Goal: Task Accomplishment & Management: Manage account settings

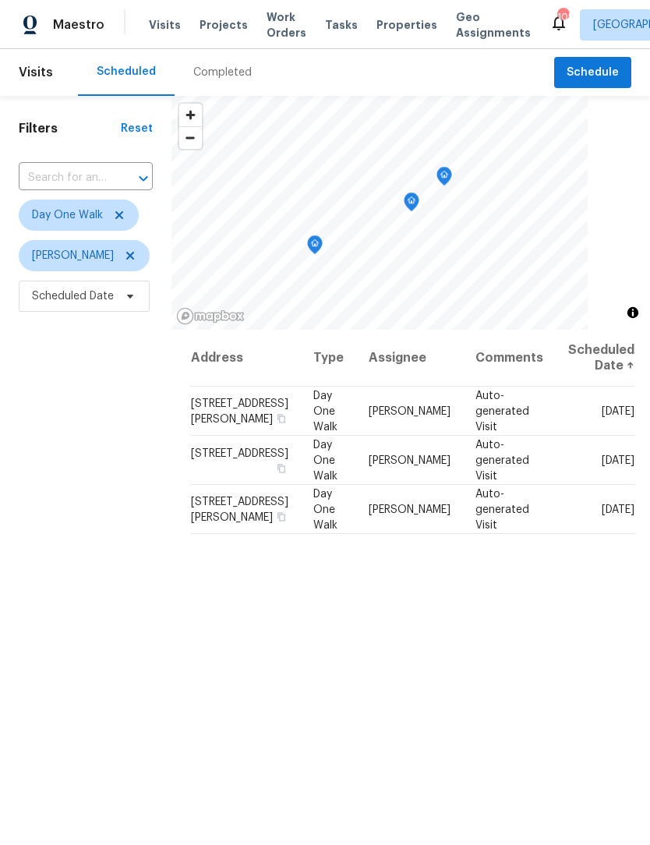
click at [267, 34] on span "Work Orders" at bounding box center [287, 24] width 40 height 31
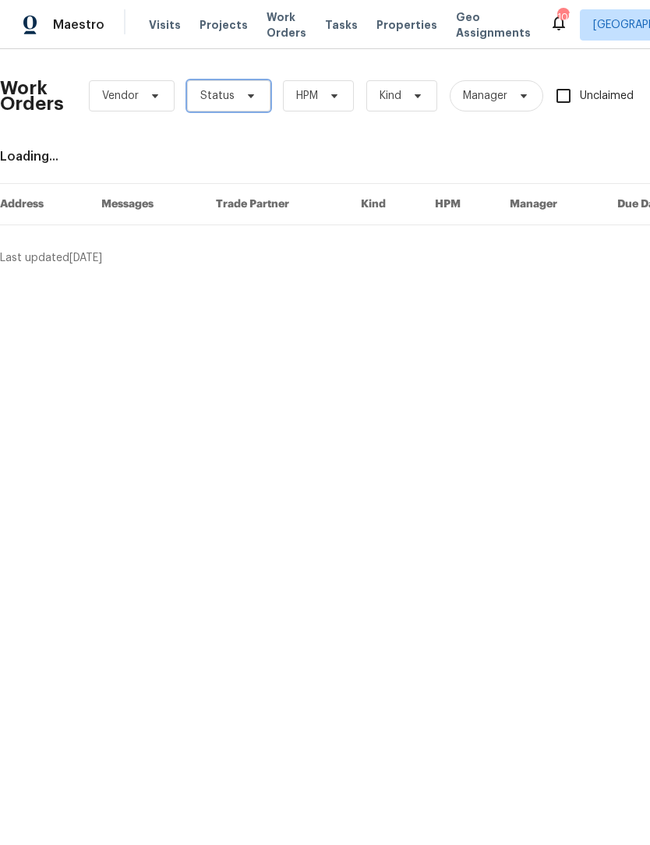
click at [246, 100] on icon at bounding box center [251, 96] width 12 height 12
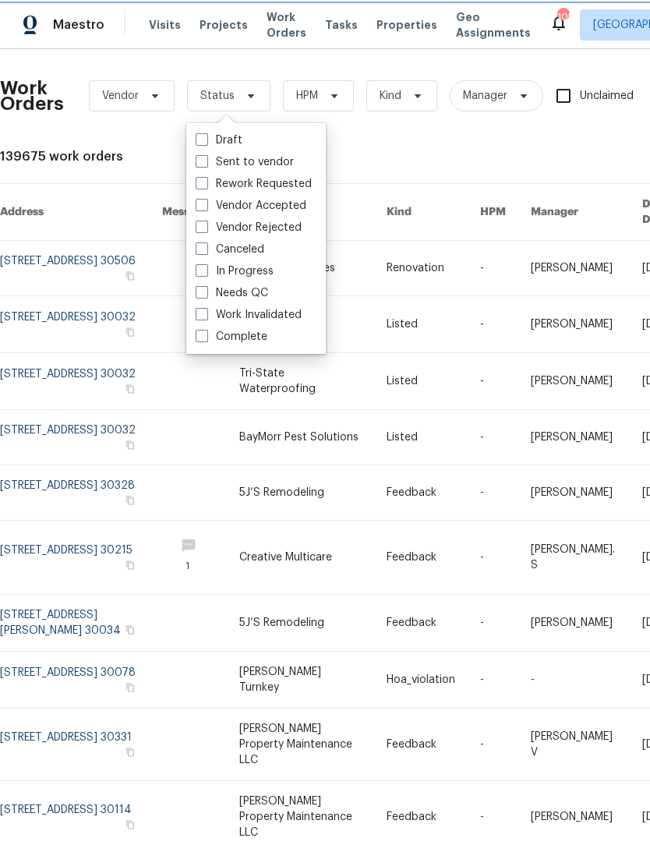
click at [199, 298] on label "Needs QC" at bounding box center [232, 293] width 72 height 16
click at [199, 295] on input "Needs QC" at bounding box center [201, 290] width 10 height 10
checkbox input "true"
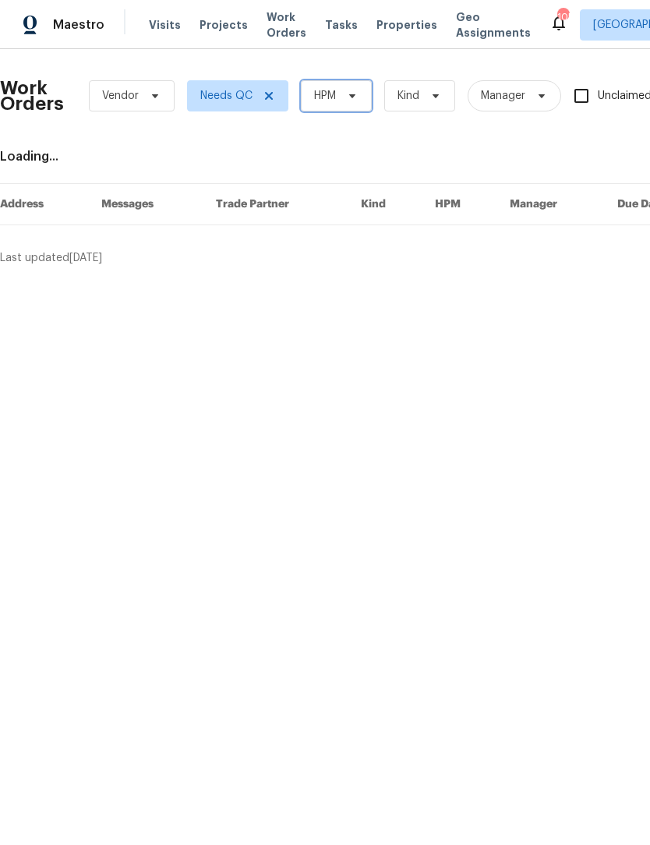
click at [355, 93] on icon at bounding box center [352, 96] width 12 height 12
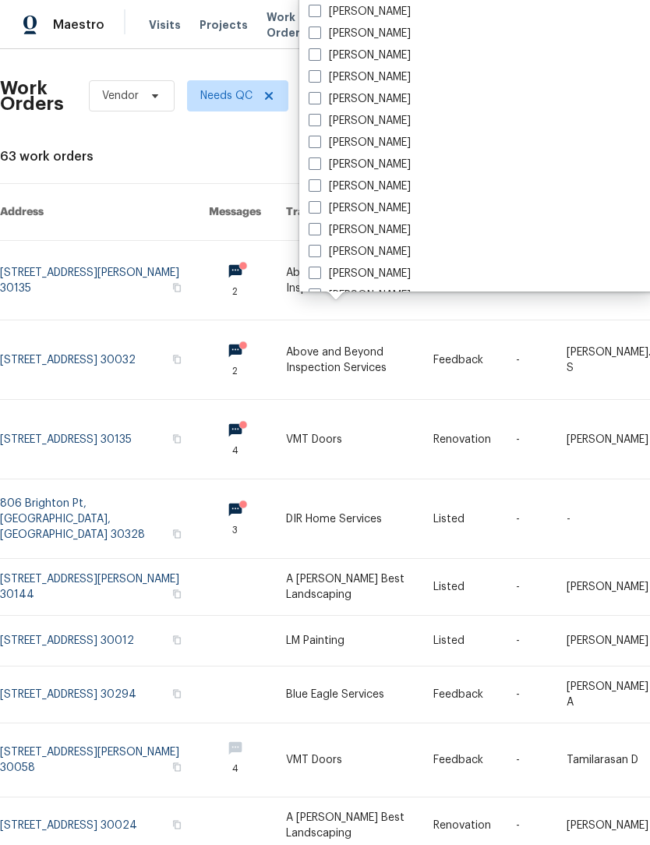
scroll to position [1001, 0]
click at [322, 143] on label "[PERSON_NAME]" at bounding box center [360, 144] width 102 height 16
click at [319, 143] on input "[PERSON_NAME]" at bounding box center [314, 141] width 10 height 10
checkbox input "true"
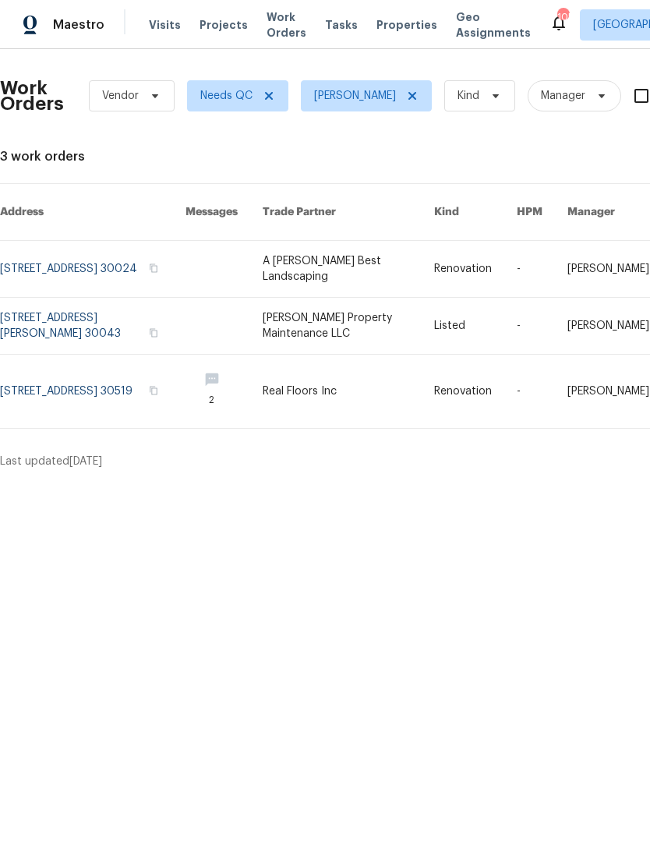
click at [263, 310] on link at bounding box center [223, 326] width 77 height 56
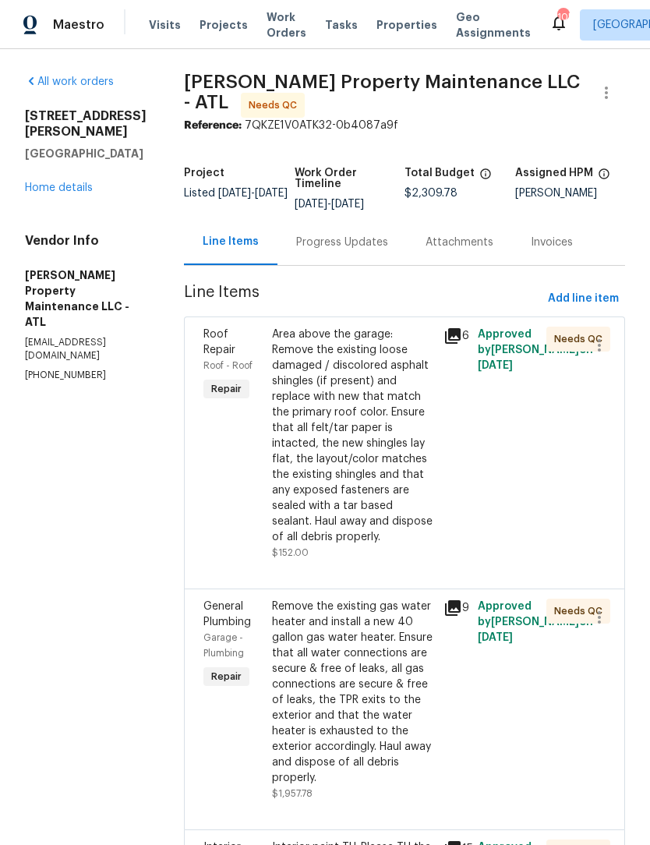
click at [362, 425] on div "Area above the garage: Remove the existing loose damaged / discolored asphalt s…" at bounding box center [353, 436] width 162 height 218
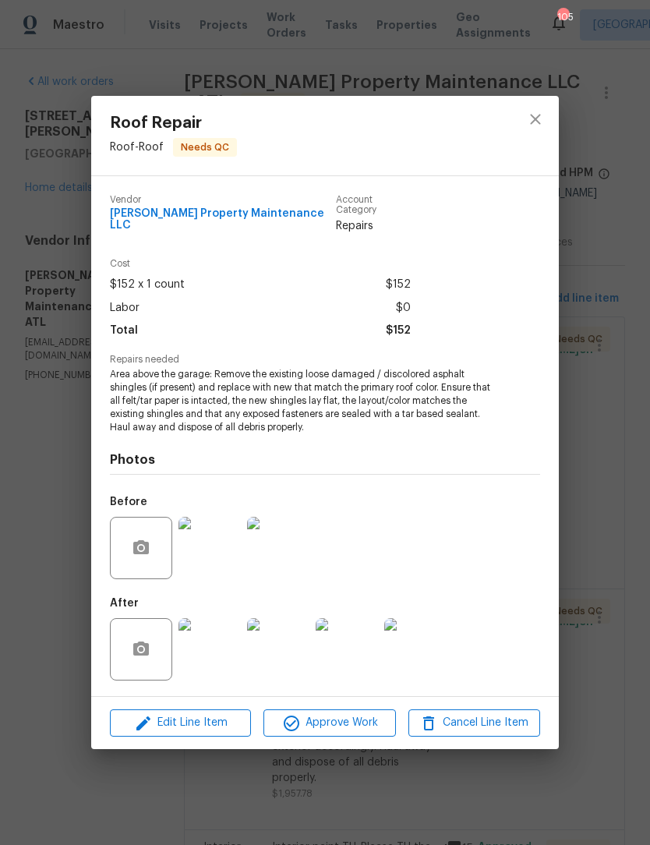
click at [219, 651] on img at bounding box center [209, 649] width 62 height 62
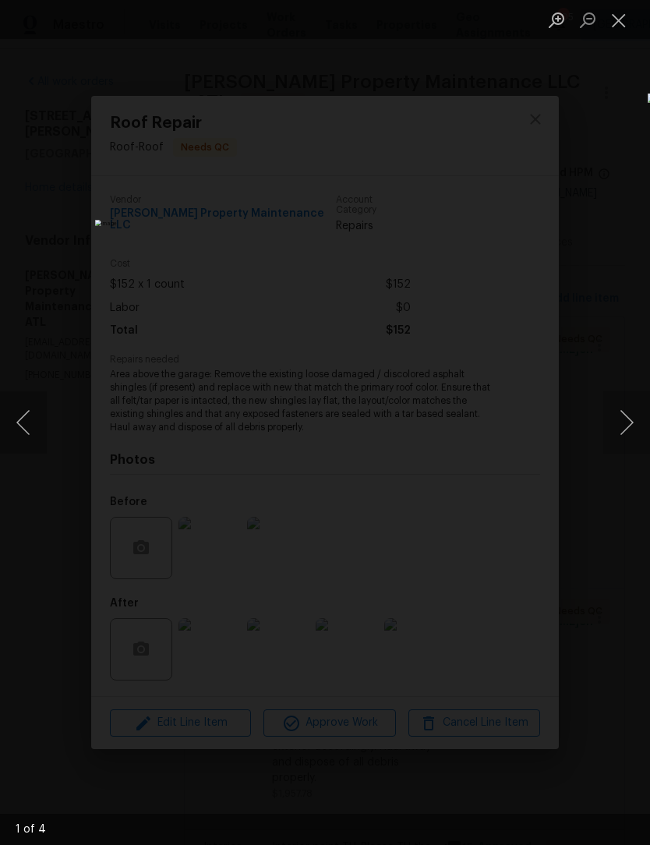
click at [622, 436] on button "Next image" at bounding box center [626, 422] width 47 height 62
click at [624, 430] on button "Next image" at bounding box center [626, 422] width 47 height 62
click at [623, 430] on button "Next image" at bounding box center [626, 422] width 47 height 62
click at [624, 428] on button "Next image" at bounding box center [626, 422] width 47 height 62
click at [624, 429] on button "Next image" at bounding box center [626, 422] width 47 height 62
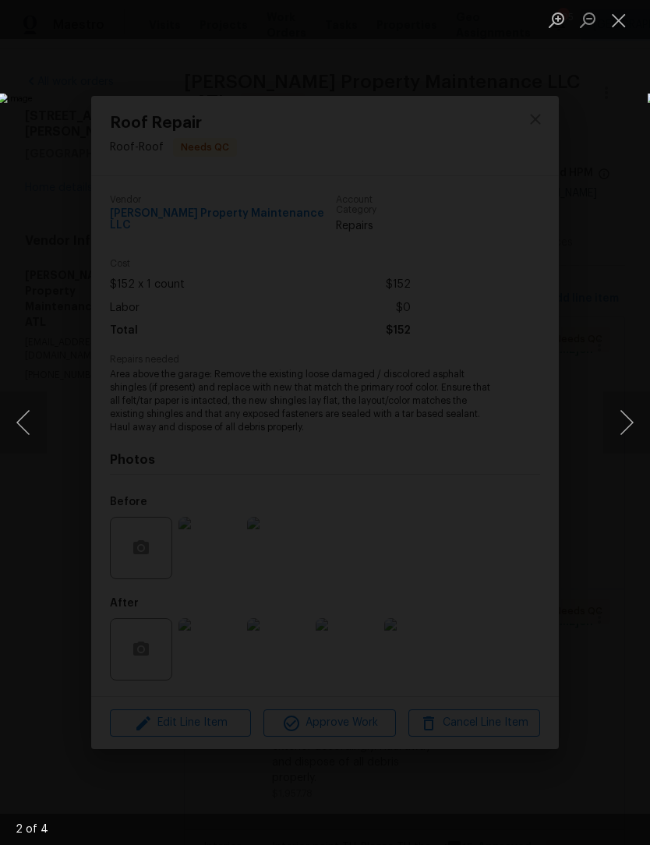
click at [626, 429] on button "Next image" at bounding box center [626, 422] width 47 height 62
click at [622, 29] on button "Close lightbox" at bounding box center [618, 19] width 31 height 27
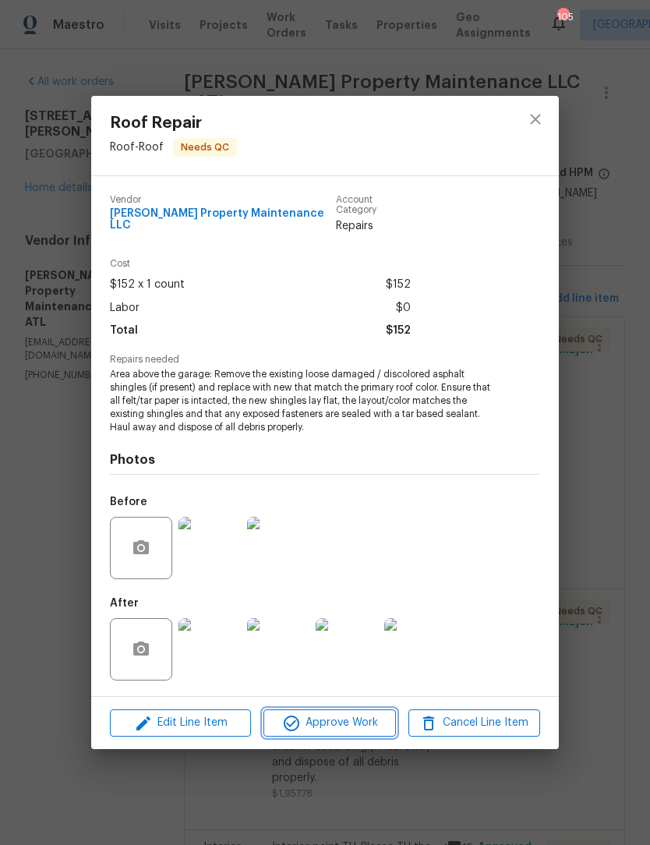
click at [337, 722] on span "Approve Work" at bounding box center [329, 722] width 122 height 19
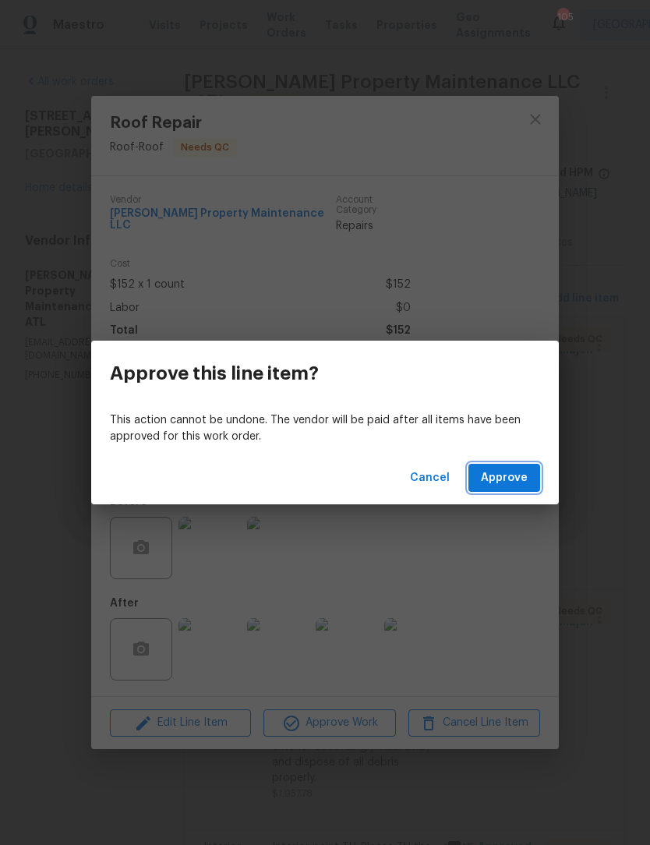
click at [493, 484] on span "Approve" at bounding box center [504, 477] width 47 height 19
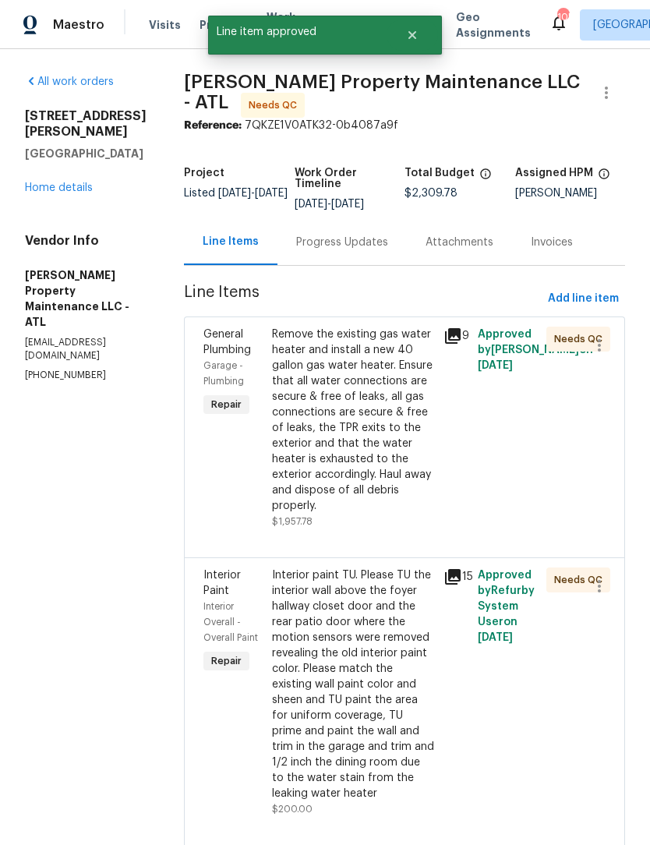
click at [366, 404] on div "Remove the existing gas water heater and install a new 40 gallon gas water heat…" at bounding box center [353, 420] width 162 height 187
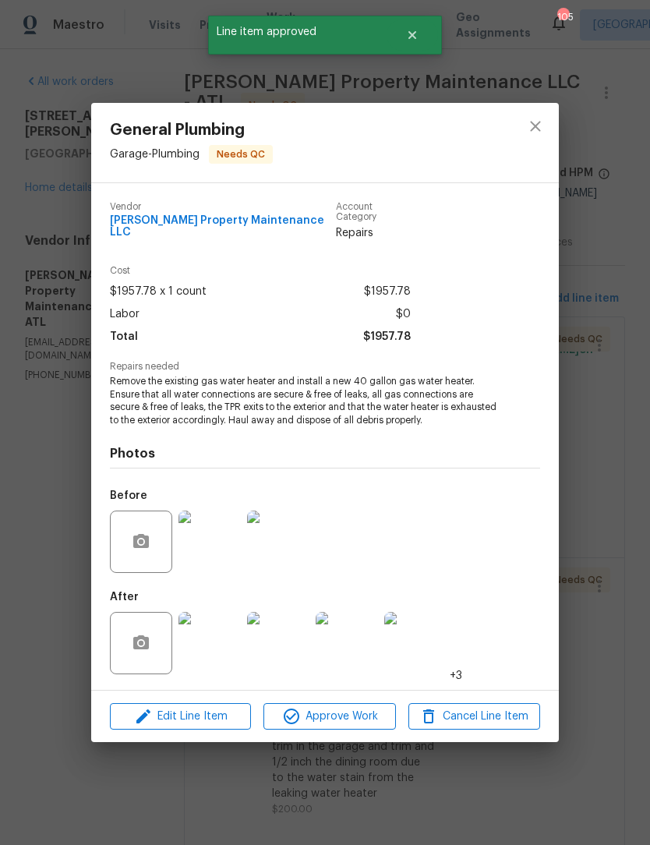
click at [233, 633] on img at bounding box center [209, 643] width 62 height 62
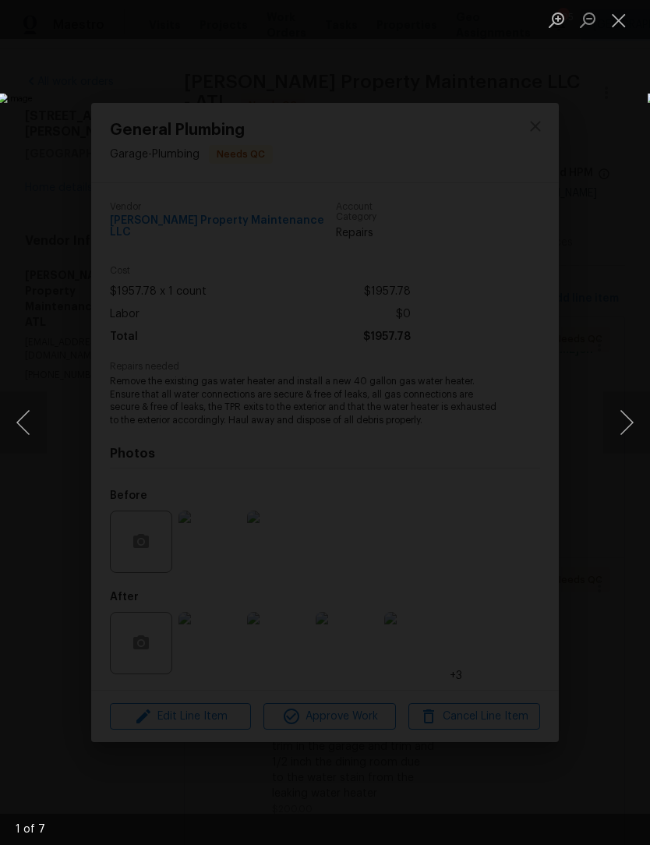
click at [631, 424] on button "Next image" at bounding box center [626, 422] width 47 height 62
click at [633, 423] on button "Next image" at bounding box center [626, 422] width 47 height 62
click at [631, 422] on button "Next image" at bounding box center [626, 422] width 47 height 62
click at [632, 419] on button "Next image" at bounding box center [626, 422] width 47 height 62
click at [631, 417] on button "Next image" at bounding box center [626, 422] width 47 height 62
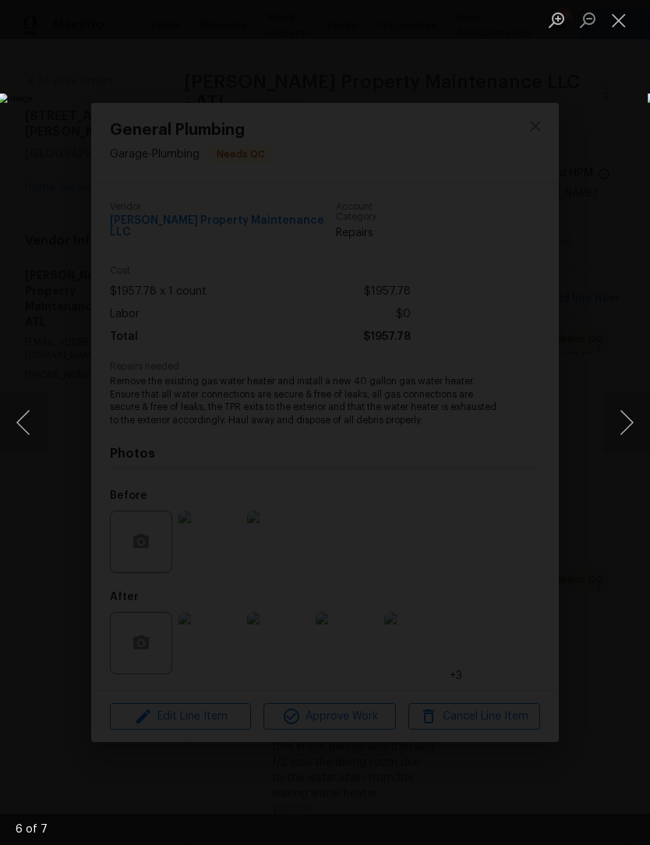
click at [19, 423] on button "Previous image" at bounding box center [23, 422] width 47 height 62
click at [19, 422] on button "Previous image" at bounding box center [23, 422] width 47 height 62
click at [19, 408] on button "Previous image" at bounding box center [23, 422] width 47 height 62
click at [18, 408] on button "Previous image" at bounding box center [23, 422] width 47 height 62
click at [623, 22] on button "Close lightbox" at bounding box center [618, 19] width 31 height 27
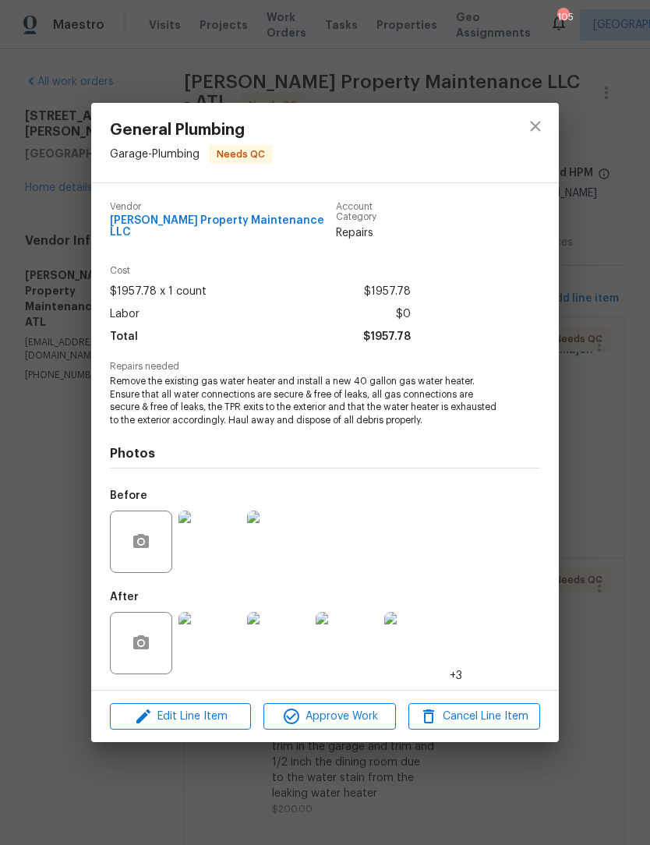
click at [219, 553] on img at bounding box center [209, 541] width 62 height 62
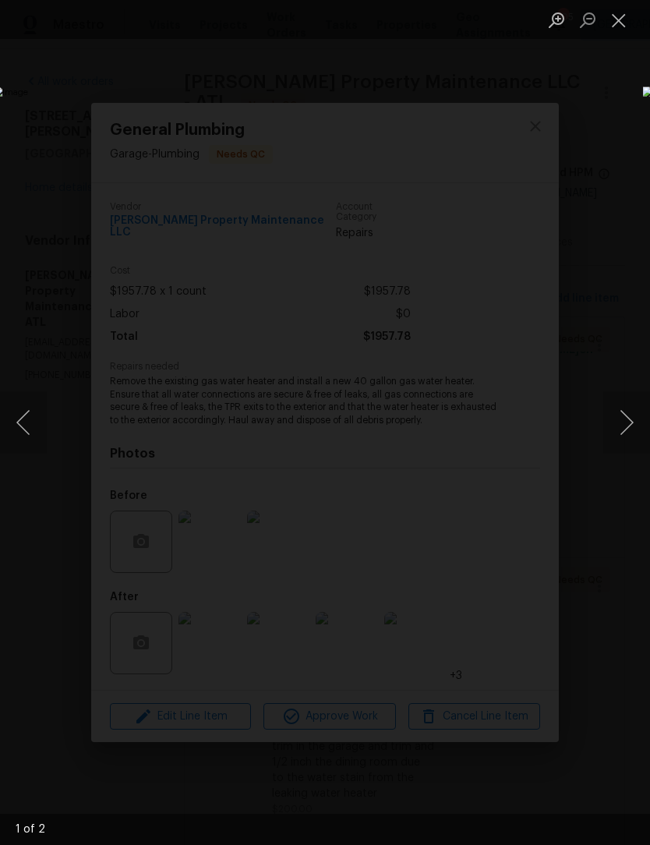
click at [632, 427] on button "Next image" at bounding box center [626, 422] width 47 height 62
click at [638, 432] on button "Next image" at bounding box center [626, 422] width 47 height 62
click at [625, 19] on button "Close lightbox" at bounding box center [618, 19] width 31 height 27
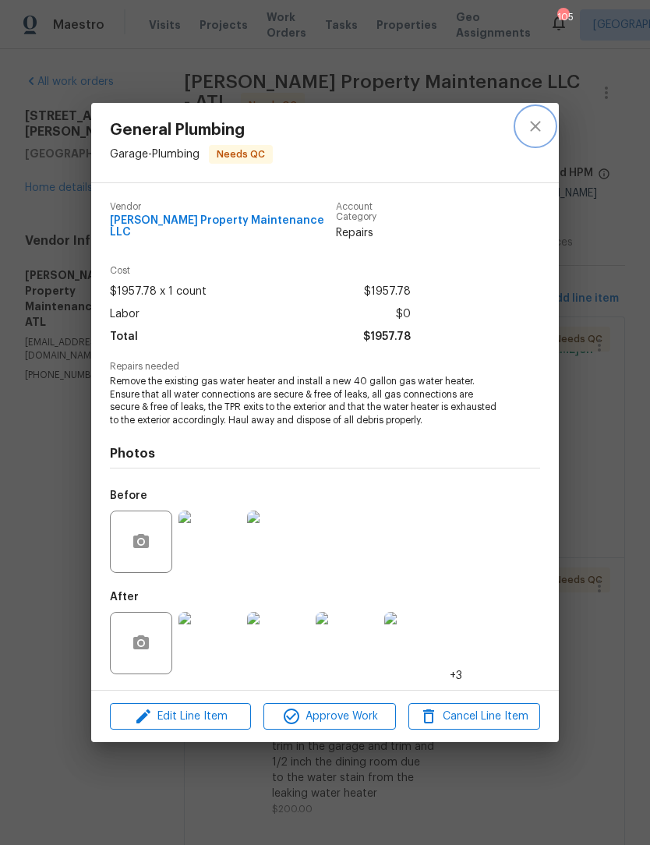
click at [538, 136] on icon "close" at bounding box center [535, 126] width 19 height 19
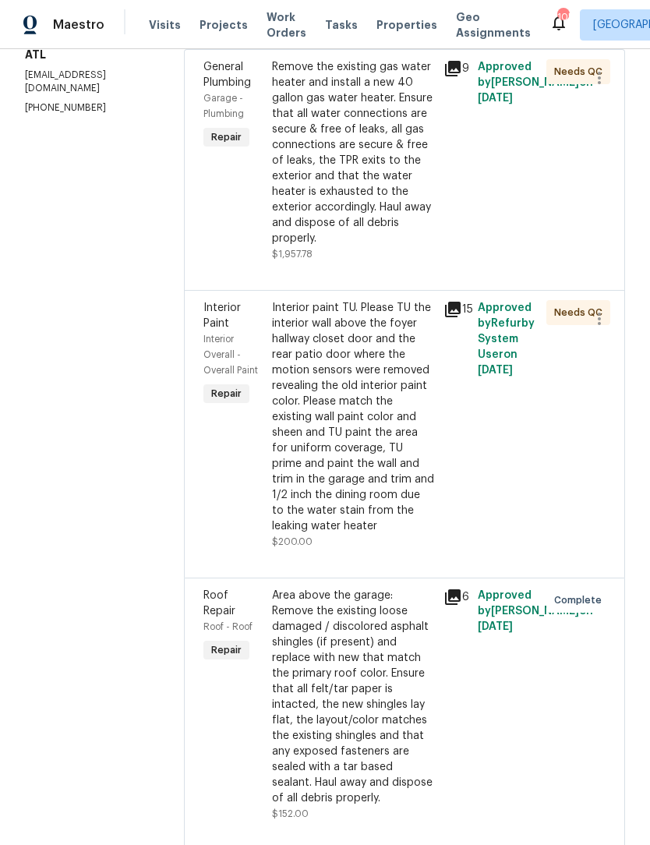
scroll to position [267, 0]
click at [366, 436] on div "Interior paint TU. Please TU the interior wall above the foyer hallway closet d…" at bounding box center [353, 418] width 162 height 234
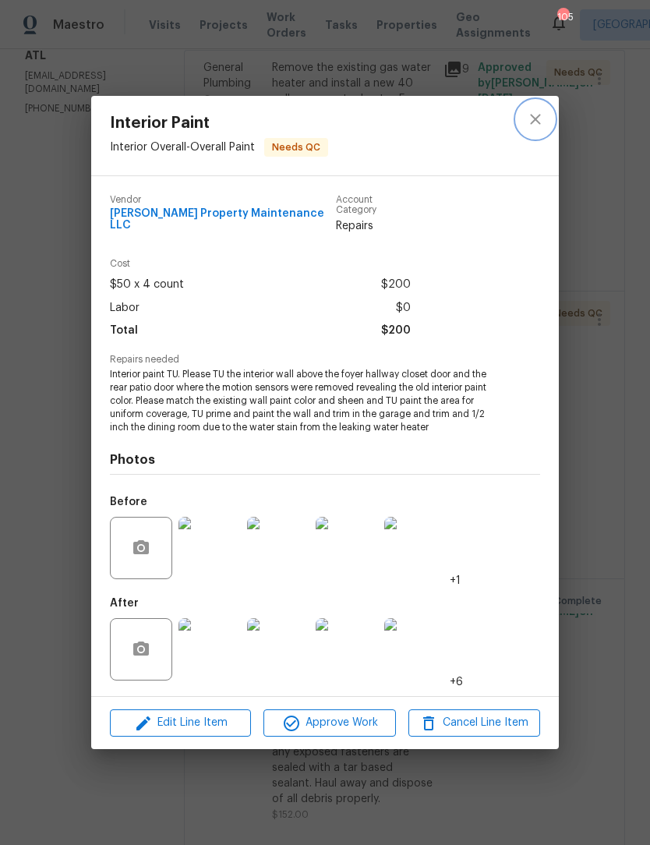
click at [532, 125] on icon "close" at bounding box center [535, 120] width 10 height 10
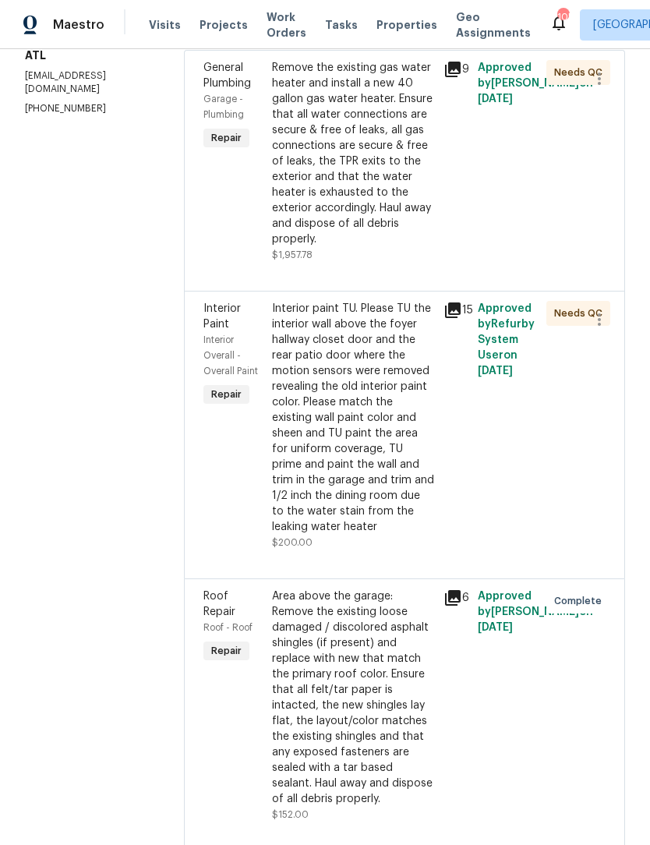
click at [382, 200] on div "Remove the existing gas water heater and install a new 40 gallon gas water heat…" at bounding box center [353, 153] width 162 height 187
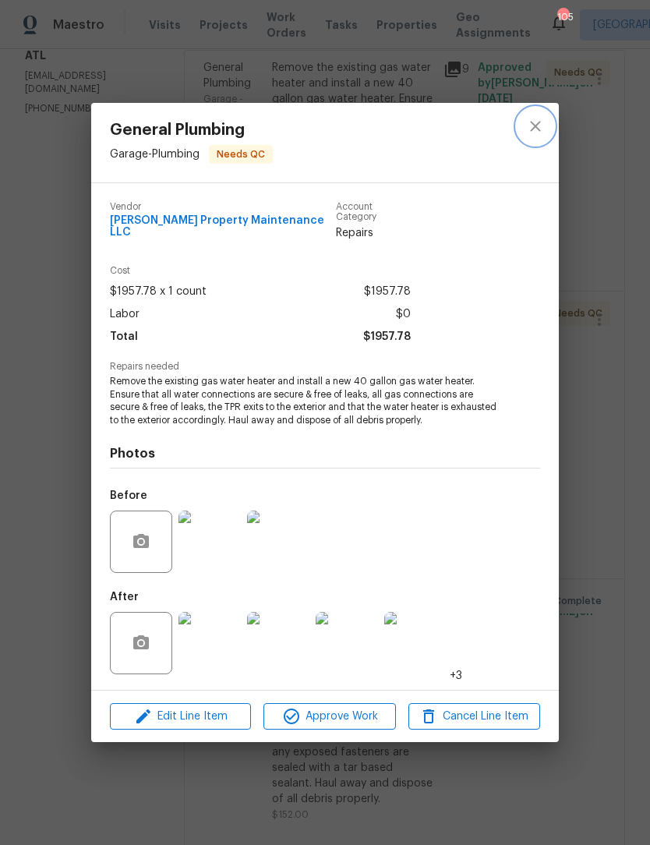
click at [542, 136] on icon "close" at bounding box center [535, 126] width 19 height 19
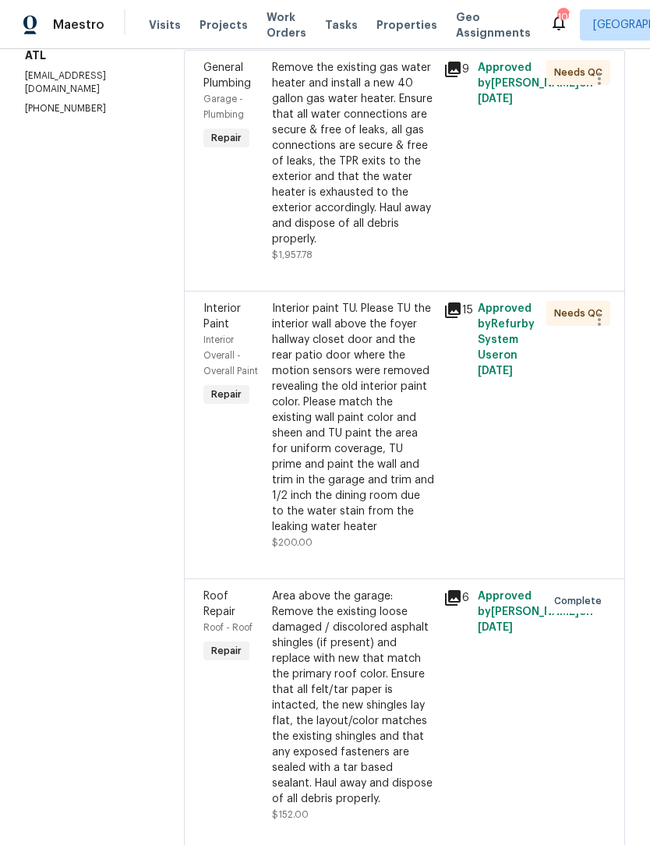
click at [379, 398] on div "Interior paint TU. Please TU the interior wall above the foyer hallway closet d…" at bounding box center [353, 418] width 162 height 234
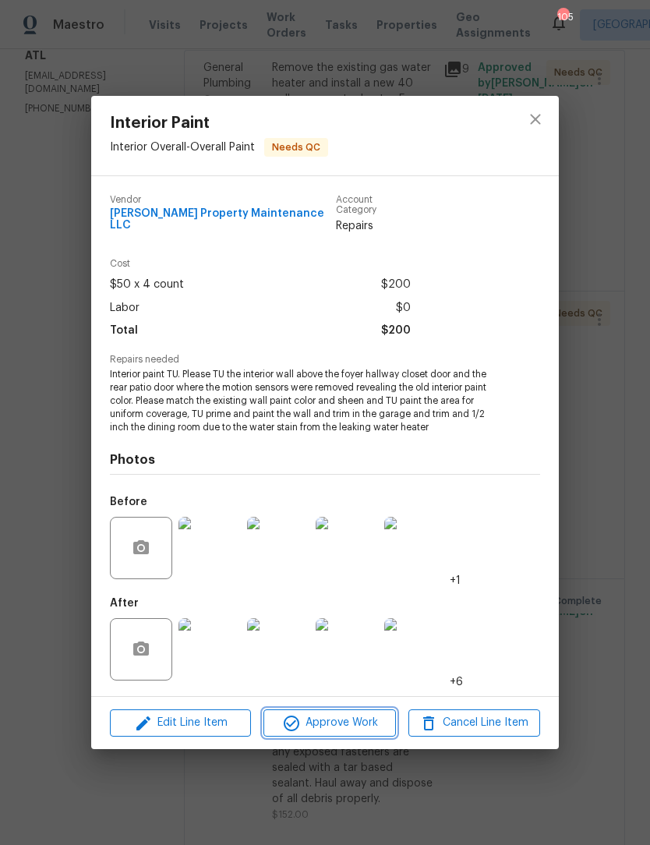
click at [348, 721] on span "Approve Work" at bounding box center [329, 722] width 122 height 19
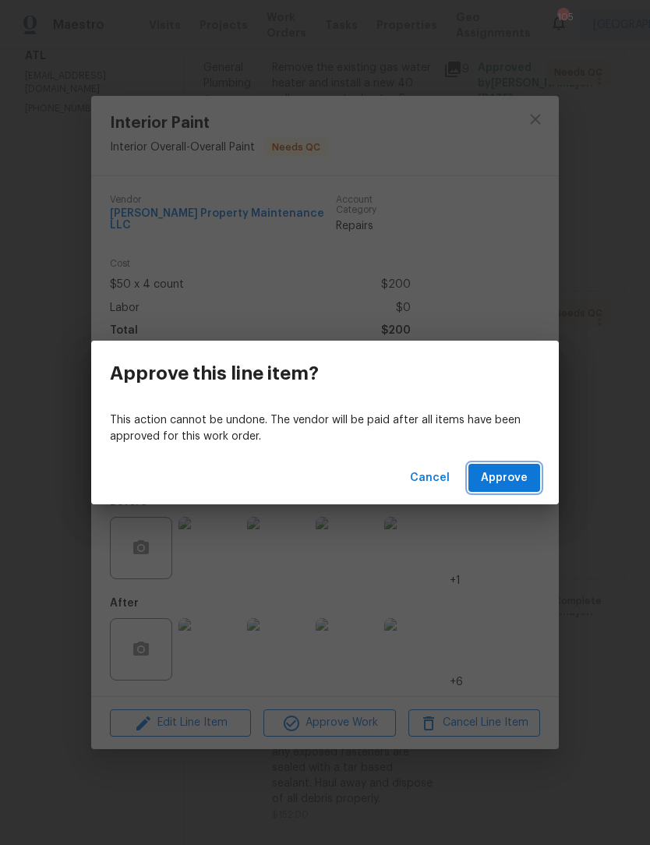
click at [502, 475] on span "Approve" at bounding box center [504, 477] width 47 height 19
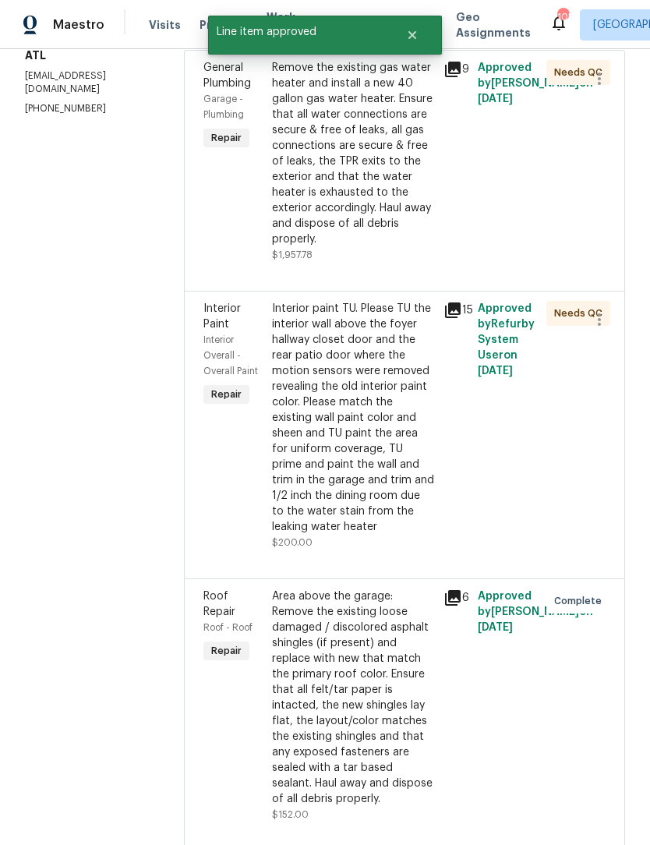
scroll to position [0, 0]
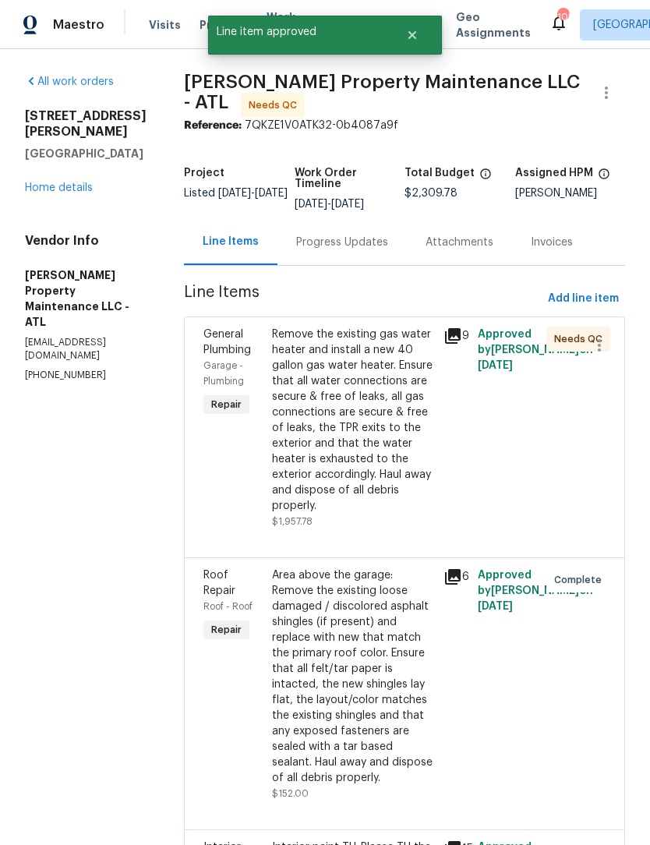
click at [377, 433] on div "Remove the existing gas water heater and install a new 40 gallon gas water heat…" at bounding box center [353, 420] width 162 height 187
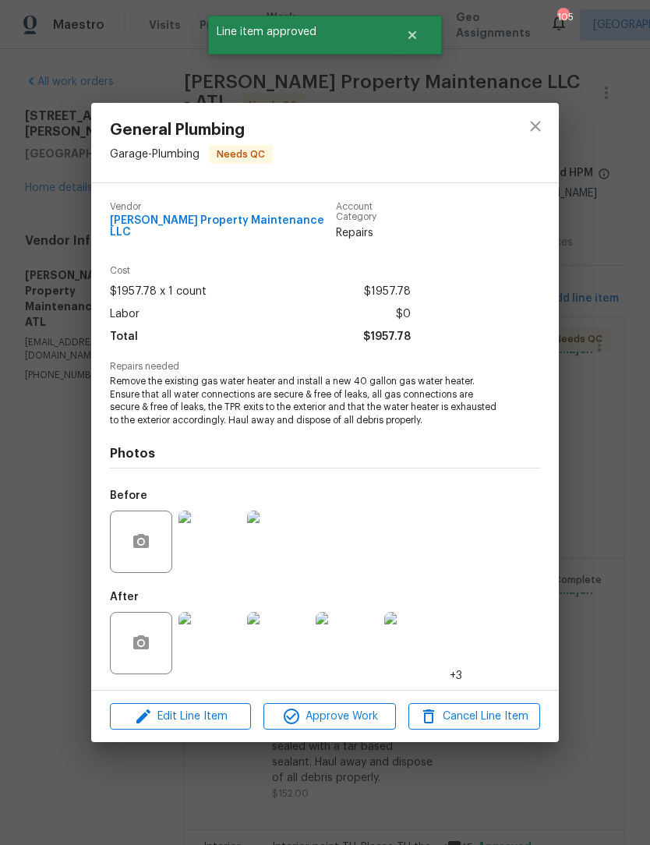
click at [228, 638] on img at bounding box center [209, 643] width 62 height 62
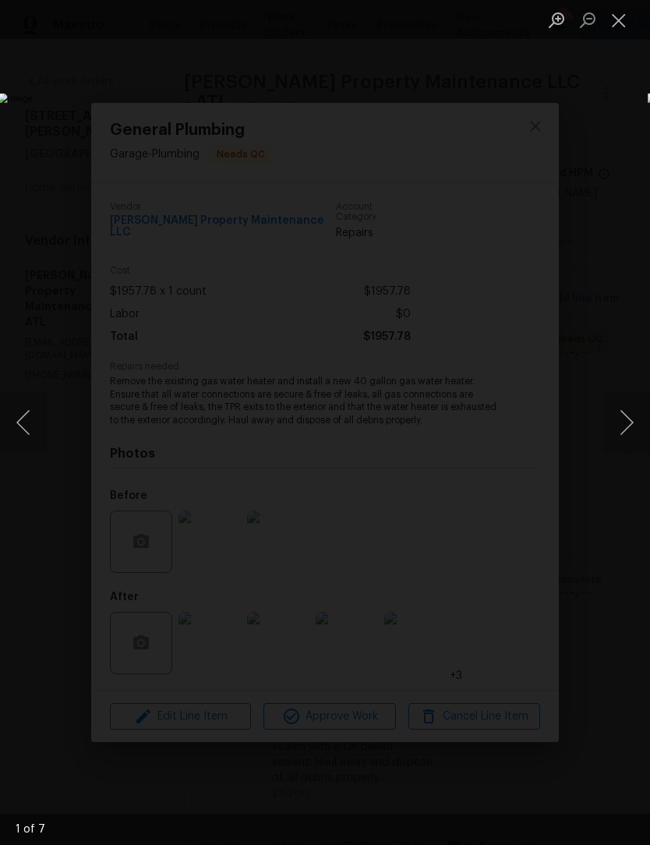
click at [623, 433] on button "Next image" at bounding box center [626, 422] width 47 height 62
click at [627, 427] on button "Next image" at bounding box center [626, 422] width 47 height 62
click at [630, 417] on button "Next image" at bounding box center [626, 422] width 47 height 62
click at [631, 422] on button "Next image" at bounding box center [626, 422] width 47 height 62
click at [631, 419] on button "Next image" at bounding box center [626, 422] width 47 height 62
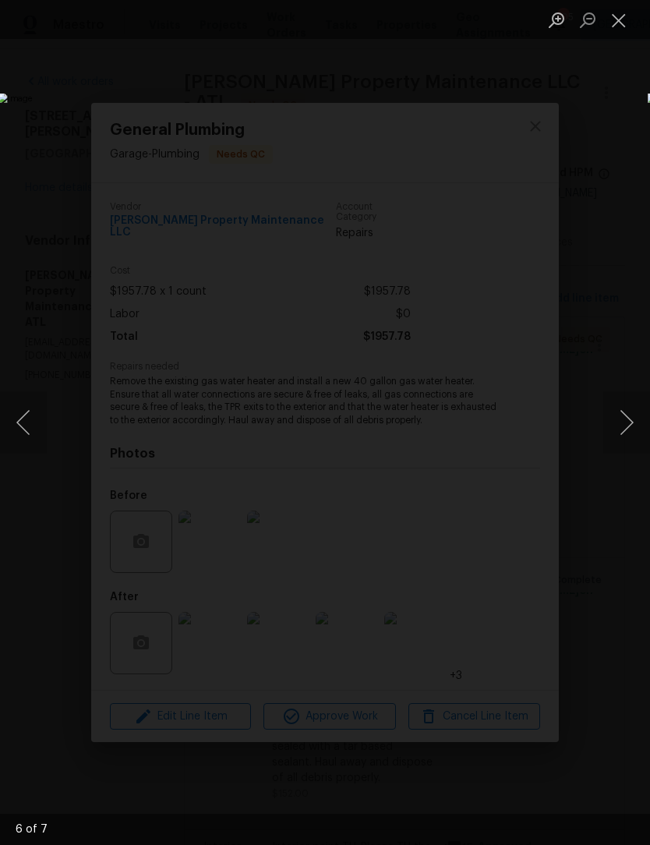
click at [622, 30] on button "Close lightbox" at bounding box center [618, 19] width 31 height 27
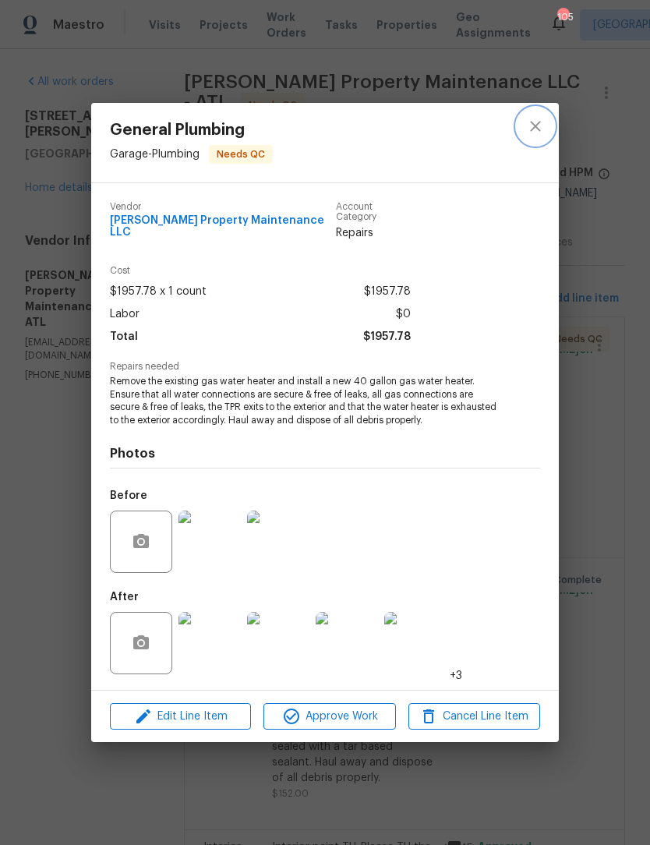
click at [534, 131] on icon "close" at bounding box center [535, 126] width 10 height 10
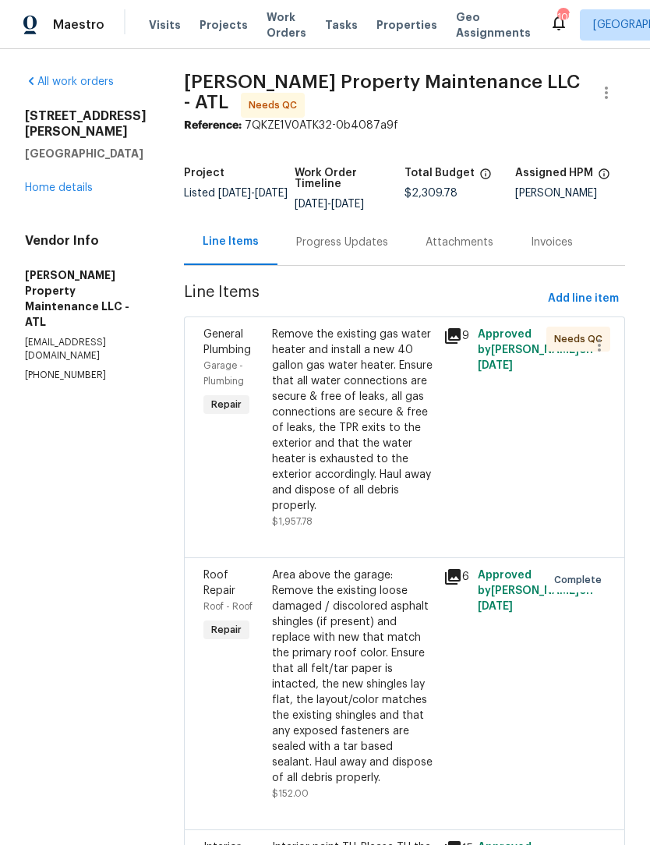
click at [355, 380] on div "Remove the existing gas water heater and install a new 40 gallon gas water heat…" at bounding box center [353, 420] width 162 height 187
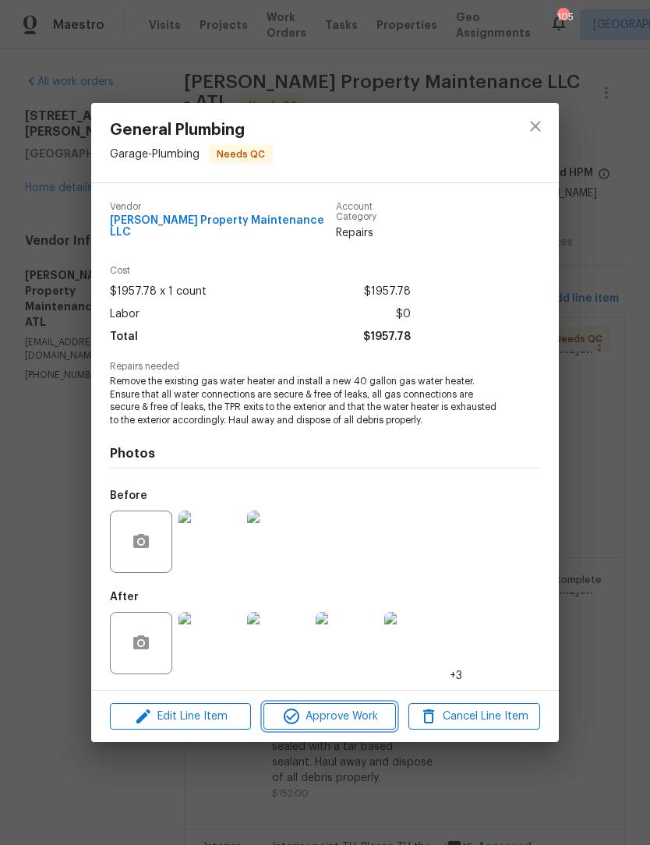
click at [348, 712] on span "Approve Work" at bounding box center [329, 716] width 122 height 19
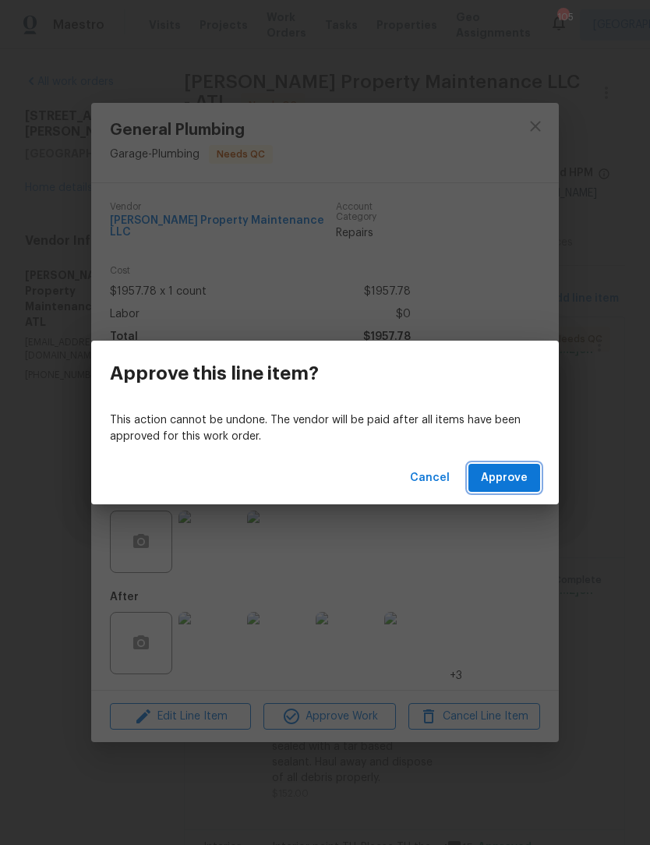
click at [504, 472] on span "Approve" at bounding box center [504, 477] width 47 height 19
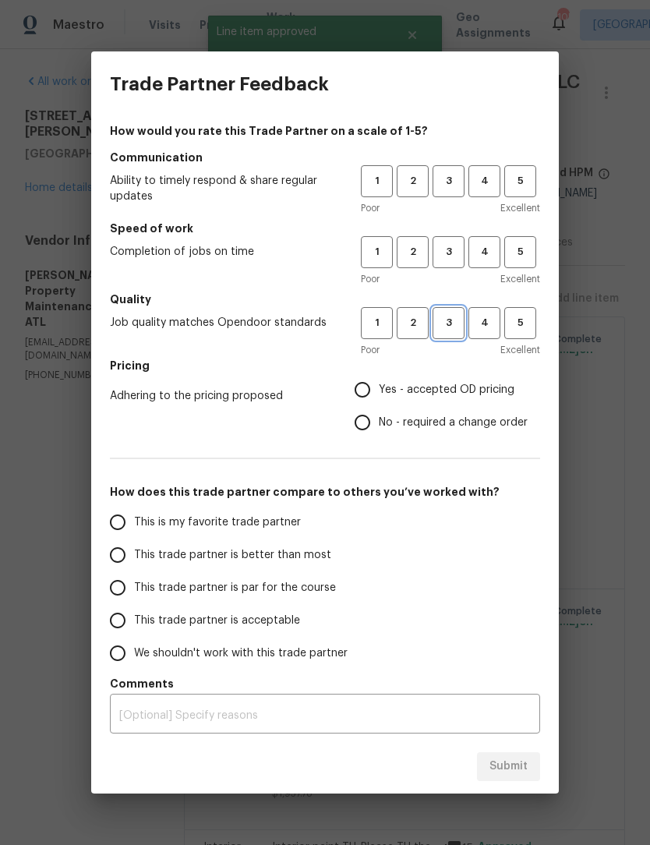
click at [454, 324] on span "3" at bounding box center [448, 323] width 29 height 18
click at [454, 263] on button "3" at bounding box center [449, 252] width 32 height 32
click at [448, 189] on span "3" at bounding box center [448, 181] width 29 height 18
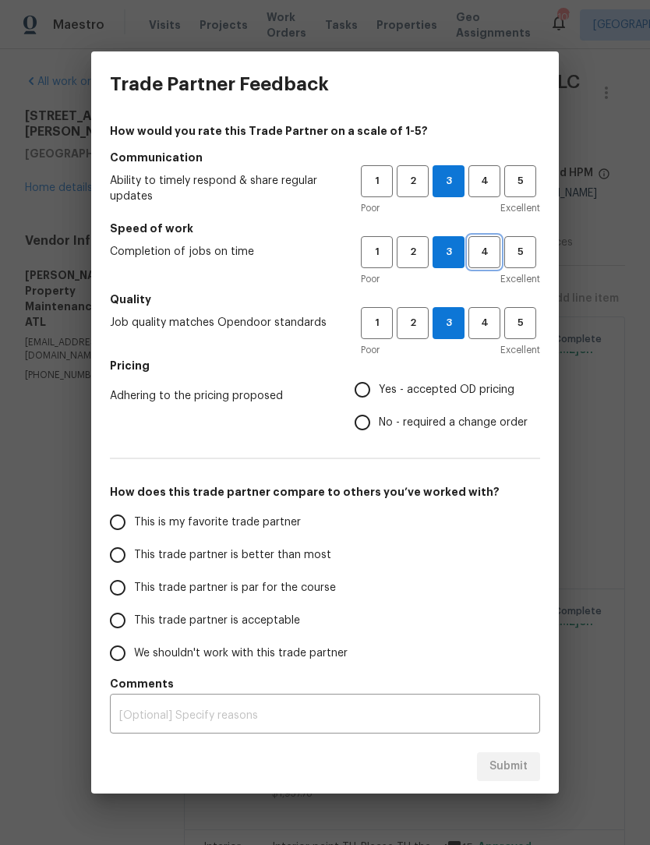
click at [486, 253] on span "4" at bounding box center [484, 252] width 29 height 18
click at [369, 390] on input "Yes - accepted OD pricing" at bounding box center [362, 389] width 33 height 33
radio input "true"
click at [128, 588] on input "This trade partner is par for the course" at bounding box center [117, 587] width 33 height 33
click at [524, 762] on span "Submit" at bounding box center [508, 766] width 38 height 19
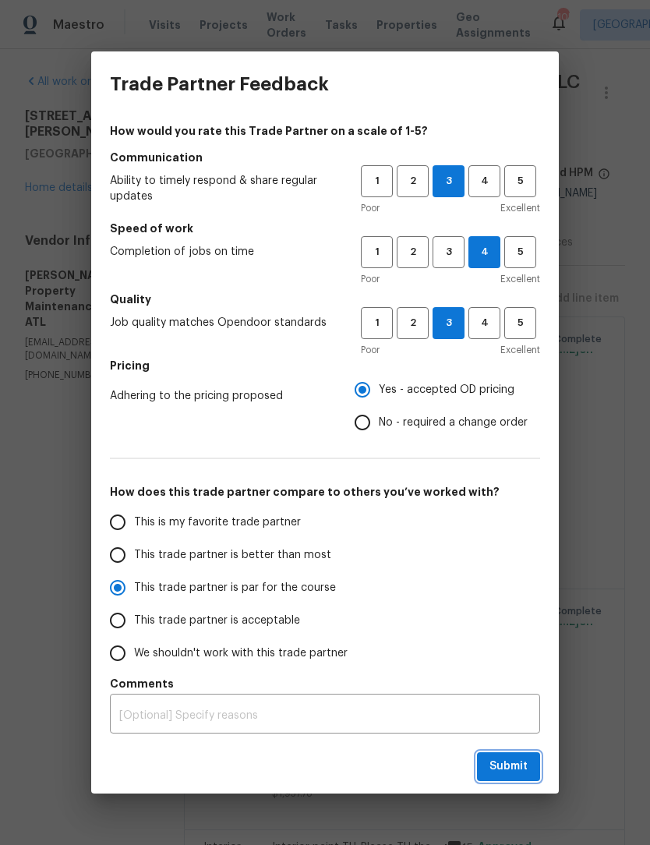
radio input "true"
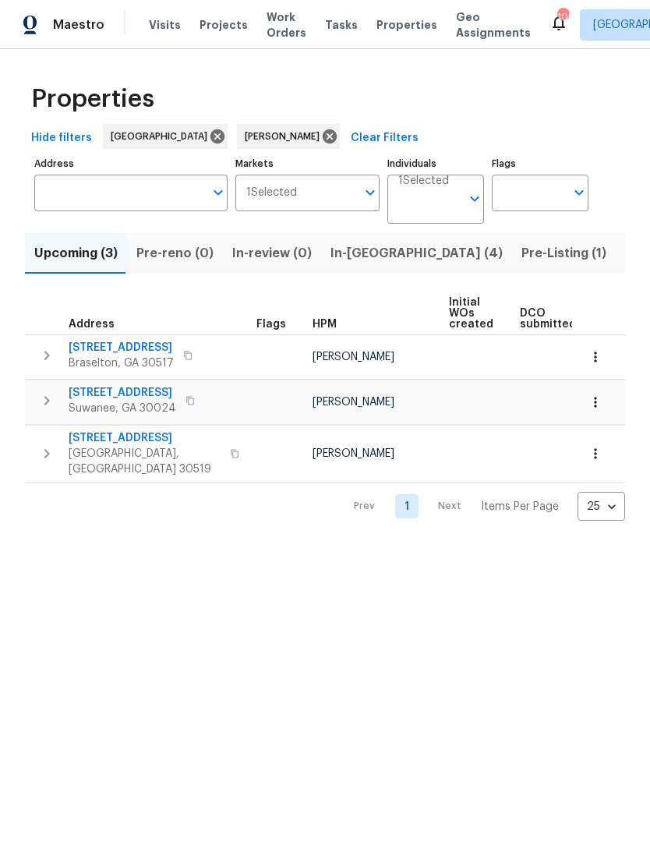
click at [271, 30] on span "Work Orders" at bounding box center [287, 24] width 40 height 31
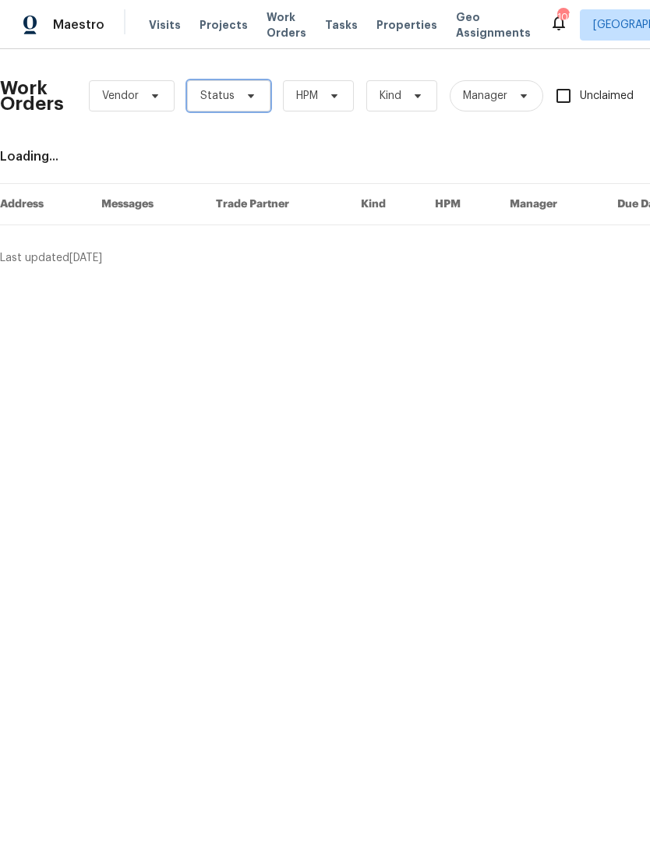
click at [245, 98] on icon at bounding box center [251, 96] width 12 height 12
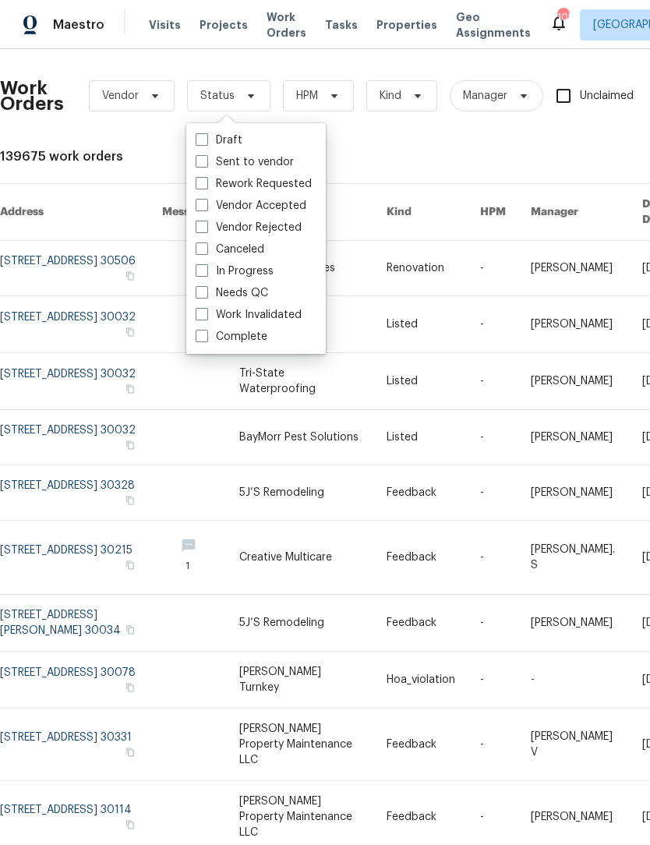
click at [201, 298] on span at bounding box center [202, 292] width 12 height 12
click at [201, 295] on input "Needs QC" at bounding box center [201, 290] width 10 height 10
checkbox input "true"
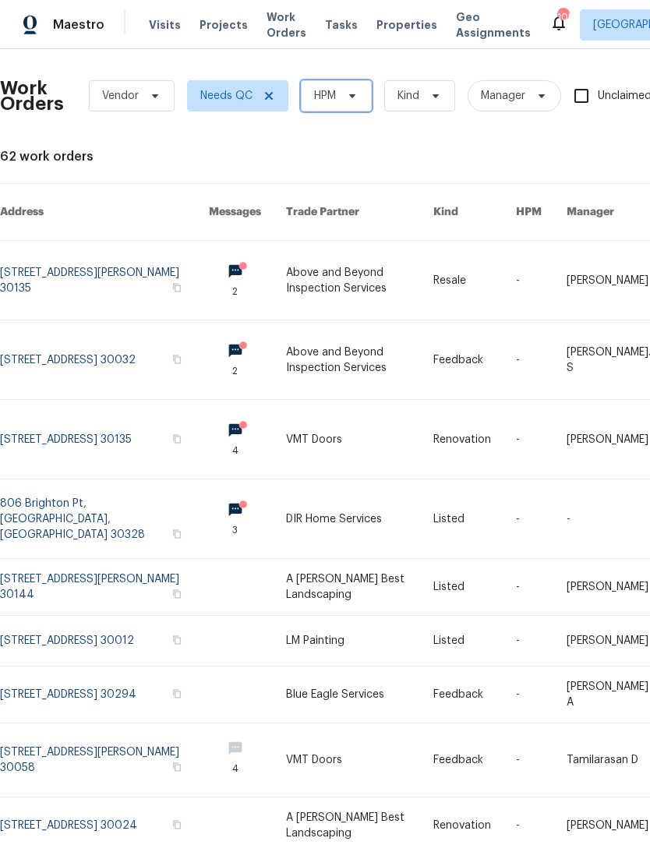
click at [346, 99] on icon at bounding box center [352, 96] width 12 height 12
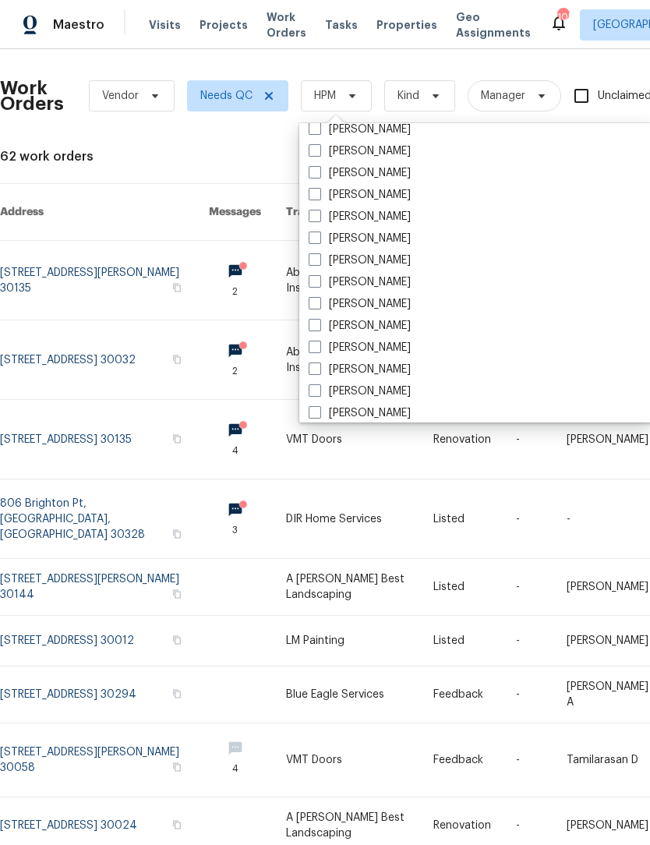
scroll to position [1046, 0]
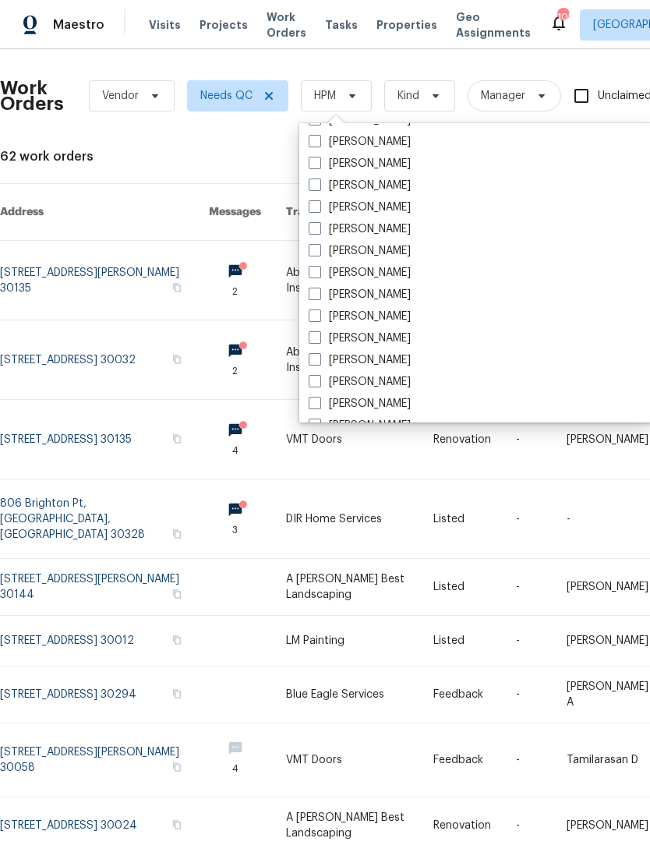
click at [324, 231] on label "[PERSON_NAME]" at bounding box center [360, 229] width 102 height 16
click at [319, 231] on input "[PERSON_NAME]" at bounding box center [314, 226] width 10 height 10
checkbox input "true"
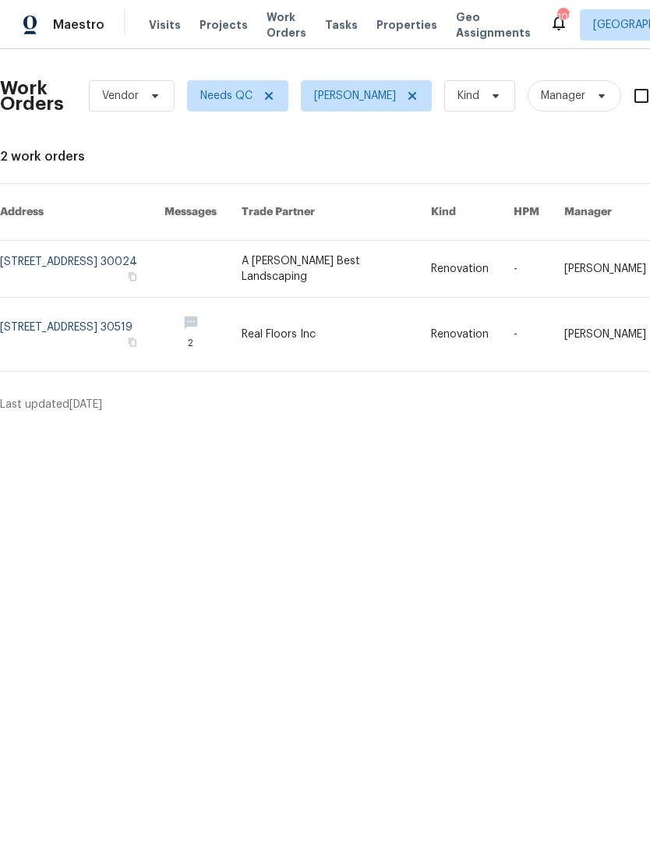
click at [164, 324] on link at bounding box center [82, 334] width 164 height 73
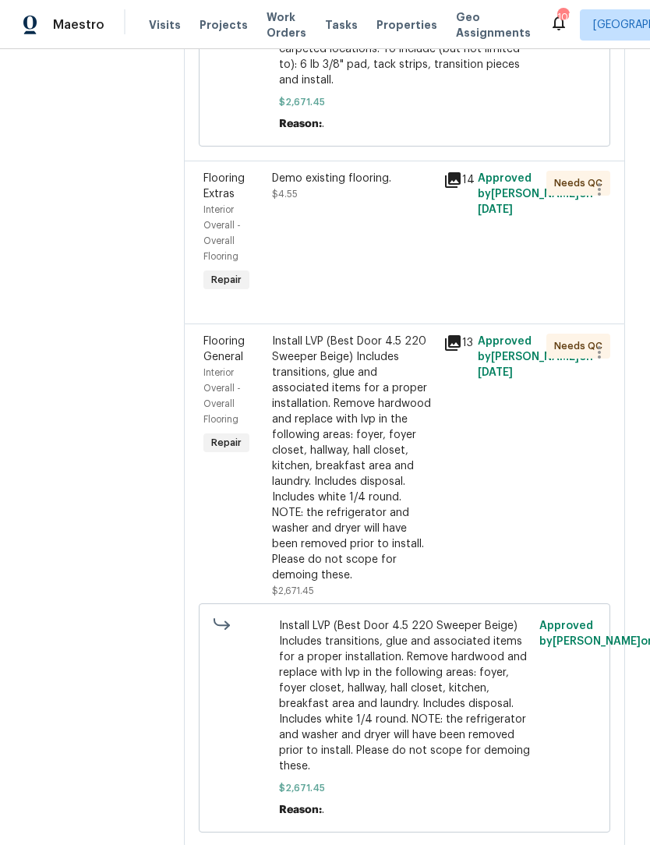
scroll to position [468, 0]
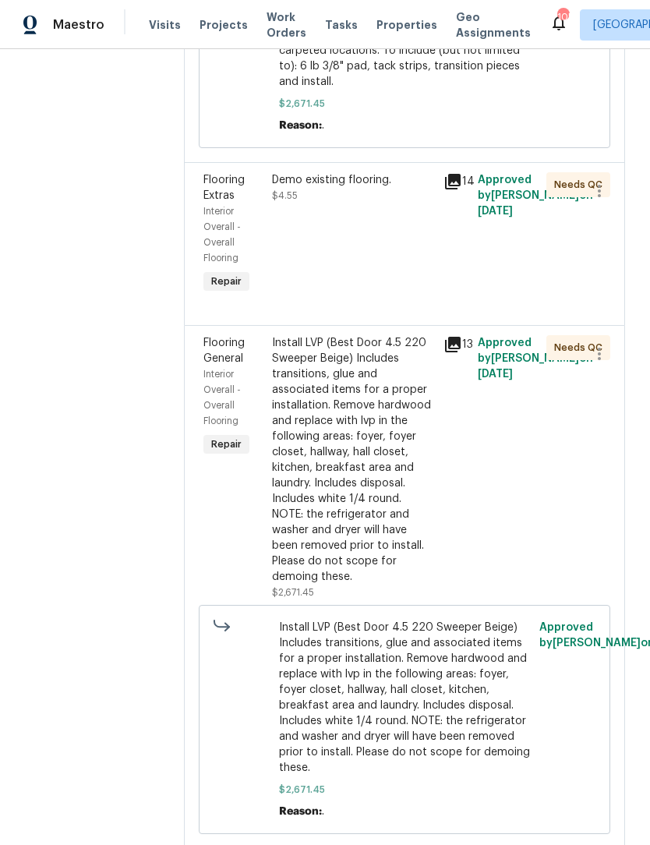
click at [351, 428] on div "Install LVP (Best Door 4.5 220 Sweeper Beige) Includes transitions, glue and as…" at bounding box center [353, 459] width 162 height 249
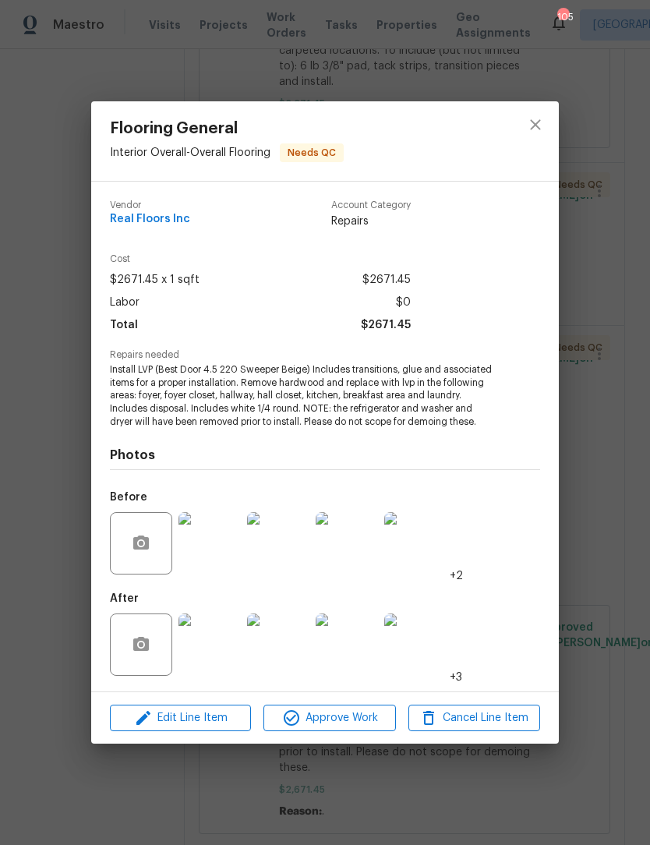
click at [225, 644] on img at bounding box center [209, 644] width 62 height 62
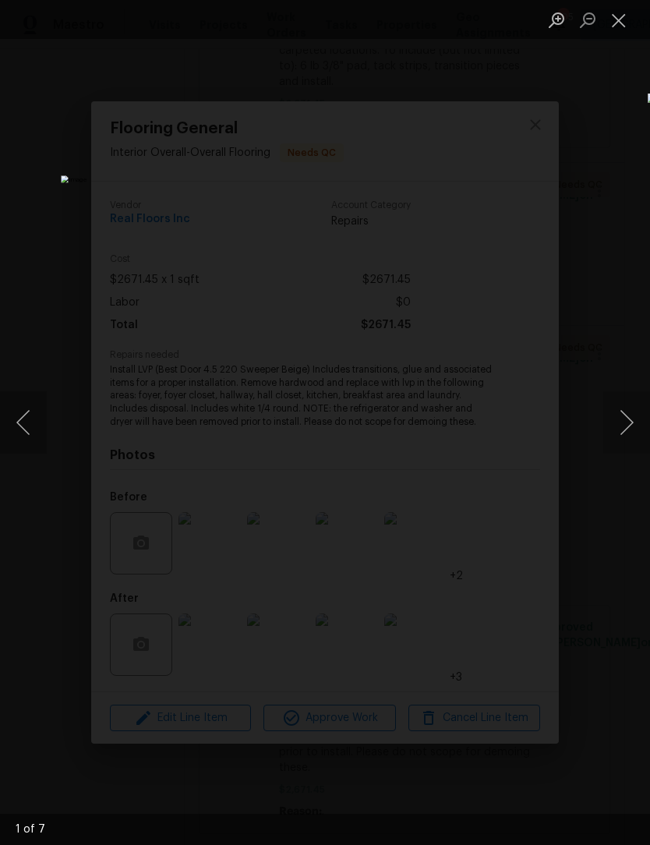
click at [625, 427] on button "Next image" at bounding box center [626, 422] width 47 height 62
click at [630, 419] on button "Next image" at bounding box center [626, 422] width 47 height 62
click at [625, 422] on button "Next image" at bounding box center [626, 422] width 47 height 62
click at [623, 422] on button "Next image" at bounding box center [626, 422] width 47 height 62
click at [632, 415] on button "Next image" at bounding box center [626, 422] width 47 height 62
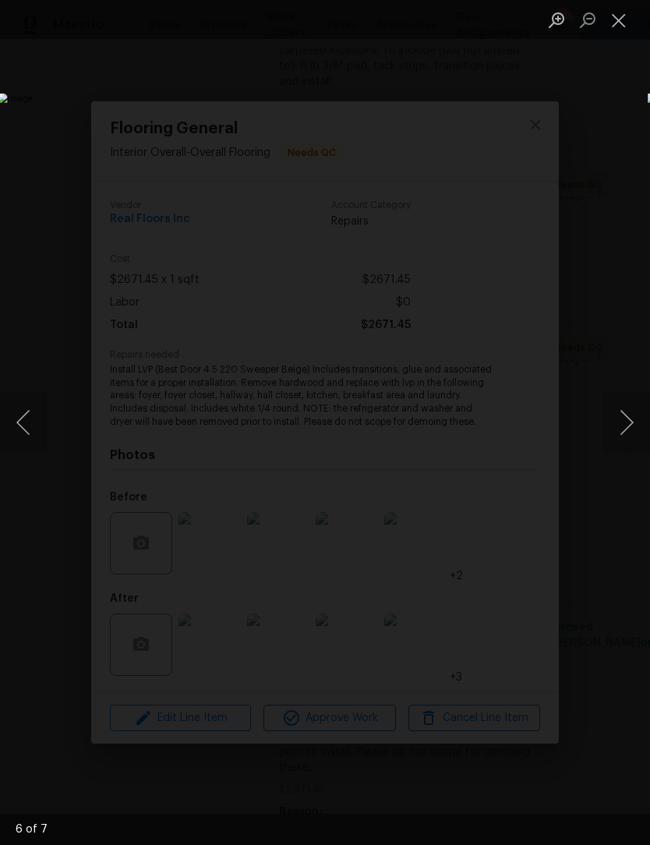
click at [624, 419] on button "Next image" at bounding box center [626, 422] width 47 height 62
click at [632, 415] on button "Next image" at bounding box center [626, 422] width 47 height 62
click at [627, 16] on button "Close lightbox" at bounding box center [618, 19] width 31 height 27
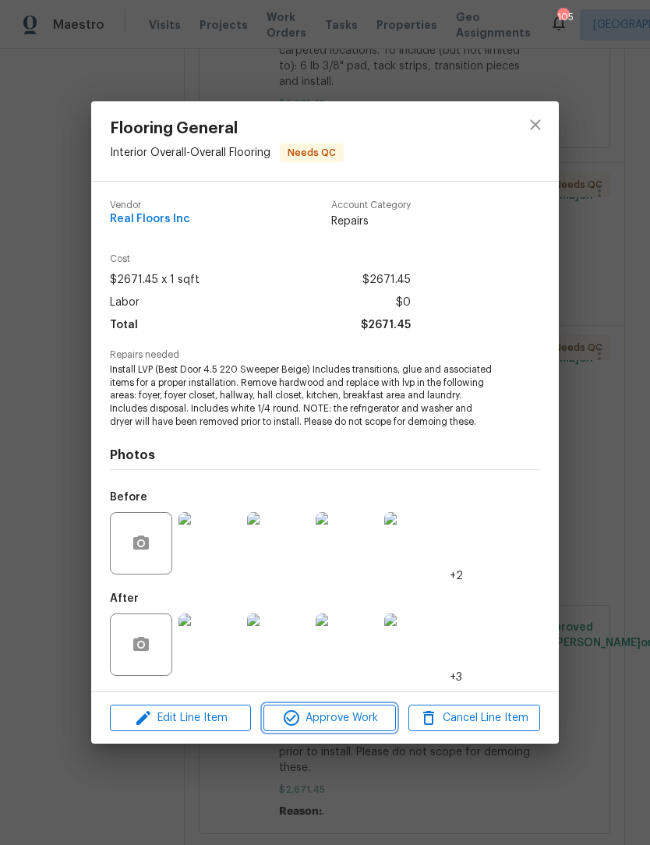
click at [346, 719] on span "Approve Work" at bounding box center [329, 717] width 122 height 19
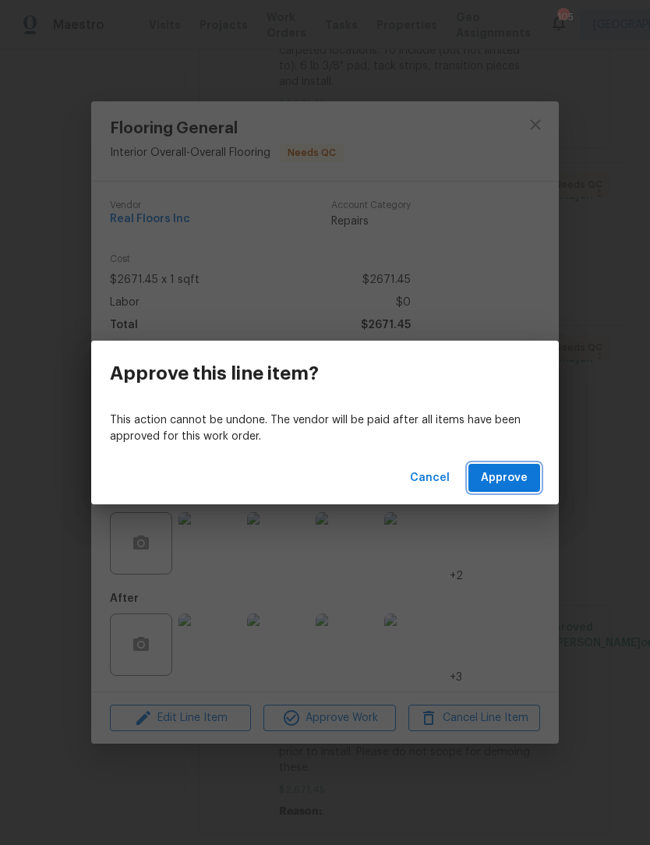
click at [507, 485] on span "Approve" at bounding box center [504, 477] width 47 height 19
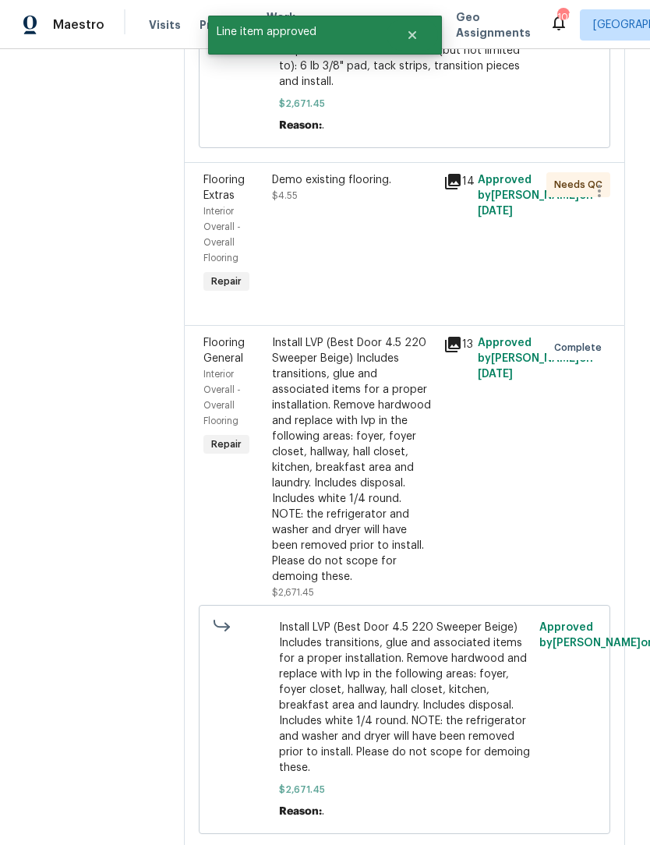
click at [351, 230] on div "Demo existing flooring. $4.55" at bounding box center [352, 235] width 171 height 134
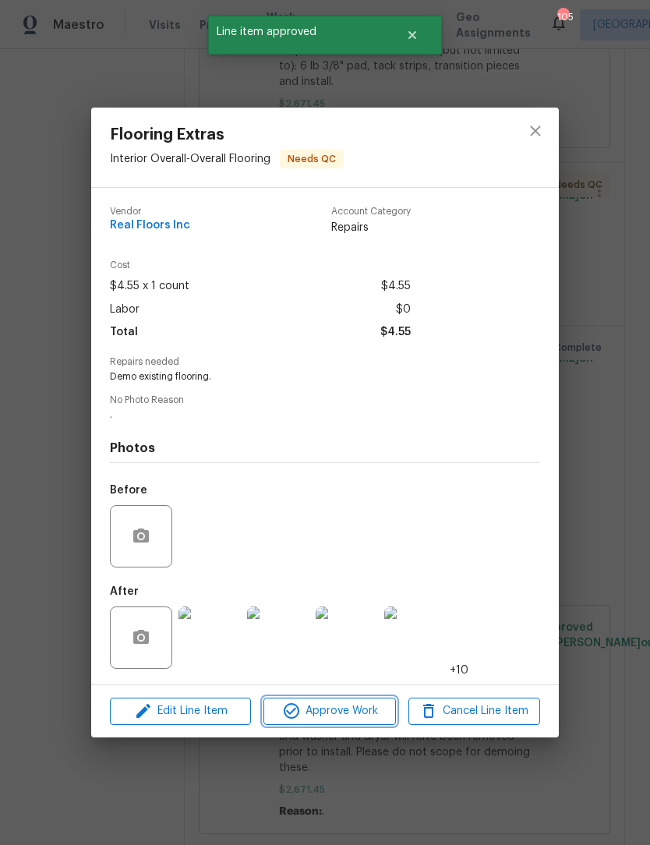
click at [351, 715] on span "Approve Work" at bounding box center [329, 710] width 122 height 19
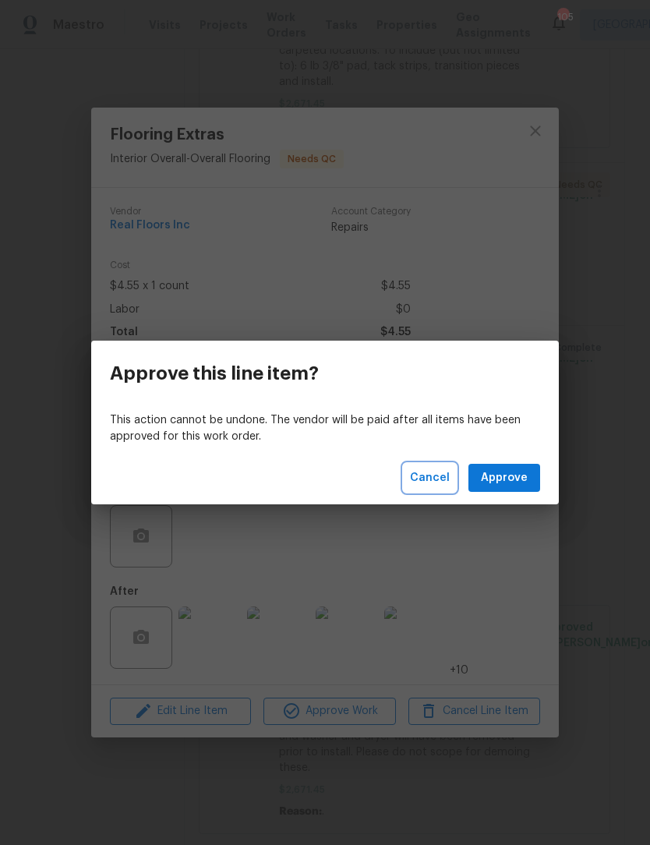
click at [440, 472] on span "Cancel" at bounding box center [430, 477] width 40 height 19
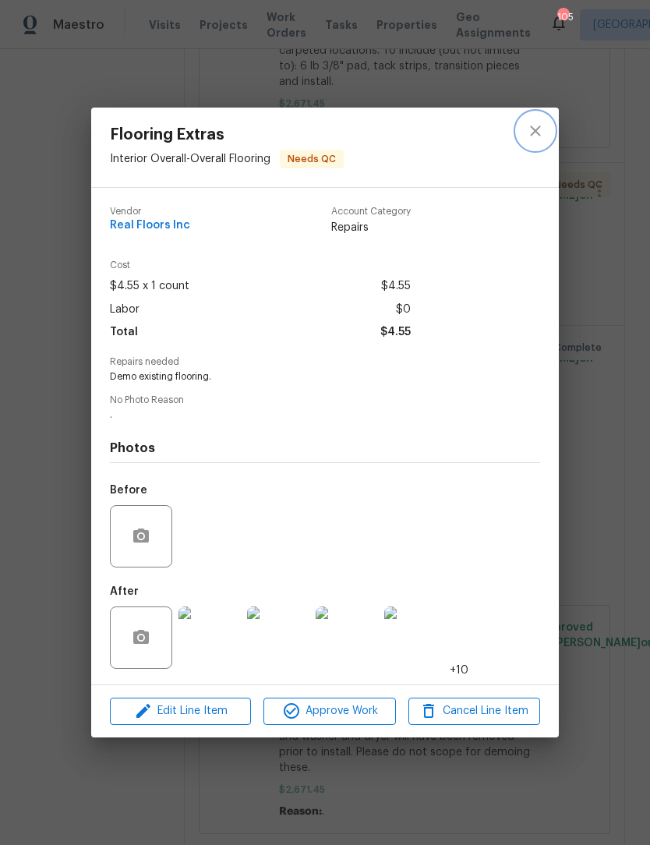
click at [538, 129] on icon "close" at bounding box center [535, 131] width 19 height 19
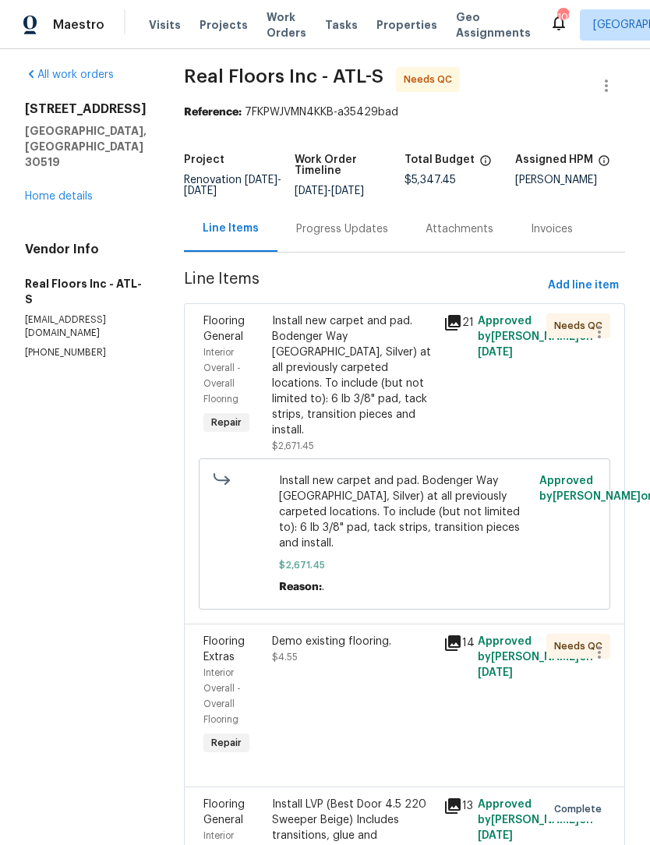
scroll to position [5, 0]
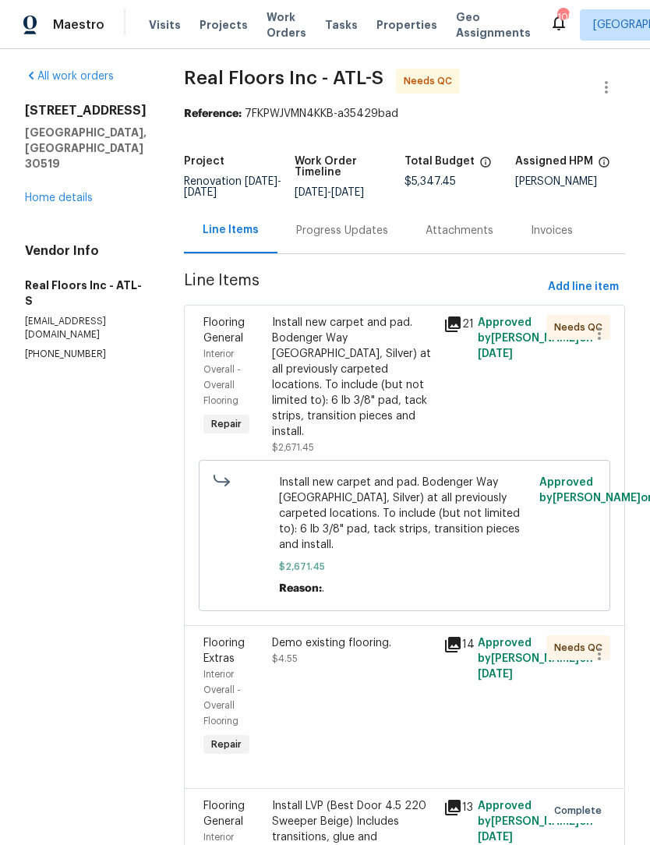
click at [358, 393] on div "Install new carpet and pad. Bodenger Way 945 Winter Ash, Silver) at all previou…" at bounding box center [353, 377] width 162 height 125
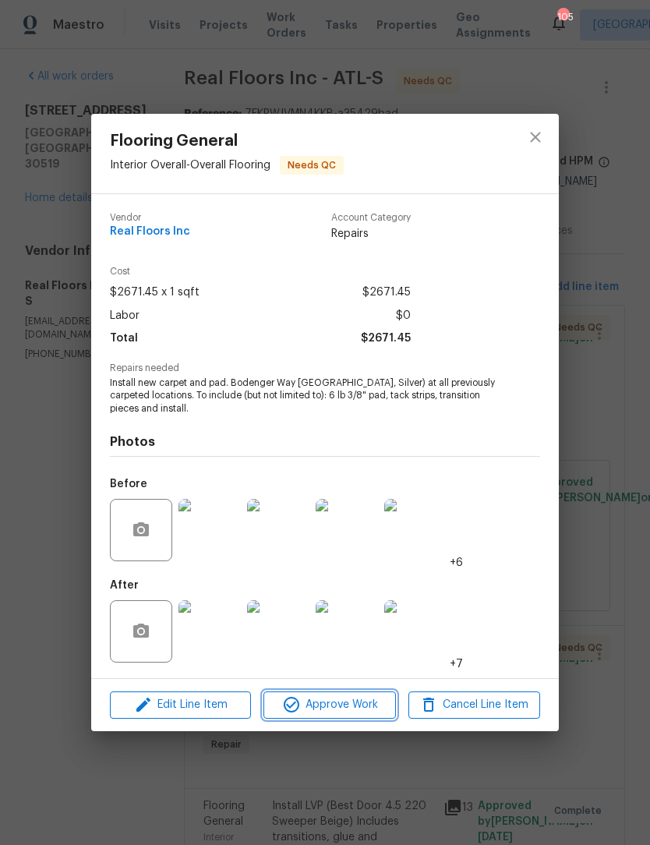
click at [351, 701] on span "Approve Work" at bounding box center [329, 704] width 122 height 19
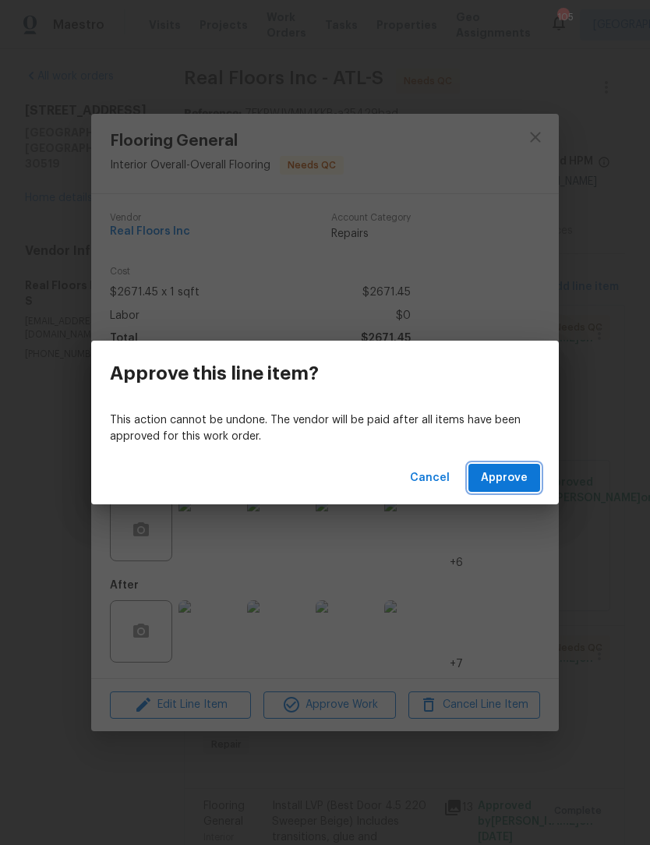
click at [500, 476] on span "Approve" at bounding box center [504, 477] width 47 height 19
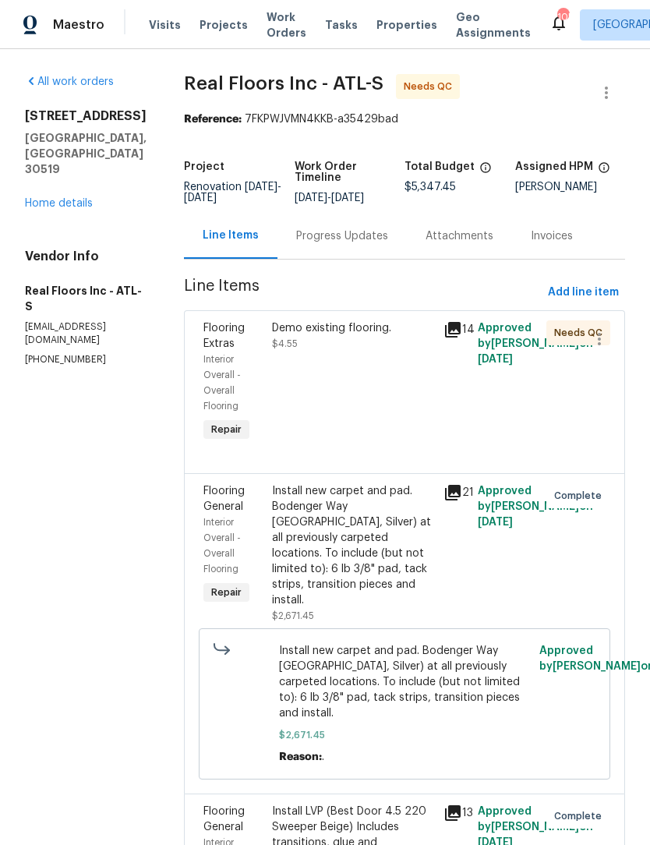
scroll to position [0, 0]
click at [337, 364] on div "Demo existing flooring. $4.55" at bounding box center [352, 383] width 171 height 134
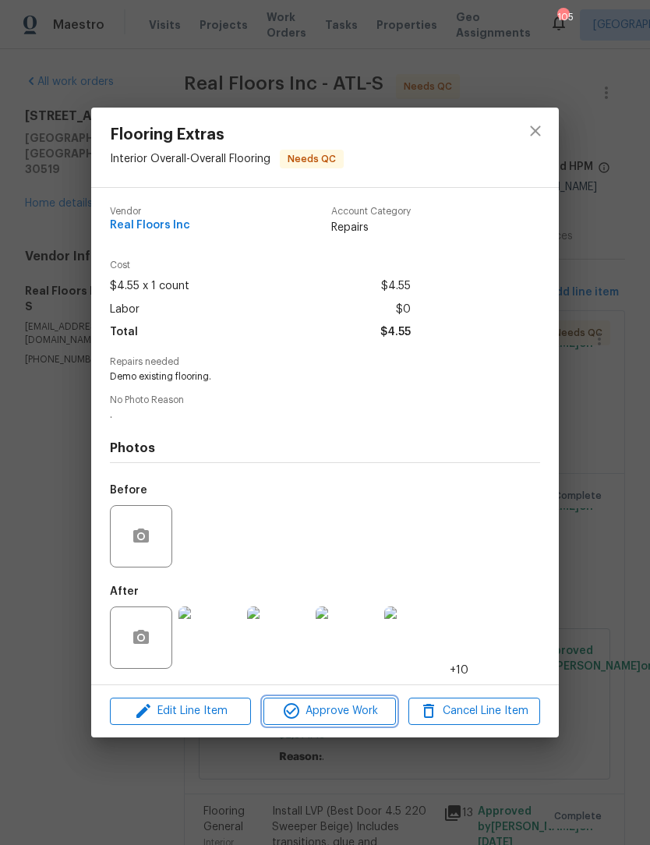
click at [354, 712] on span "Approve Work" at bounding box center [329, 710] width 122 height 19
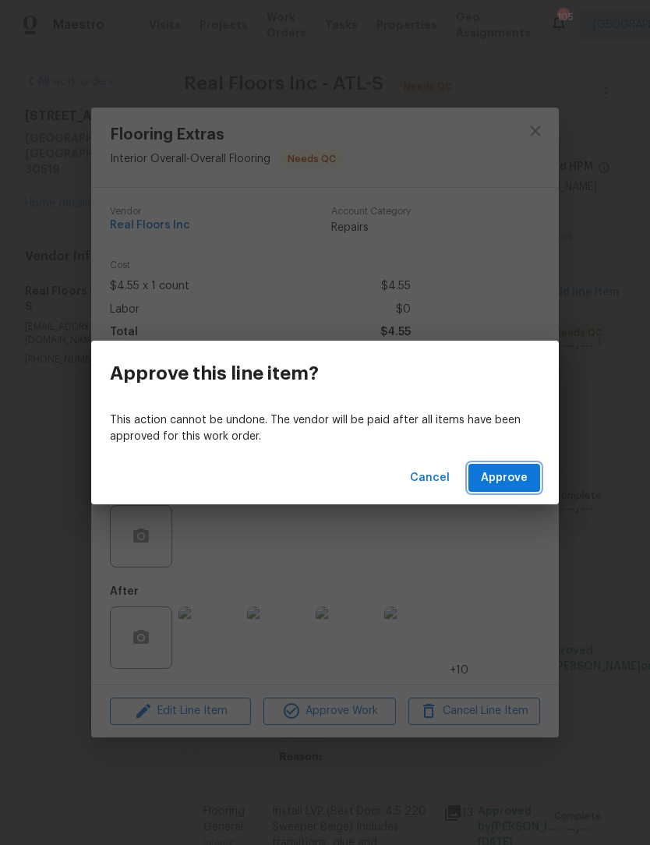
click at [507, 472] on span "Approve" at bounding box center [504, 477] width 47 height 19
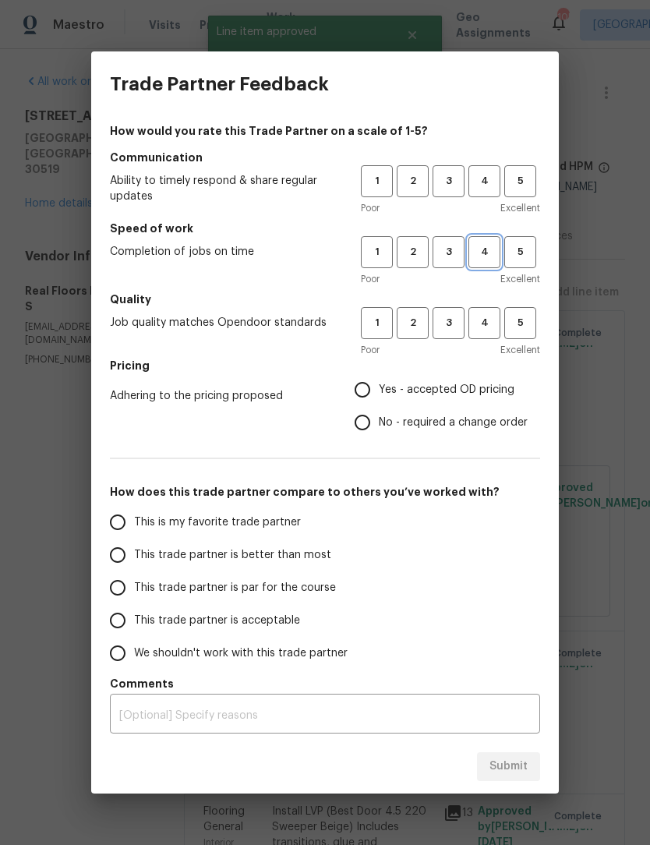
click at [480, 268] on button "4" at bounding box center [484, 252] width 32 height 32
click at [491, 180] on span "4" at bounding box center [484, 181] width 29 height 18
click at [492, 315] on span "4" at bounding box center [484, 323] width 29 height 18
click at [363, 394] on input "Yes - accepted OD pricing" at bounding box center [362, 389] width 33 height 33
radio input "true"
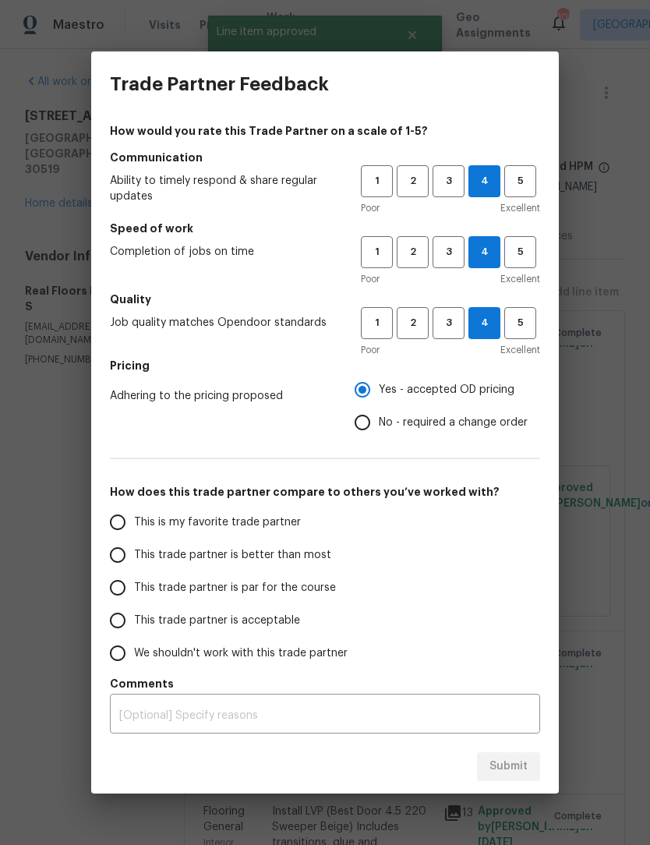
click at [127, 521] on input "This is my favorite trade partner" at bounding box center [117, 522] width 33 height 33
radio input "false"
click at [374, 425] on input "No - required a change order" at bounding box center [362, 422] width 33 height 33
radio input "false"
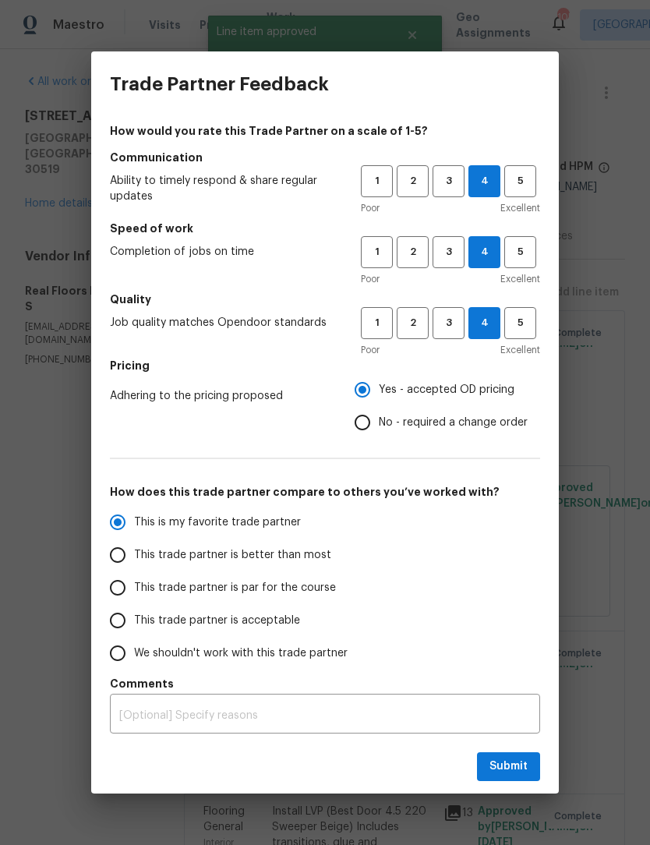
radio input "true"
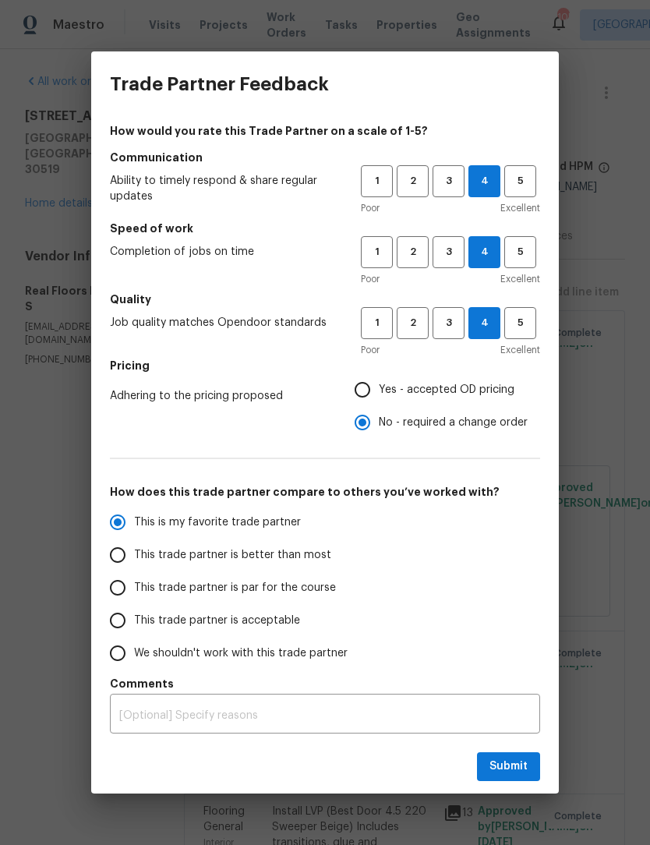
click at [362, 387] on input "Yes - accepted OD pricing" at bounding box center [362, 389] width 33 height 33
click at [510, 765] on span "Submit" at bounding box center [508, 766] width 38 height 19
radio input "false"
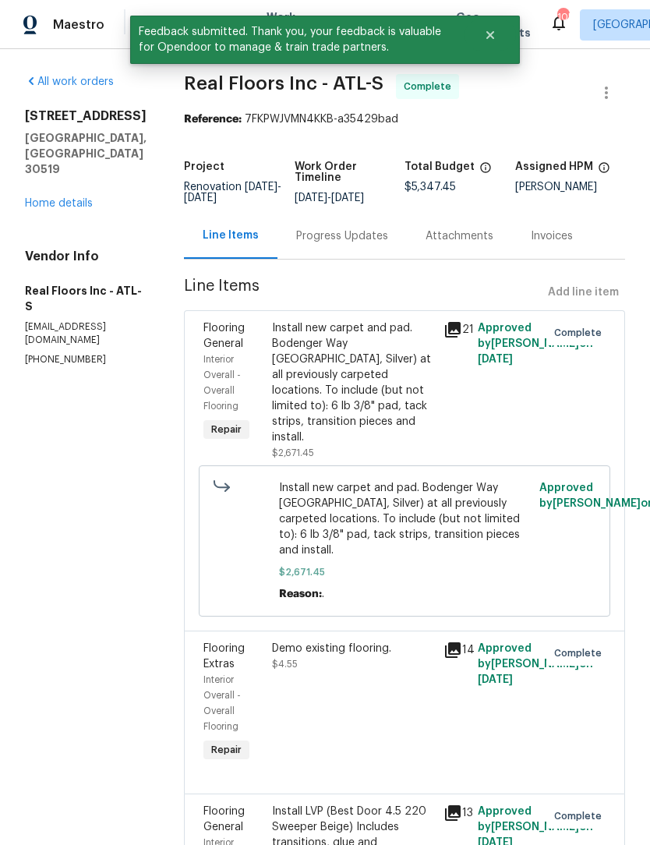
click at [345, 244] on div "Progress Updates" at bounding box center [342, 236] width 92 height 16
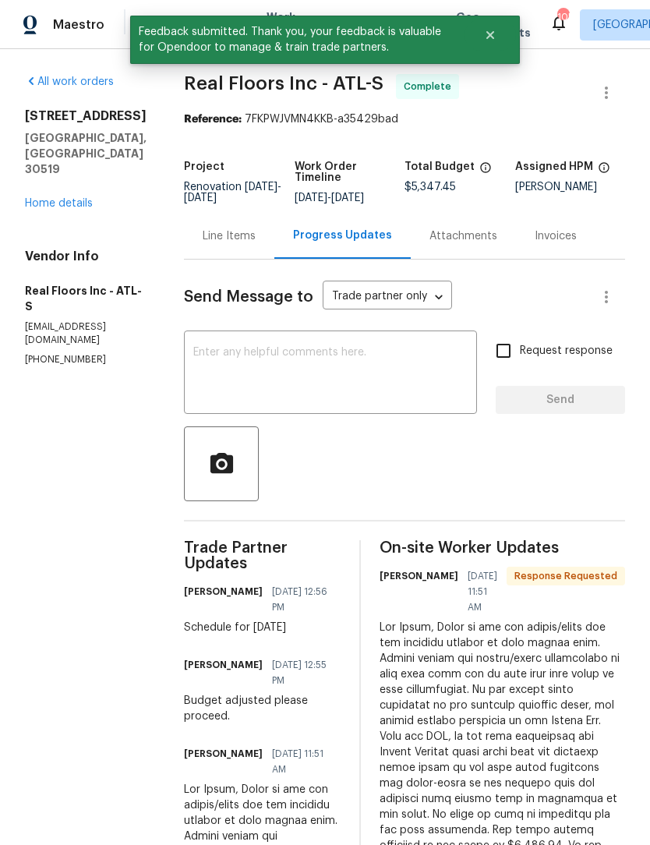
click at [337, 359] on textarea at bounding box center [330, 374] width 274 height 55
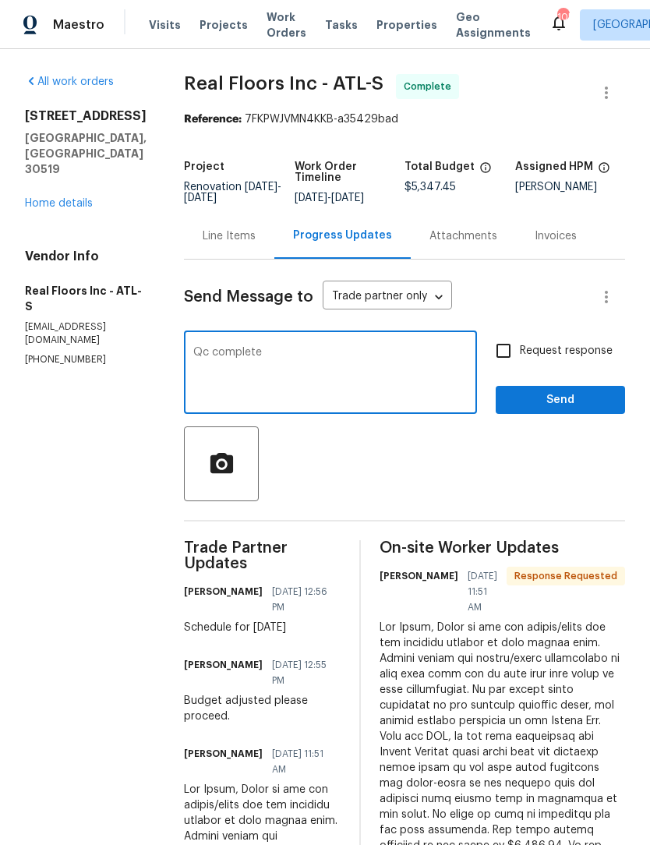
type textarea "Qc complete"
click at [565, 407] on span "Send" at bounding box center [560, 399] width 104 height 19
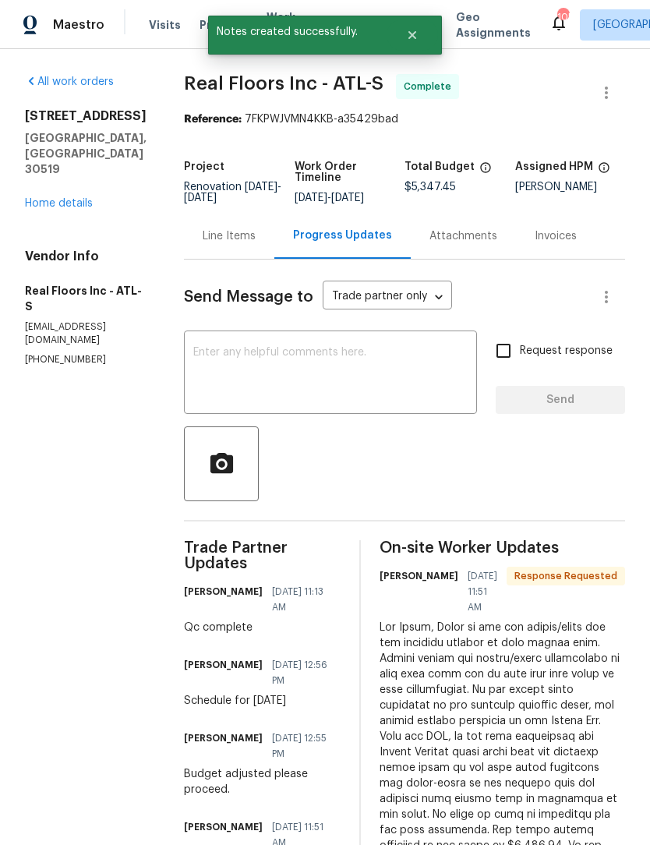
click at [61, 189] on div "All work orders 3308 Hinsdale Ln Buford, GA 30519 Home details Vendor Info Real…" at bounding box center [86, 220] width 122 height 292
click at [72, 198] on link "Home details" at bounding box center [59, 203] width 68 height 11
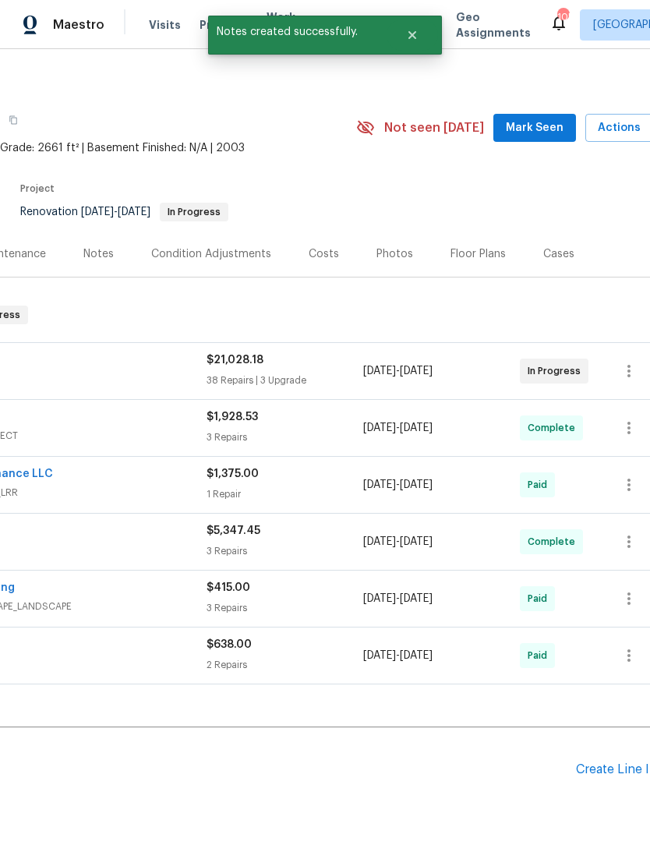
scroll to position [6, 208]
click at [548, 124] on span "Mark Seen" at bounding box center [536, 127] width 58 height 19
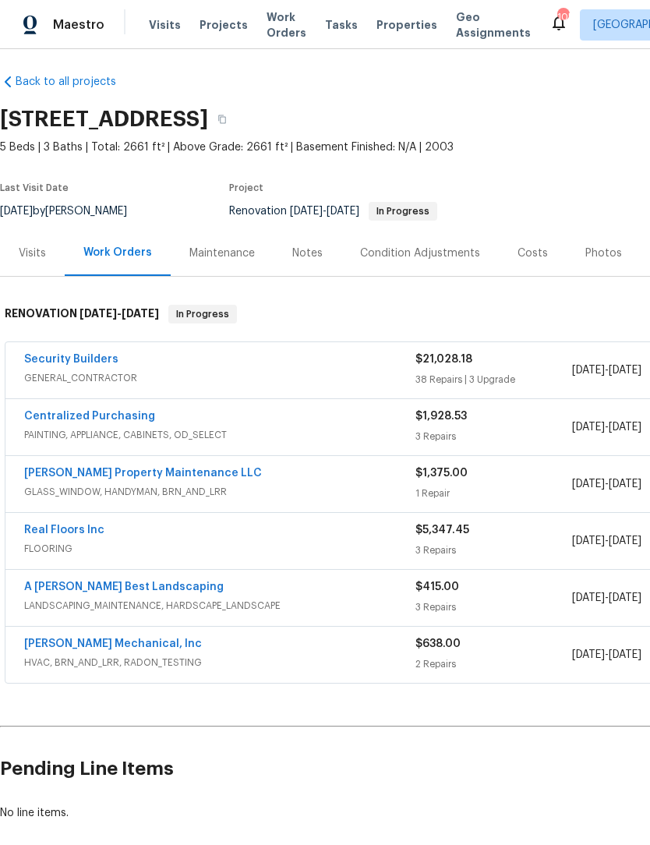
scroll to position [6, 0]
click at [308, 256] on div "Notes" at bounding box center [307, 253] width 30 height 16
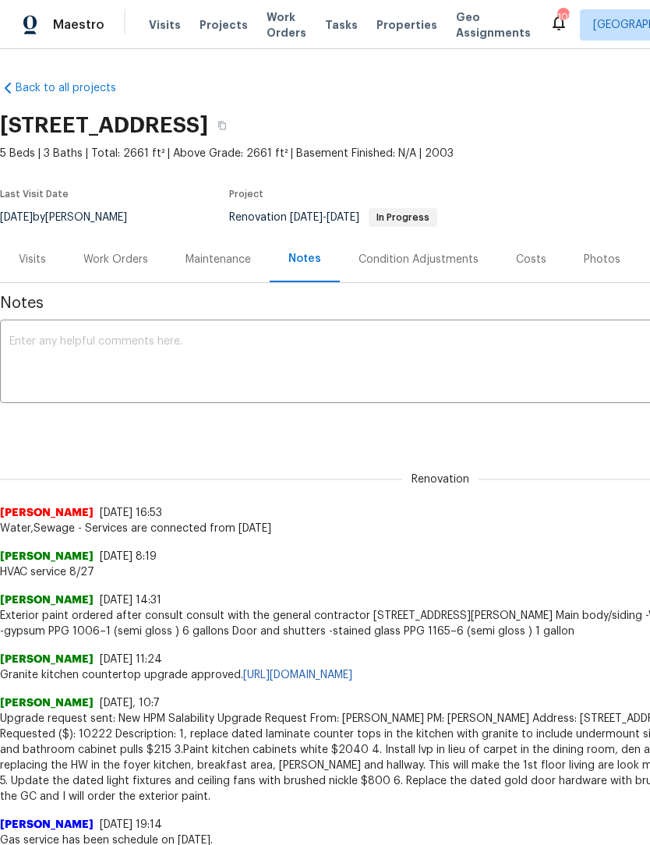
click at [293, 355] on textarea at bounding box center [440, 363] width 862 height 55
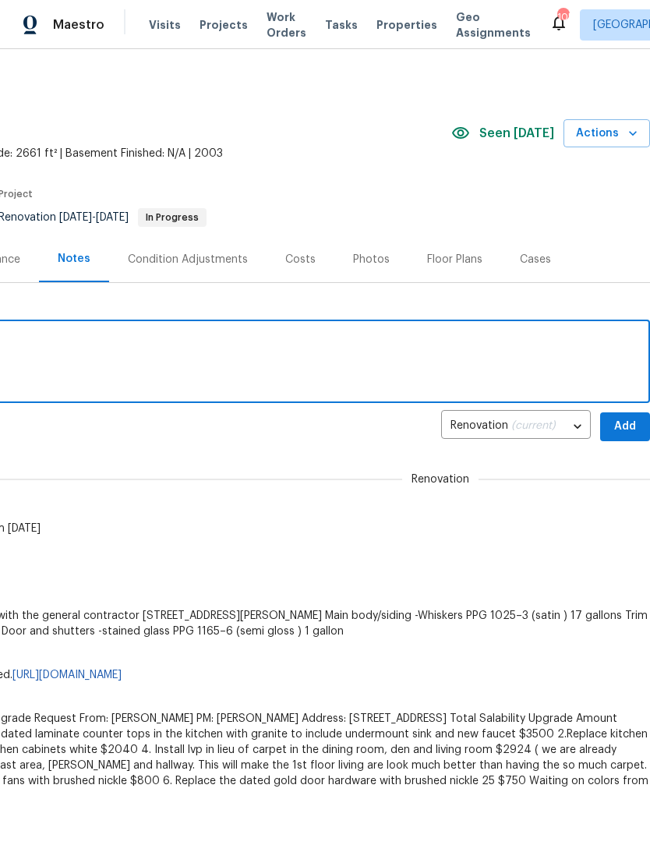
scroll to position [0, 231]
type textarea "Flooring qc complete"
click at [627, 424] on span "Add" at bounding box center [625, 426] width 25 height 19
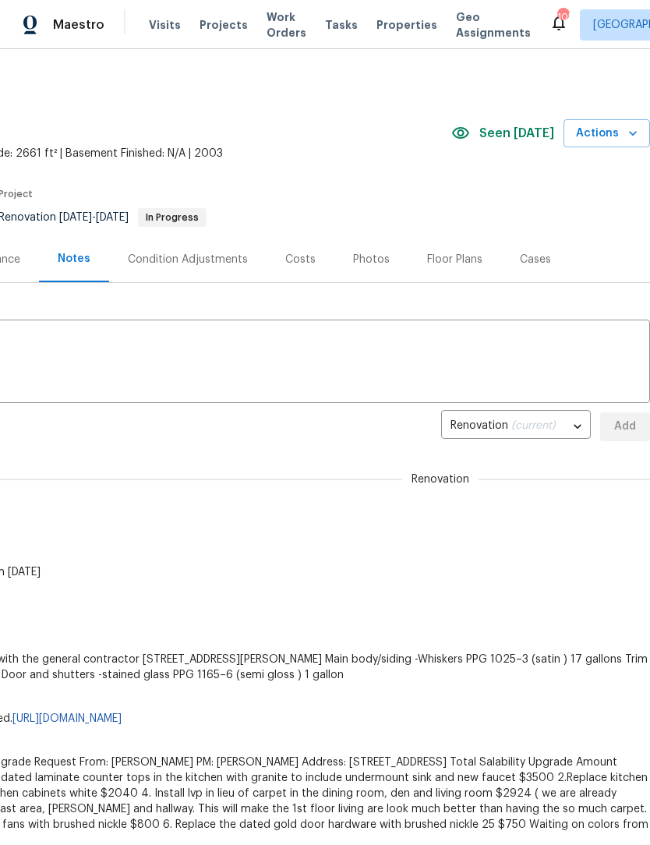
click at [267, 30] on span "Work Orders" at bounding box center [287, 24] width 40 height 31
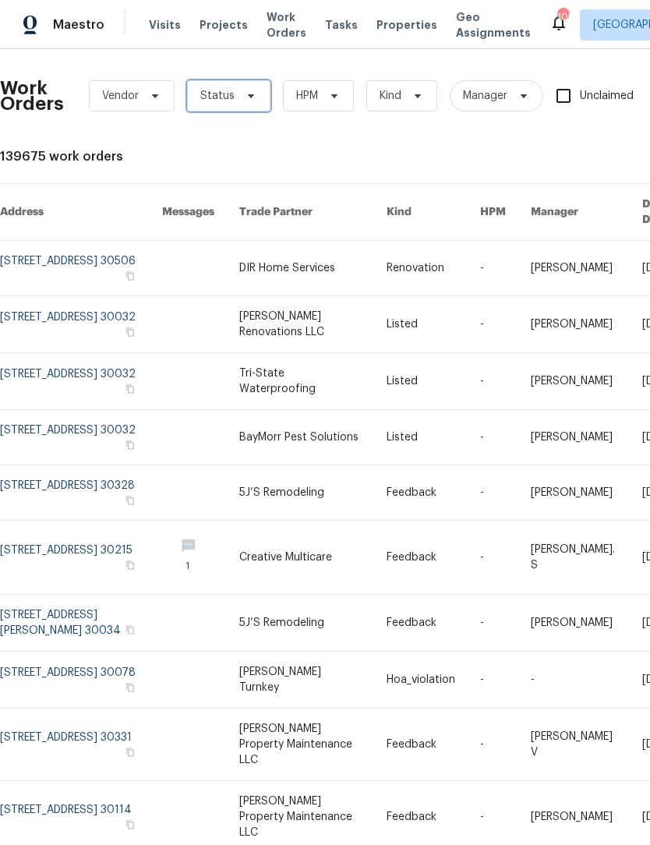
click at [255, 100] on span "Status" at bounding box center [228, 95] width 83 height 31
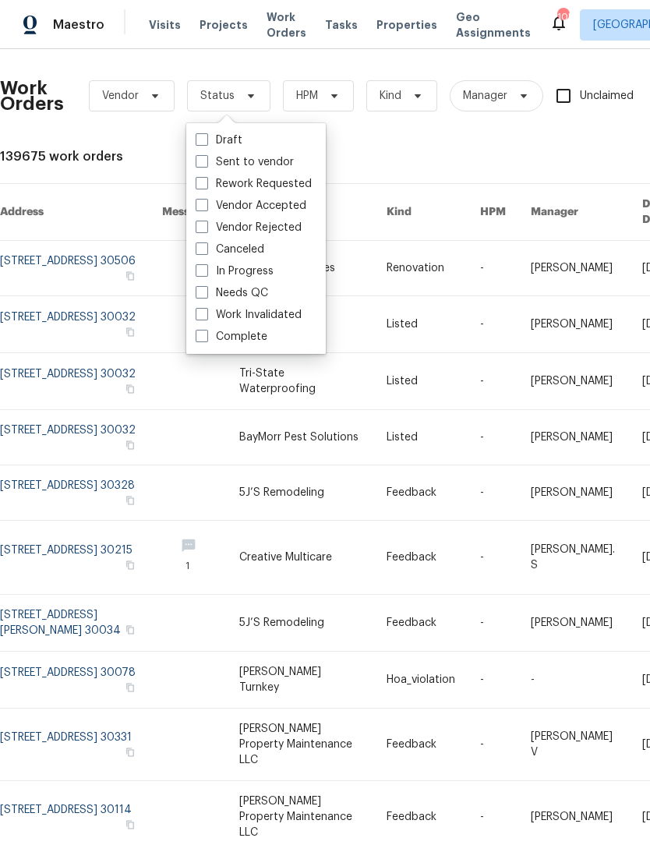
click at [208, 299] on label "Needs QC" at bounding box center [232, 293] width 72 height 16
click at [206, 295] on input "Needs QC" at bounding box center [201, 290] width 10 height 10
checkbox input "true"
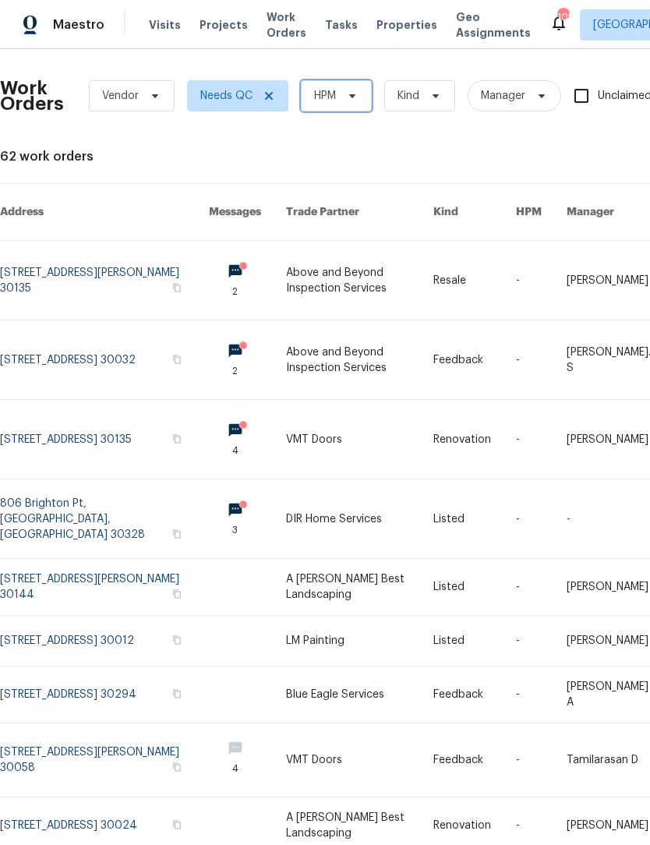
click at [357, 97] on icon at bounding box center [352, 96] width 12 height 12
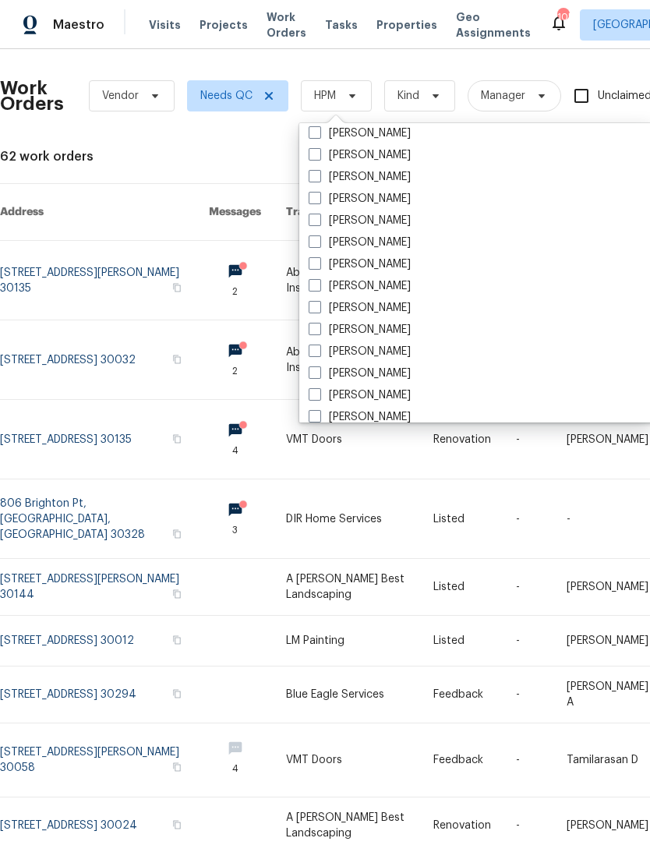
scroll to position [1058, 0]
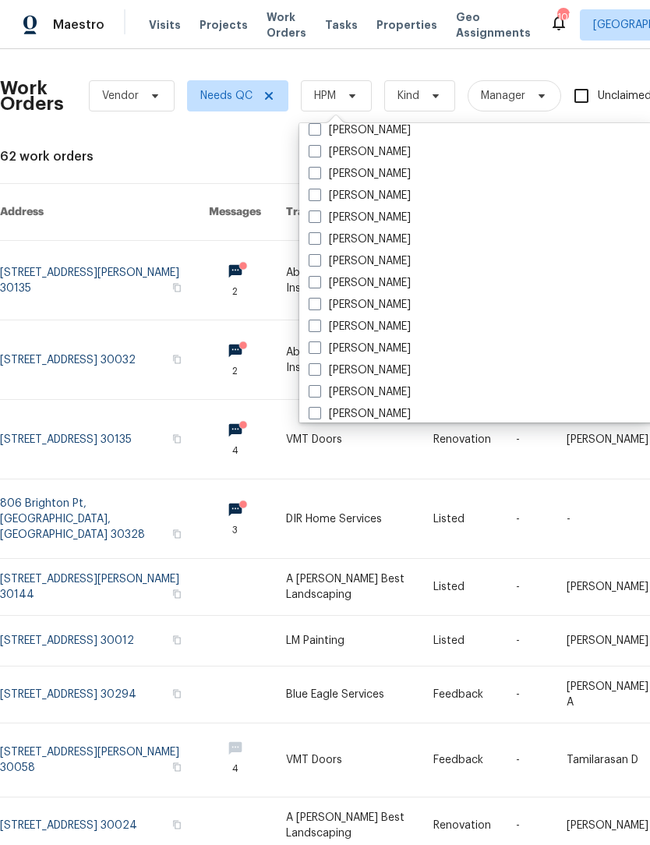
click at [318, 218] on span at bounding box center [315, 216] width 12 height 12
click at [318, 218] on input "[PERSON_NAME]" at bounding box center [314, 215] width 10 height 10
checkbox input "true"
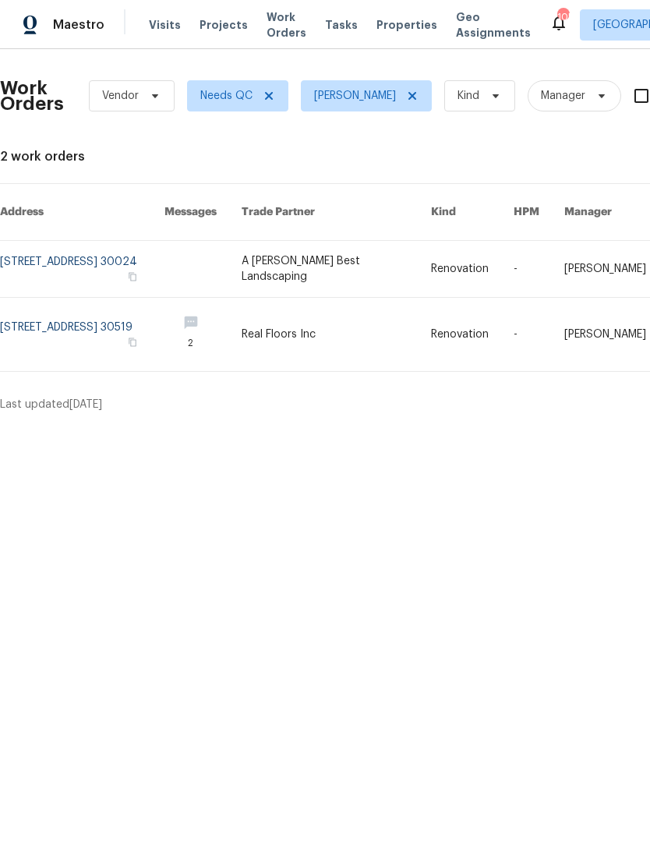
click at [376, 257] on link at bounding box center [336, 269] width 189 height 56
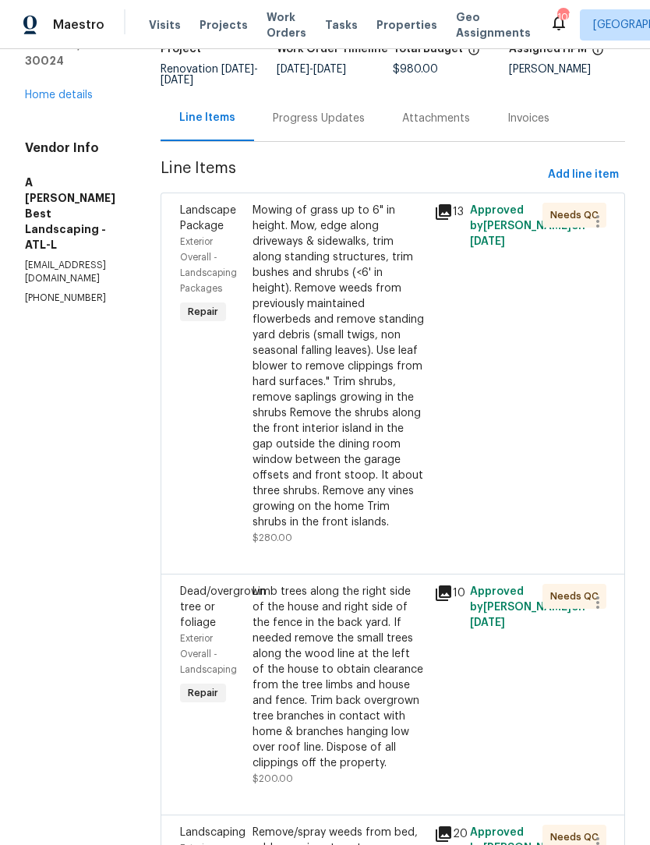
scroll to position [125, 0]
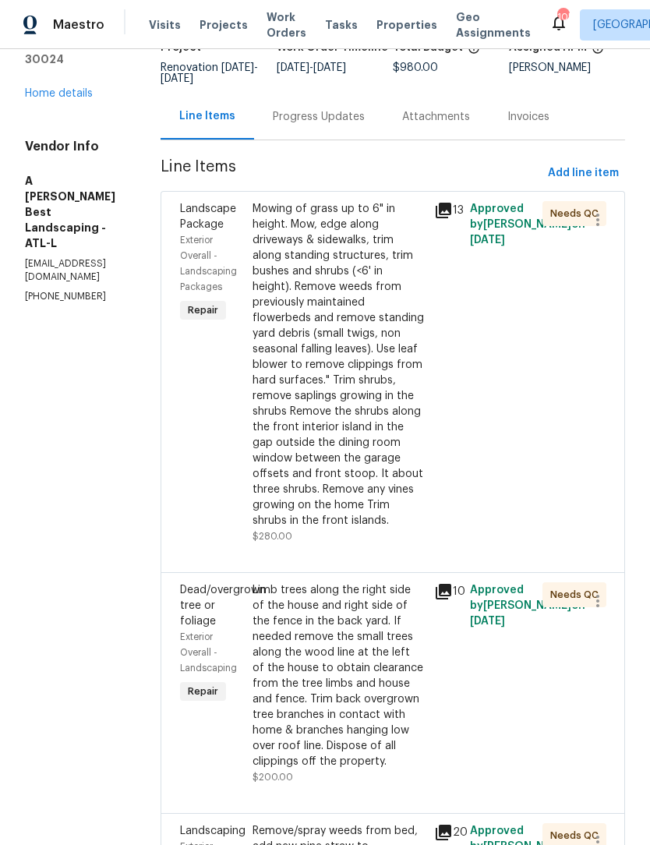
click at [373, 344] on div "Mowing of grass up to 6" in height. Mow, edge along driveways & sidewalks, trim…" at bounding box center [339, 364] width 172 height 327
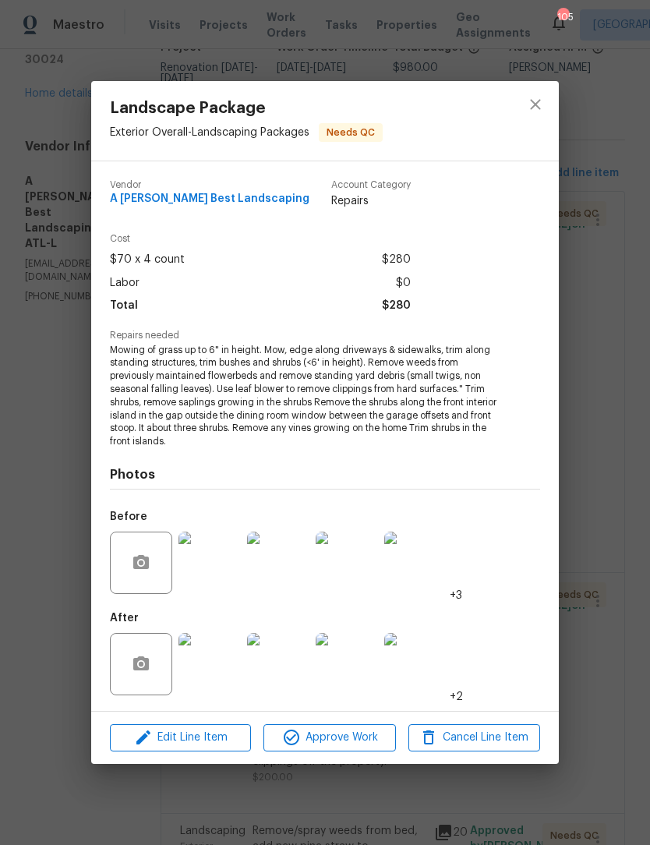
click at [217, 675] on img at bounding box center [209, 664] width 62 height 62
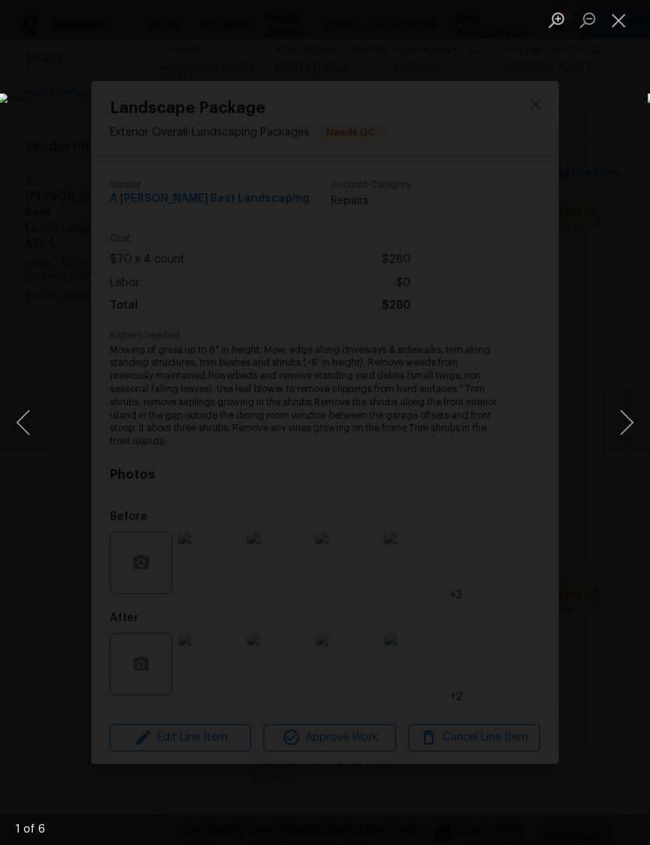
click at [630, 434] on button "Next image" at bounding box center [626, 422] width 47 height 62
click at [626, 429] on button "Next image" at bounding box center [626, 422] width 47 height 62
click at [629, 422] on button "Next image" at bounding box center [626, 422] width 47 height 62
click at [627, 422] on button "Next image" at bounding box center [626, 422] width 47 height 62
click at [630, 420] on button "Next image" at bounding box center [626, 422] width 47 height 62
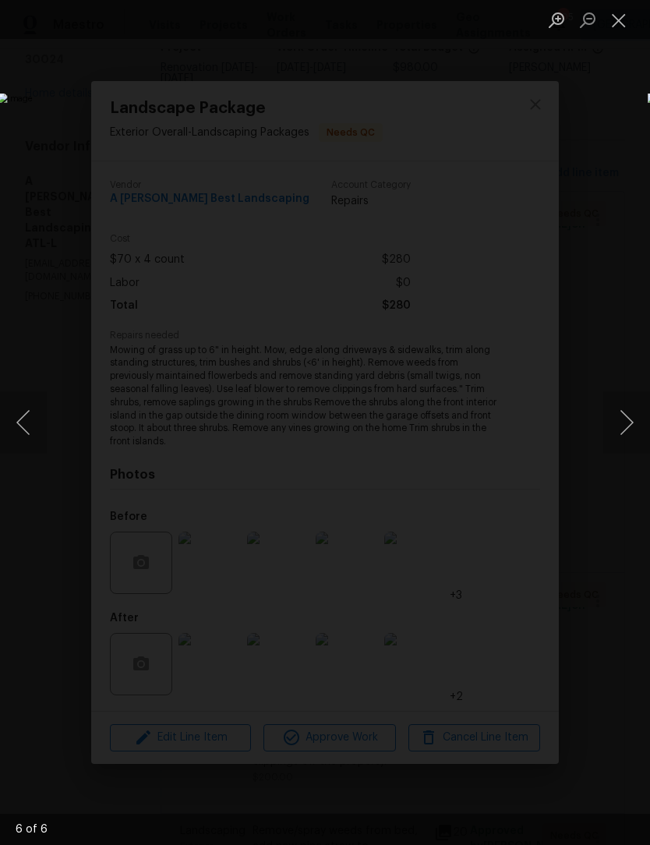
click at [33, 427] on button "Previous image" at bounding box center [23, 422] width 47 height 62
click at [636, 429] on button "Next image" at bounding box center [626, 422] width 47 height 62
click at [627, 429] on button "Next image" at bounding box center [626, 422] width 47 height 62
click at [629, 432] on button "Next image" at bounding box center [626, 422] width 47 height 62
click at [630, 431] on button "Next image" at bounding box center [626, 422] width 47 height 62
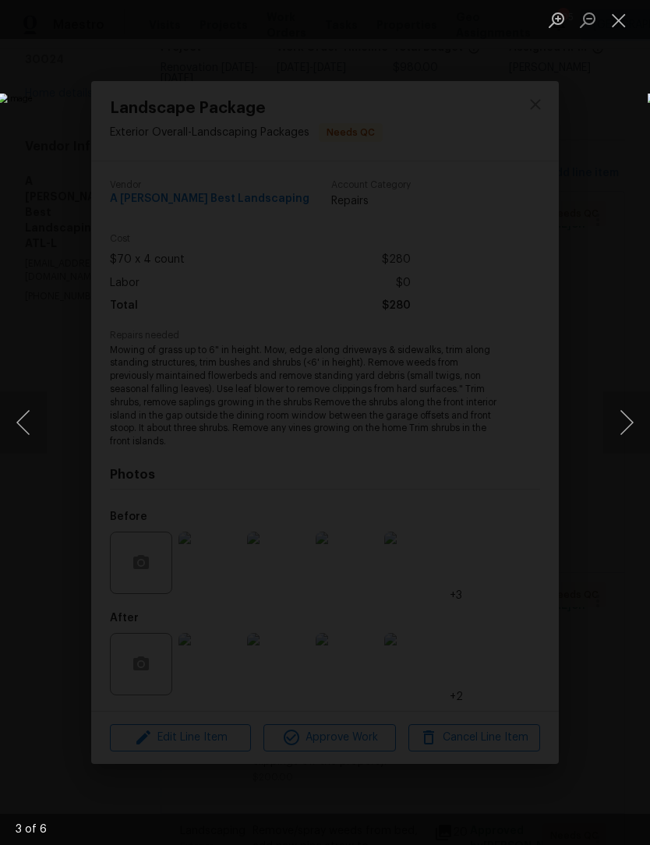
click at [630, 435] on button "Next image" at bounding box center [626, 422] width 47 height 62
click at [627, 437] on button "Next image" at bounding box center [626, 422] width 47 height 62
click at [31, 436] on button "Previous image" at bounding box center [23, 422] width 47 height 62
click at [30, 436] on button "Previous image" at bounding box center [23, 422] width 47 height 62
click at [22, 433] on button "Previous image" at bounding box center [23, 422] width 47 height 62
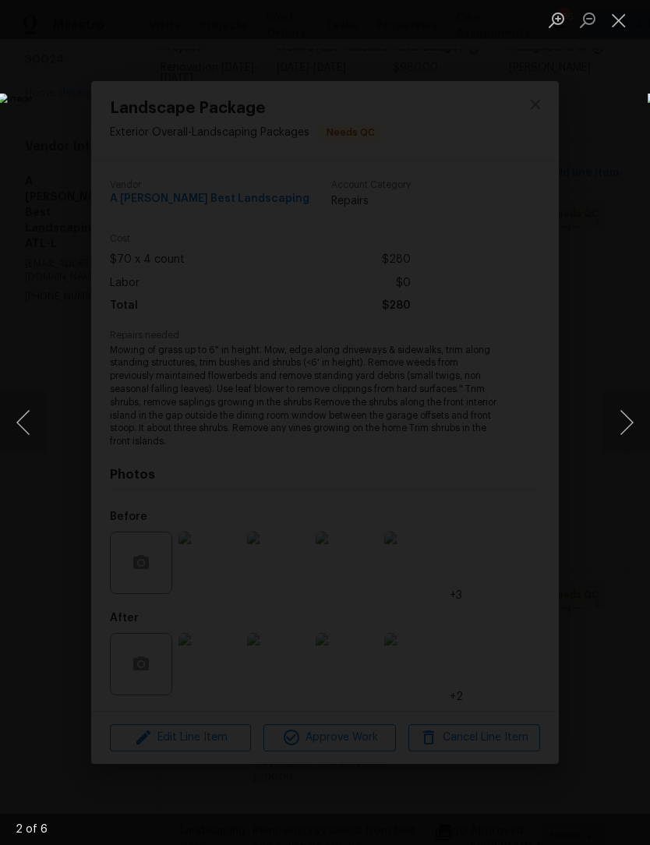
click at [24, 443] on button "Previous image" at bounding box center [23, 422] width 47 height 62
click at [19, 443] on button "Previous image" at bounding box center [23, 422] width 47 height 62
click at [13, 440] on button "Previous image" at bounding box center [23, 422] width 47 height 62
click at [622, 31] on button "Close lightbox" at bounding box center [618, 19] width 31 height 27
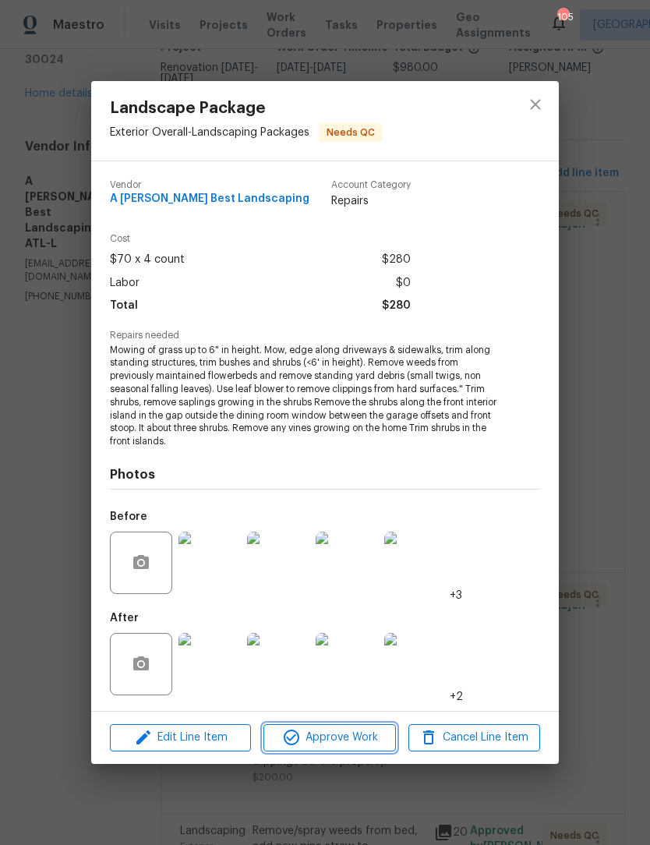
click at [349, 740] on span "Approve Work" at bounding box center [329, 737] width 122 height 19
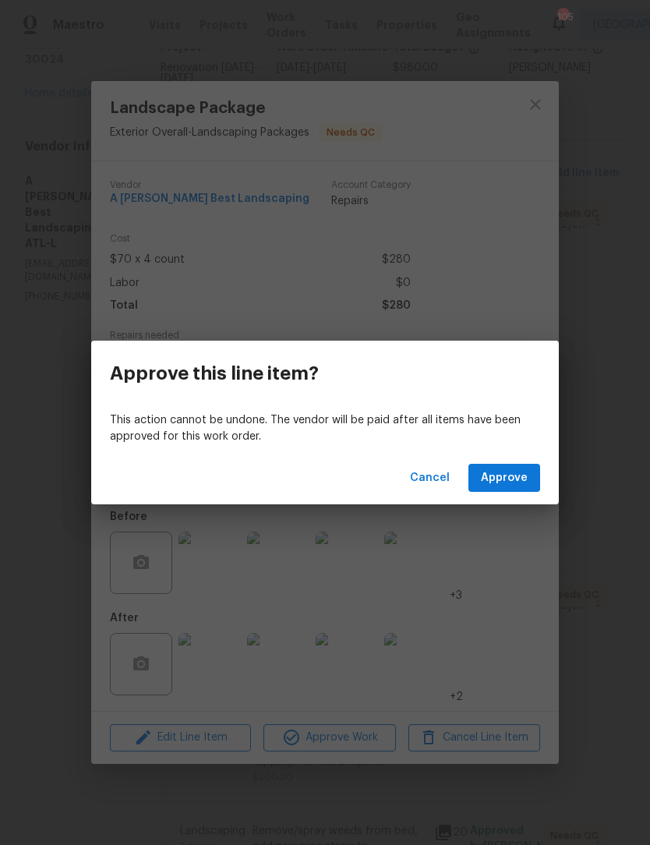
click at [505, 485] on span "Approve" at bounding box center [504, 477] width 47 height 19
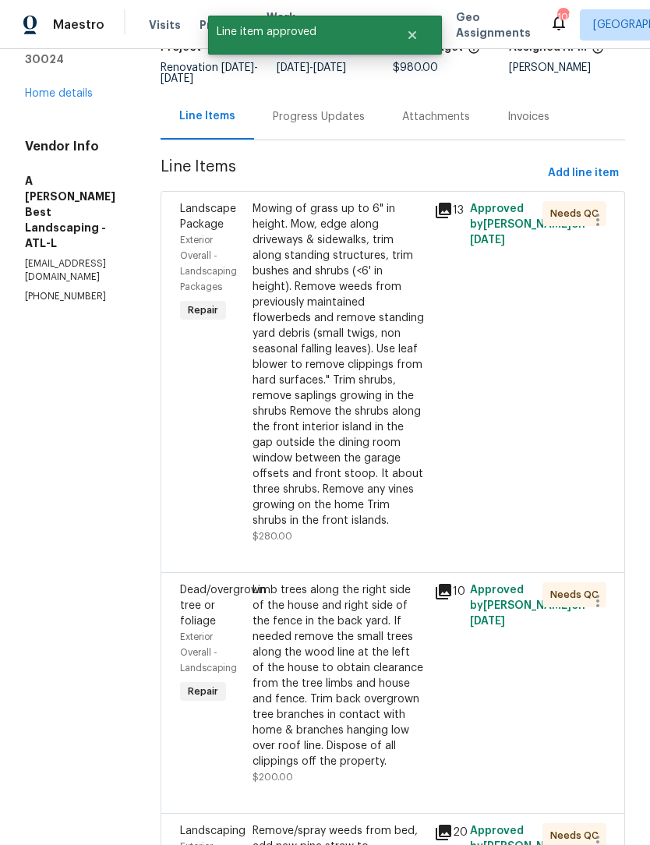
scroll to position [0, 0]
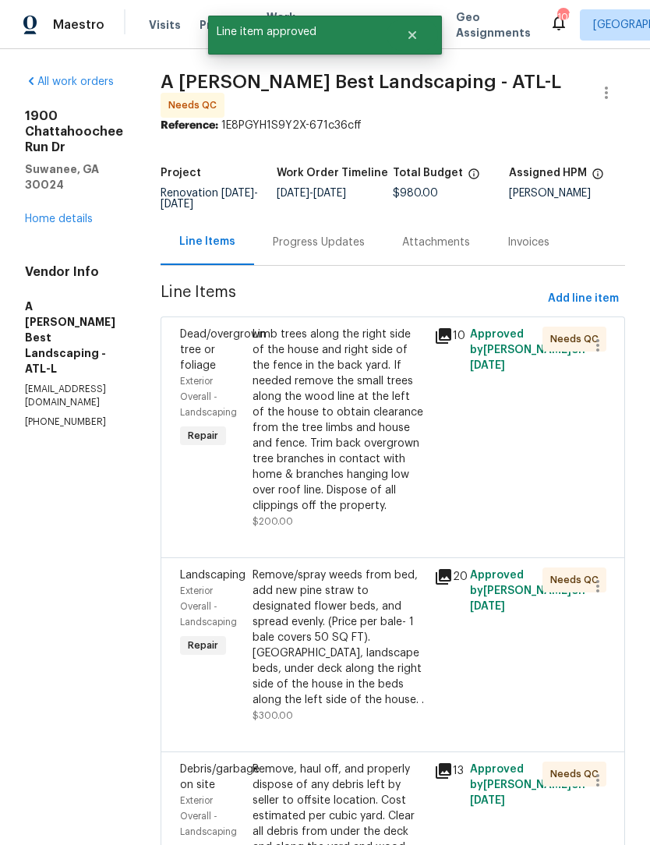
click at [376, 443] on div "Limb trees along the right side of the house and right side of the fence in the…" at bounding box center [339, 420] width 172 height 187
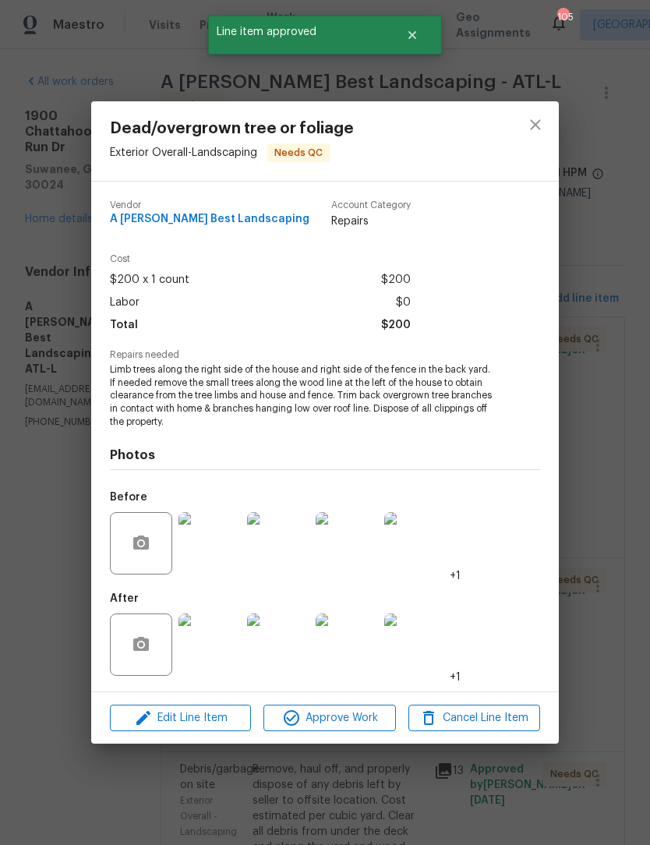
click at [222, 648] on img at bounding box center [209, 644] width 62 height 62
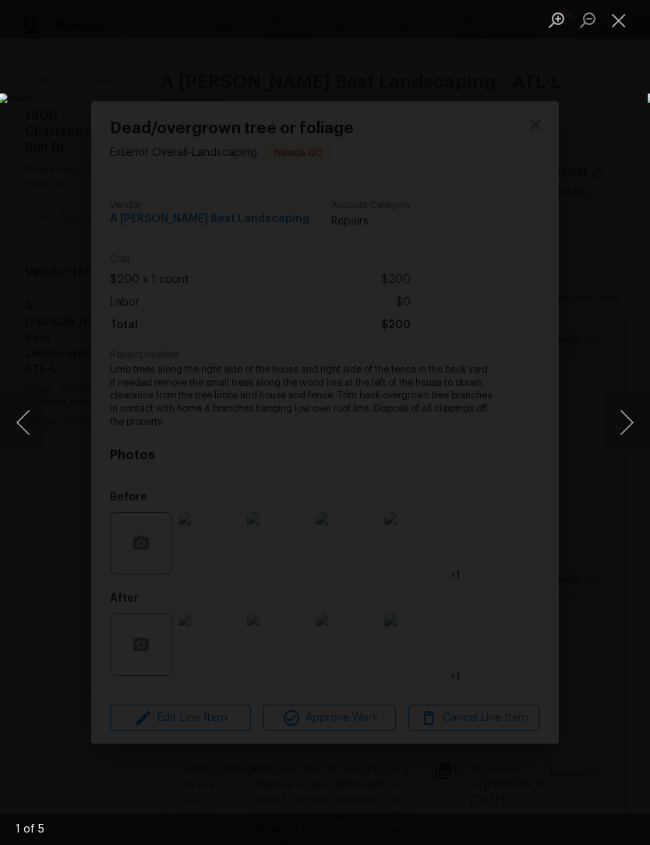
click at [631, 429] on button "Next image" at bounding box center [626, 422] width 47 height 62
click at [628, 432] on button "Next image" at bounding box center [626, 422] width 47 height 62
click at [623, 431] on button "Next image" at bounding box center [626, 422] width 47 height 62
click at [625, 431] on button "Next image" at bounding box center [626, 422] width 47 height 62
click at [629, 427] on button "Next image" at bounding box center [626, 422] width 47 height 62
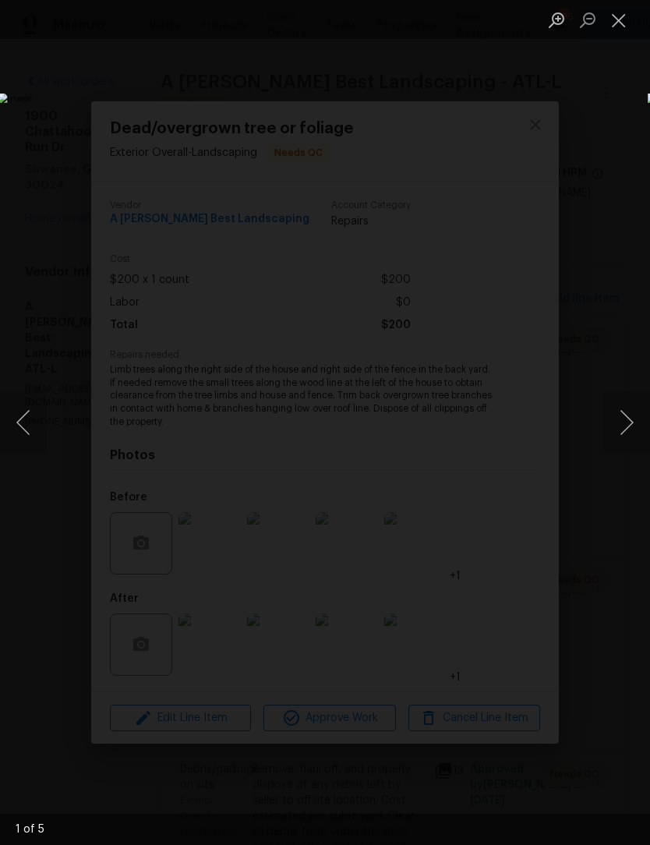
click at [629, 429] on button "Next image" at bounding box center [626, 422] width 47 height 62
click at [627, 433] on button "Next image" at bounding box center [626, 422] width 47 height 62
click at [623, 22] on button "Close lightbox" at bounding box center [618, 19] width 31 height 27
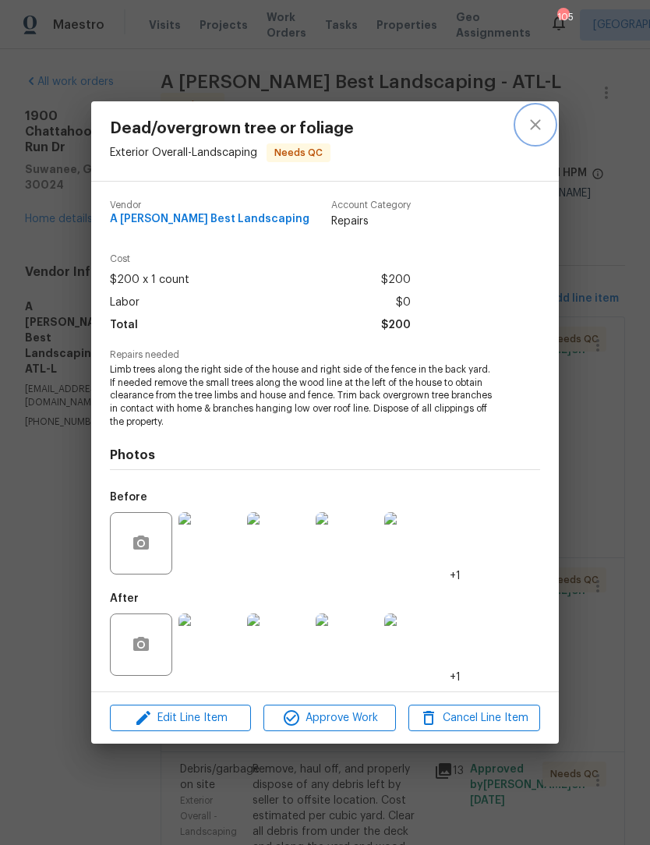
click at [535, 125] on icon "close" at bounding box center [535, 124] width 19 height 19
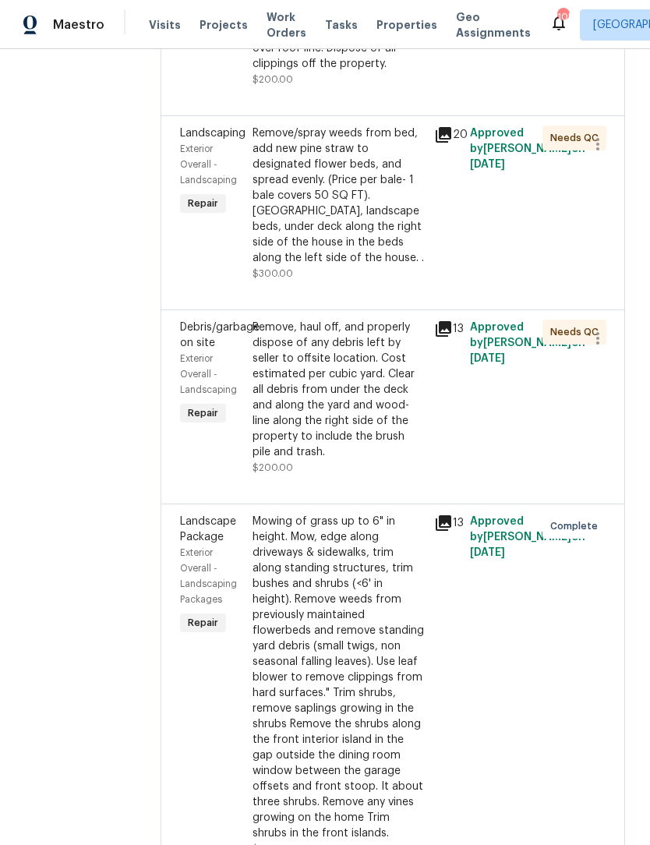
scroll to position [443, 0]
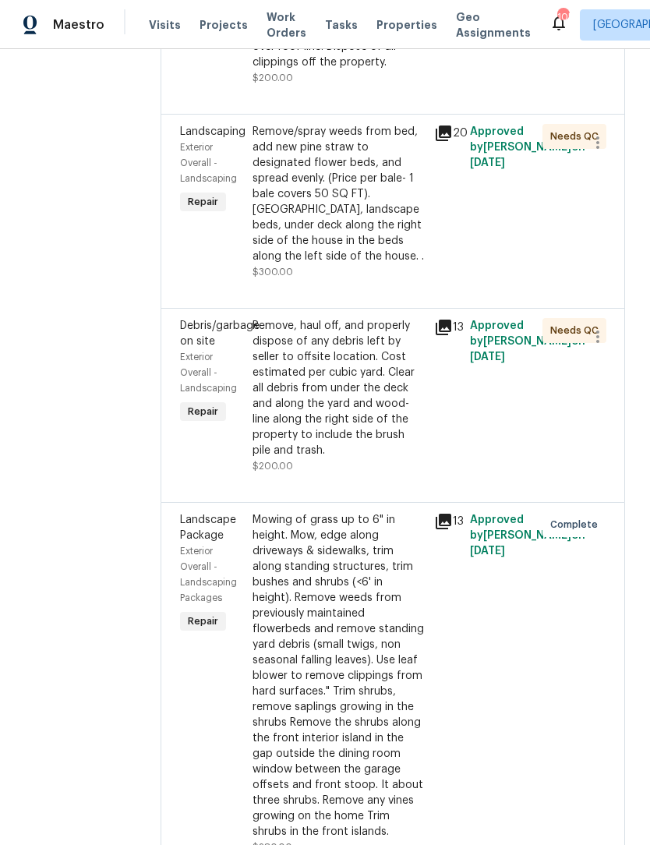
click at [379, 458] on div "Remove, haul off, and properly dispose of any debris left by seller to offsite …" at bounding box center [339, 388] width 172 height 140
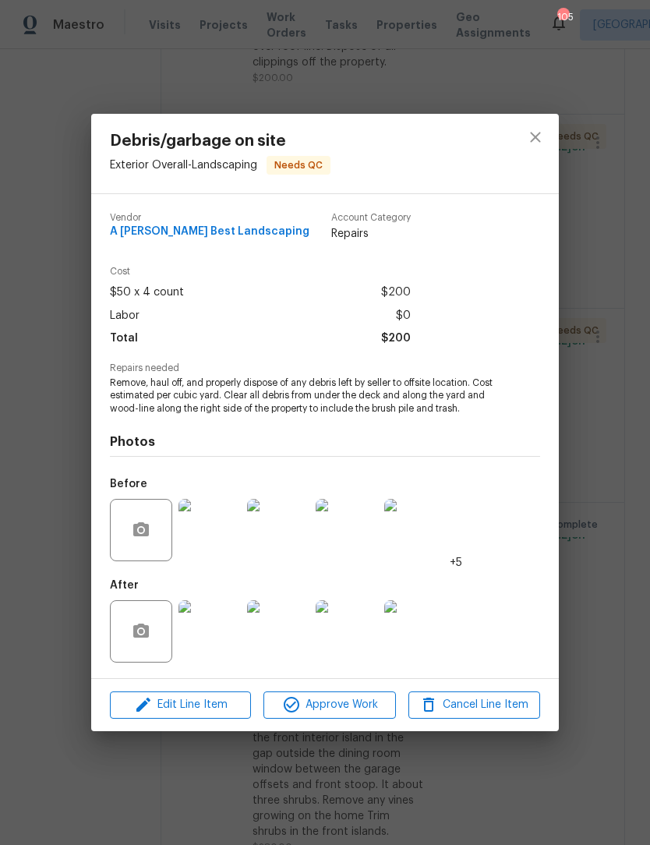
click at [225, 645] on img at bounding box center [209, 631] width 62 height 62
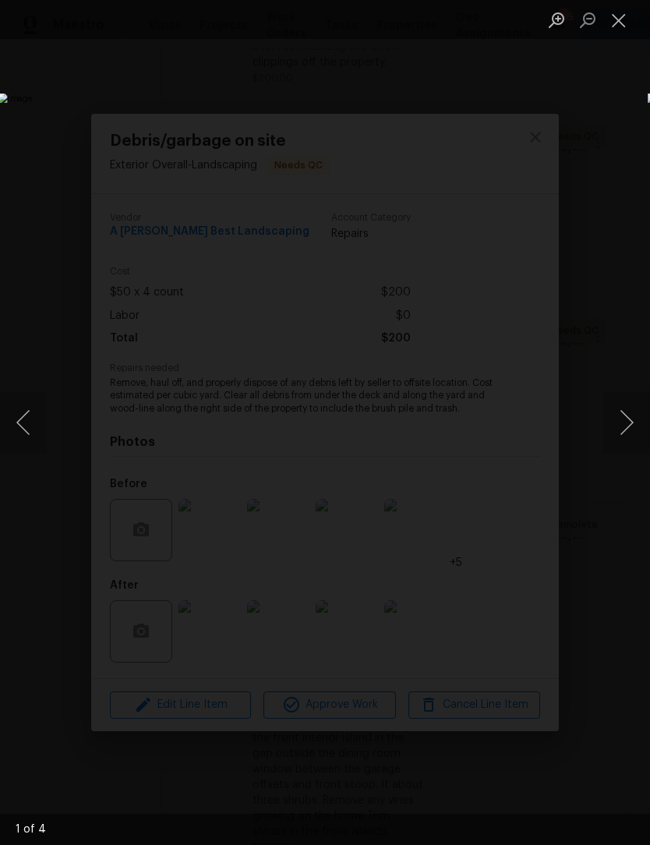
click at [631, 431] on button "Next image" at bounding box center [626, 422] width 47 height 62
click at [630, 434] on button "Next image" at bounding box center [626, 422] width 47 height 62
click at [627, 436] on button "Next image" at bounding box center [626, 422] width 47 height 62
click at [629, 435] on button "Next image" at bounding box center [626, 422] width 47 height 62
click at [623, 19] on button "Close lightbox" at bounding box center [618, 19] width 31 height 27
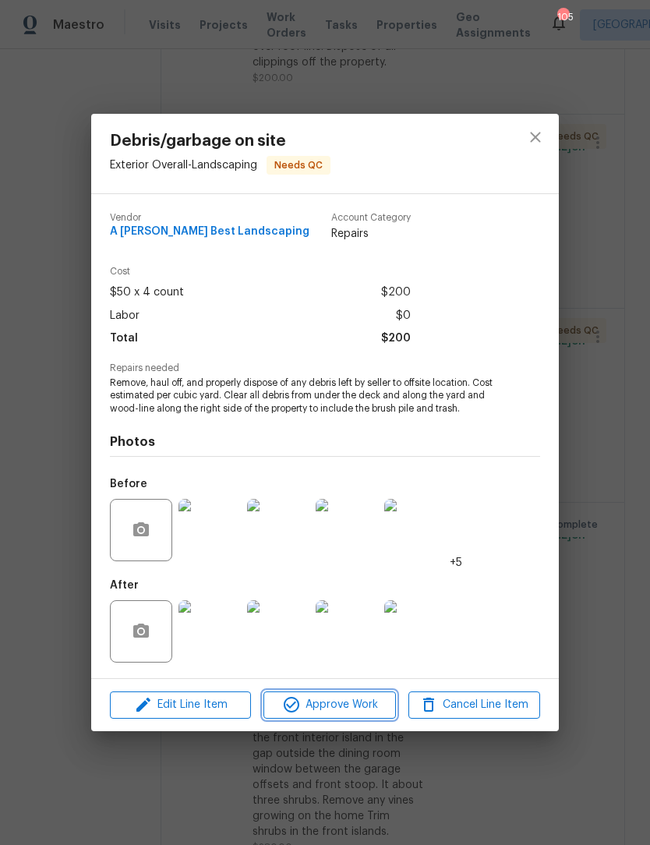
click at [343, 719] on button "Approve Work" at bounding box center [329, 704] width 132 height 27
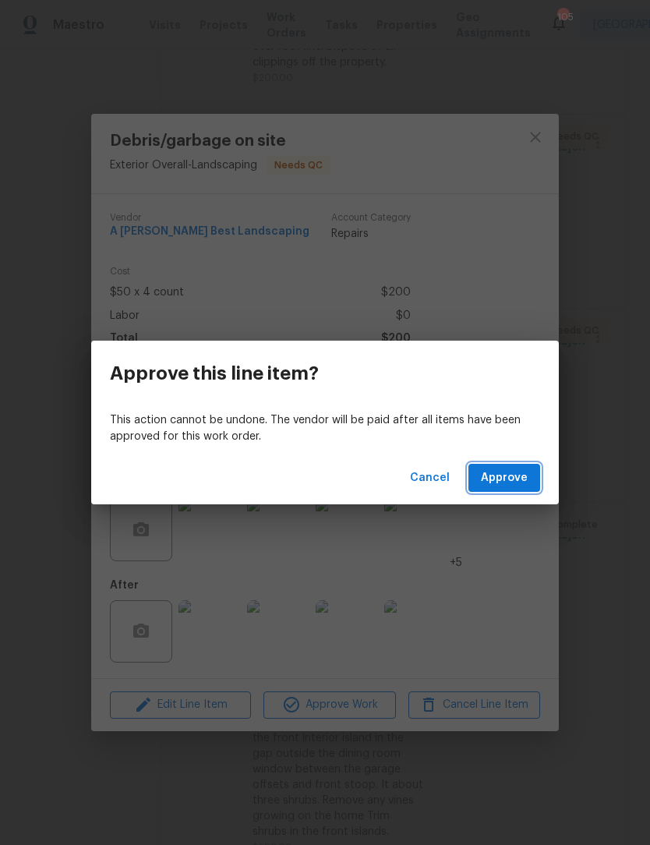
click at [515, 479] on span "Approve" at bounding box center [504, 477] width 47 height 19
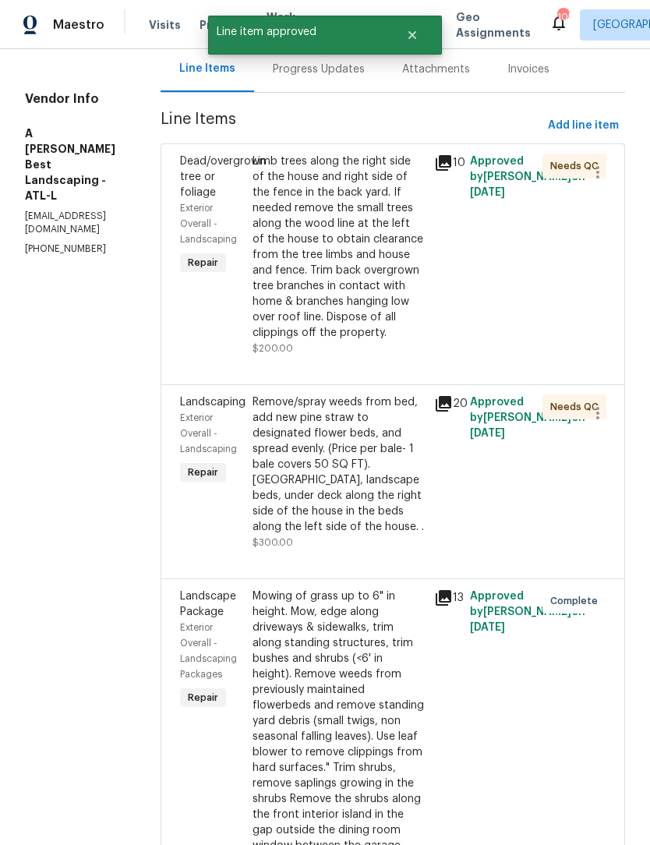
scroll to position [166, 0]
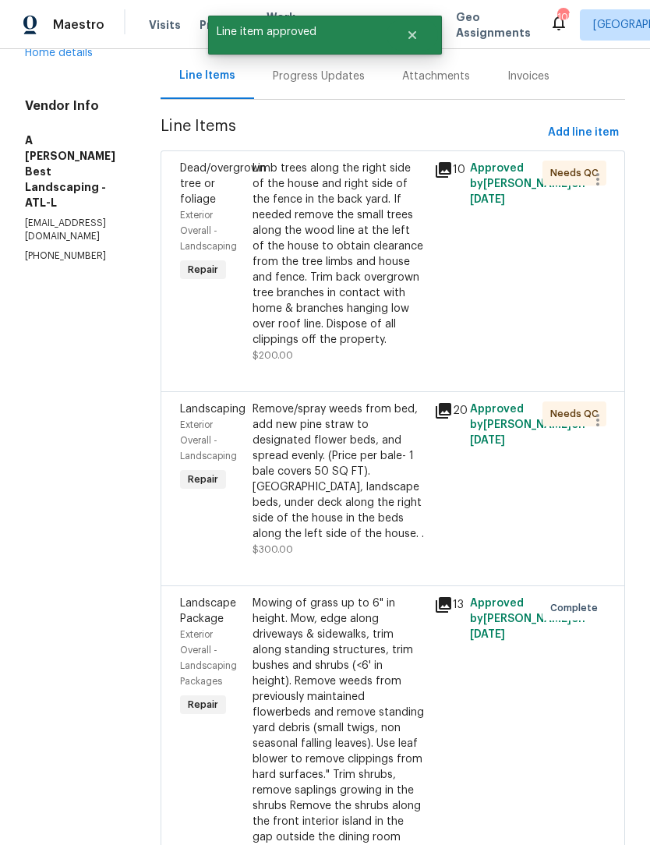
click at [397, 513] on div "Remove/spray weeds from bed, add new pine straw to designated flower beds, and …" at bounding box center [339, 471] width 172 height 140
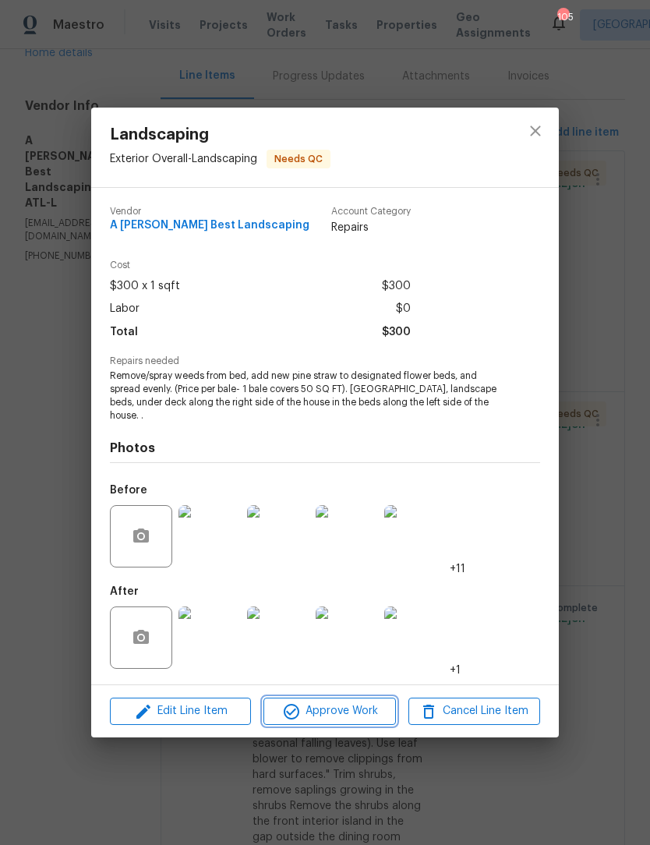
click at [348, 717] on span "Approve Work" at bounding box center [329, 710] width 122 height 19
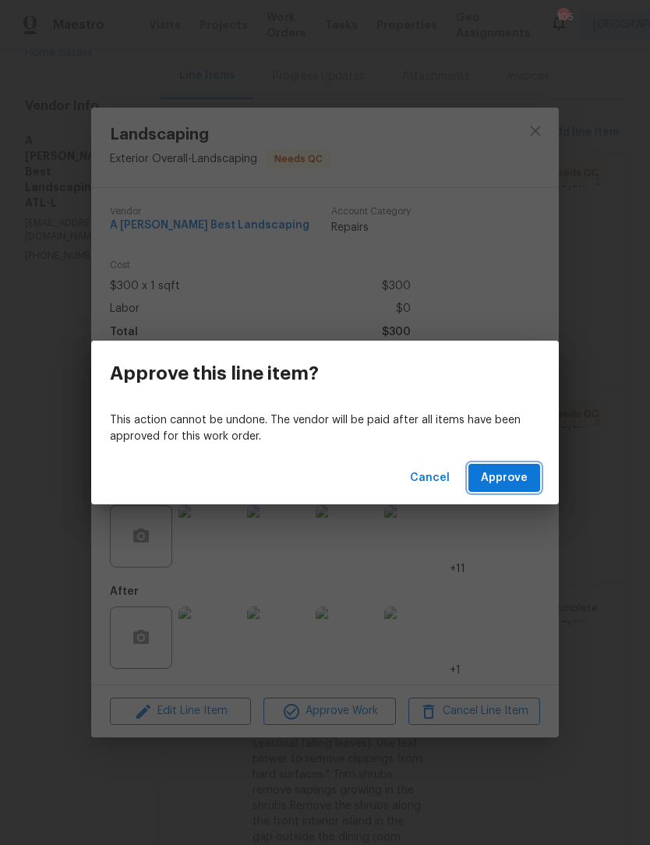
click at [510, 473] on span "Approve" at bounding box center [504, 477] width 47 height 19
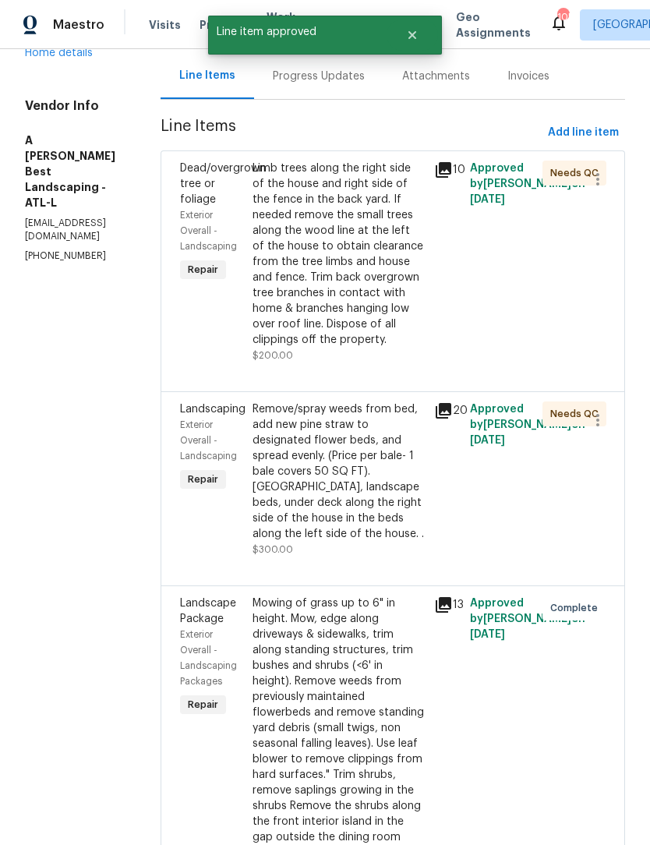
scroll to position [0, 0]
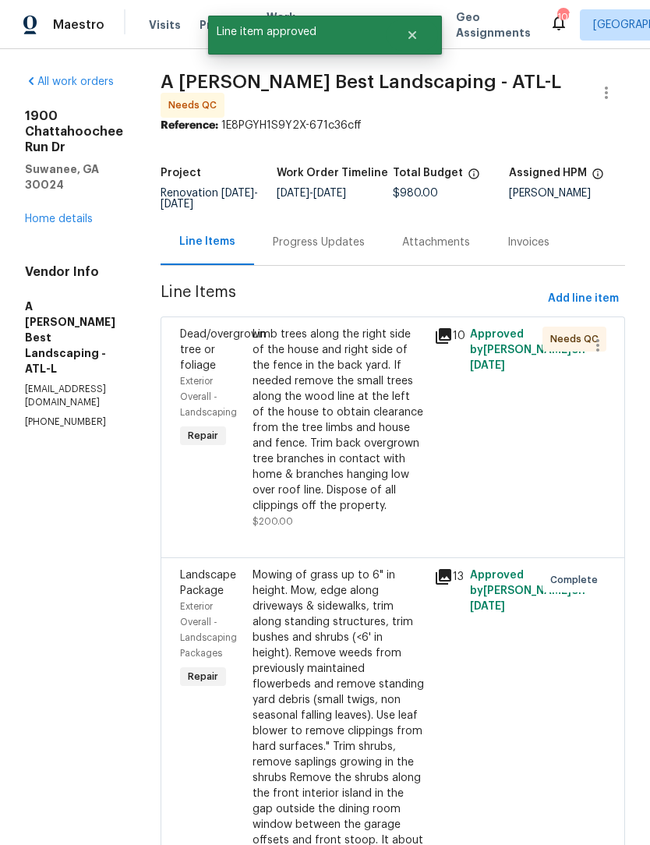
click at [361, 422] on div "Limb trees along the right side of the house and right side of the fence in the…" at bounding box center [339, 420] width 172 height 187
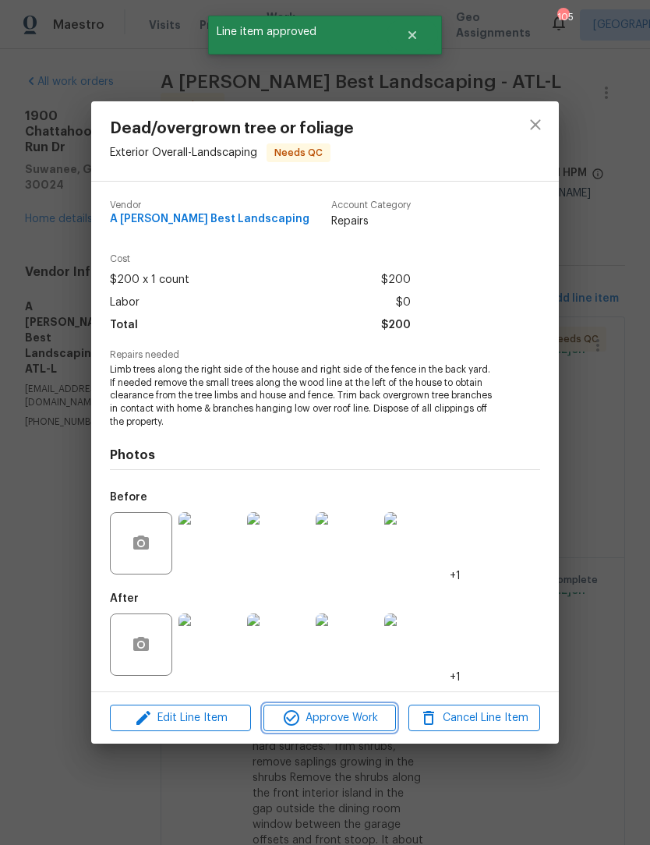
click at [343, 722] on span "Approve Work" at bounding box center [329, 717] width 122 height 19
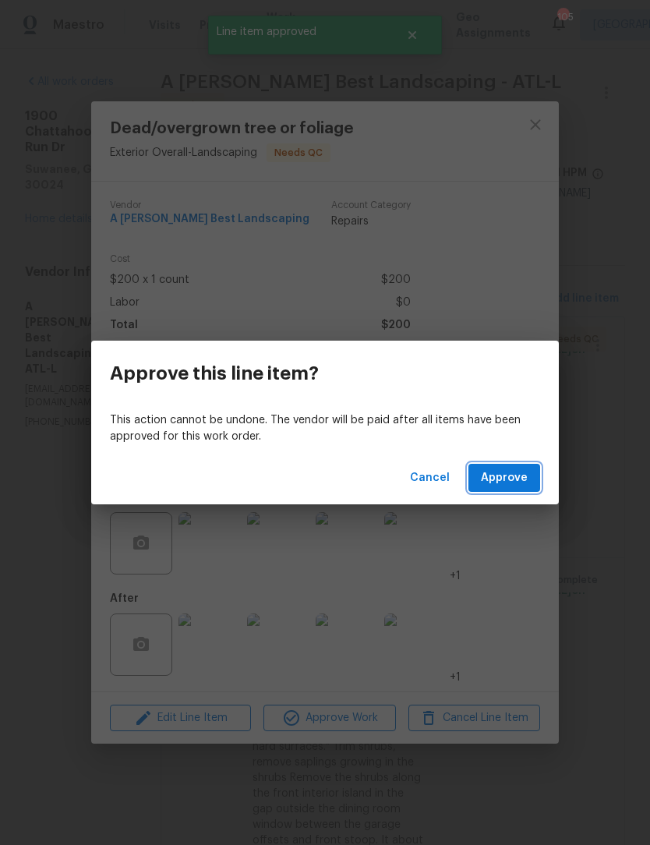
click at [489, 482] on span "Approve" at bounding box center [504, 477] width 47 height 19
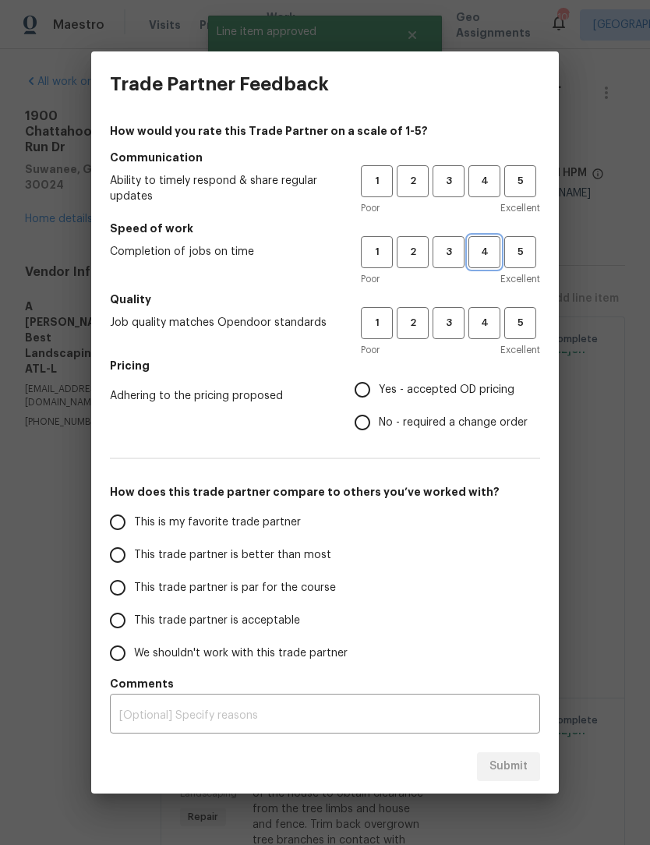
click at [489, 255] on span "4" at bounding box center [484, 252] width 29 height 18
click at [489, 182] on span "4" at bounding box center [484, 181] width 29 height 18
click at [366, 404] on input "Yes - accepted OD pricing" at bounding box center [362, 389] width 33 height 33
radio input "true"
click at [123, 569] on input "This trade partner is better than most" at bounding box center [117, 555] width 33 height 33
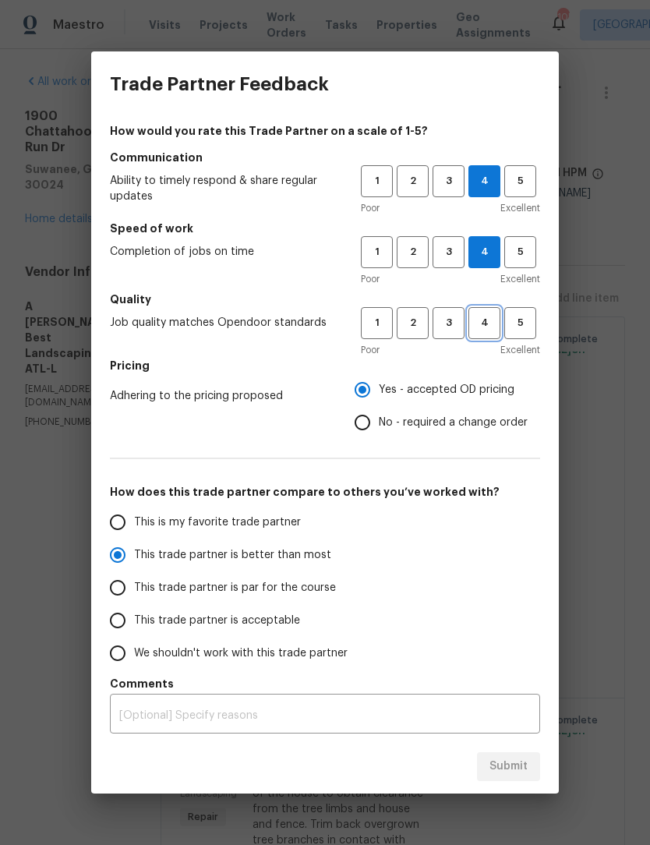
click at [478, 333] on button "4" at bounding box center [484, 323] width 32 height 32
radio input "true"
click at [506, 765] on span "Submit" at bounding box center [508, 766] width 38 height 19
radio input "false"
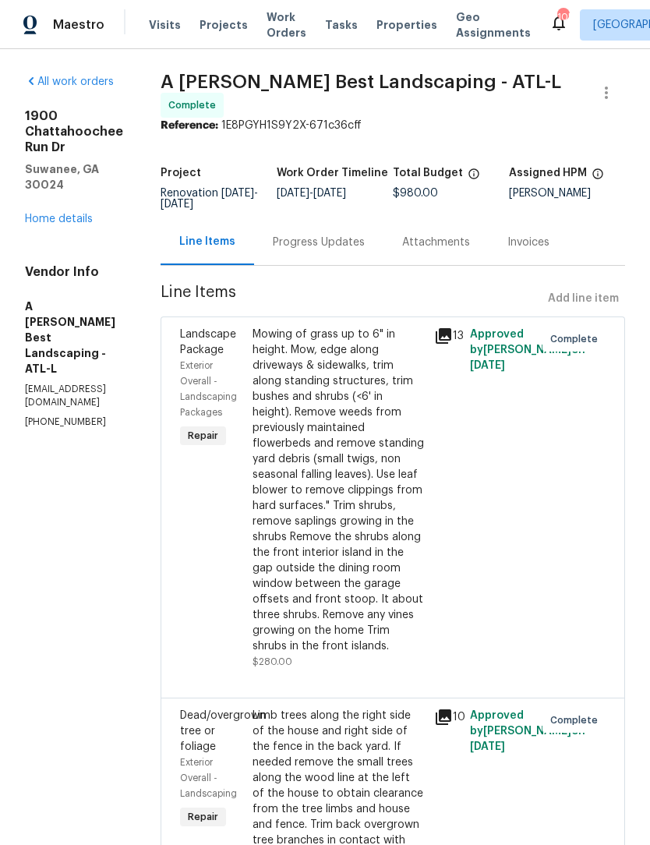
click at [66, 214] on link "Home details" at bounding box center [59, 219] width 68 height 11
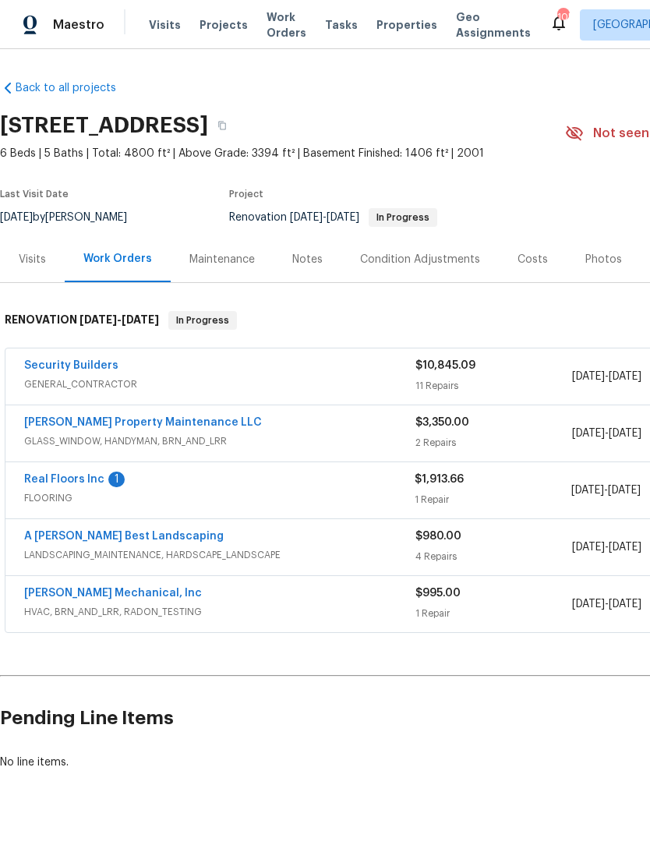
click at [44, 479] on link "Real Floors Inc" at bounding box center [64, 479] width 80 height 11
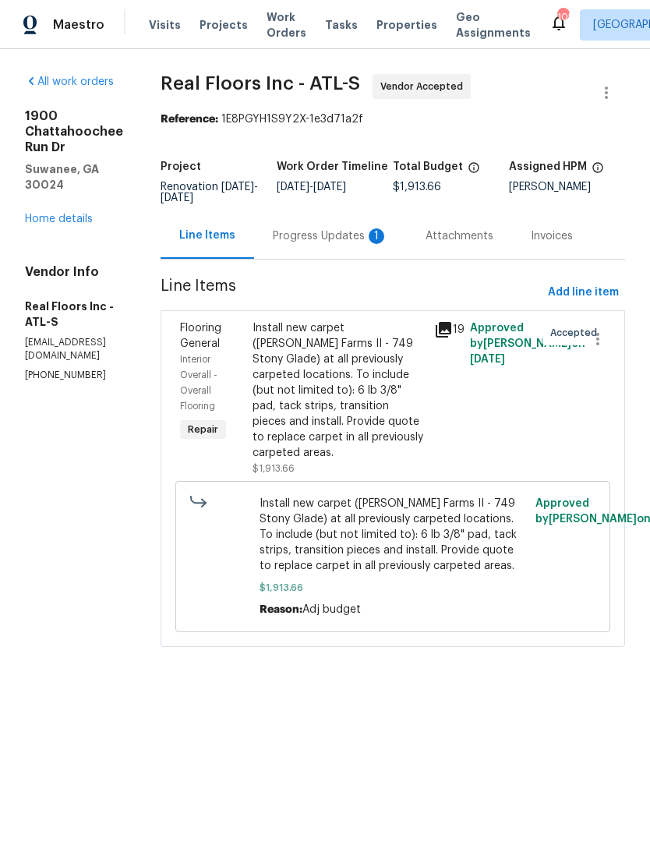
click at [366, 244] on div "Progress Updates 1" at bounding box center [330, 236] width 115 height 16
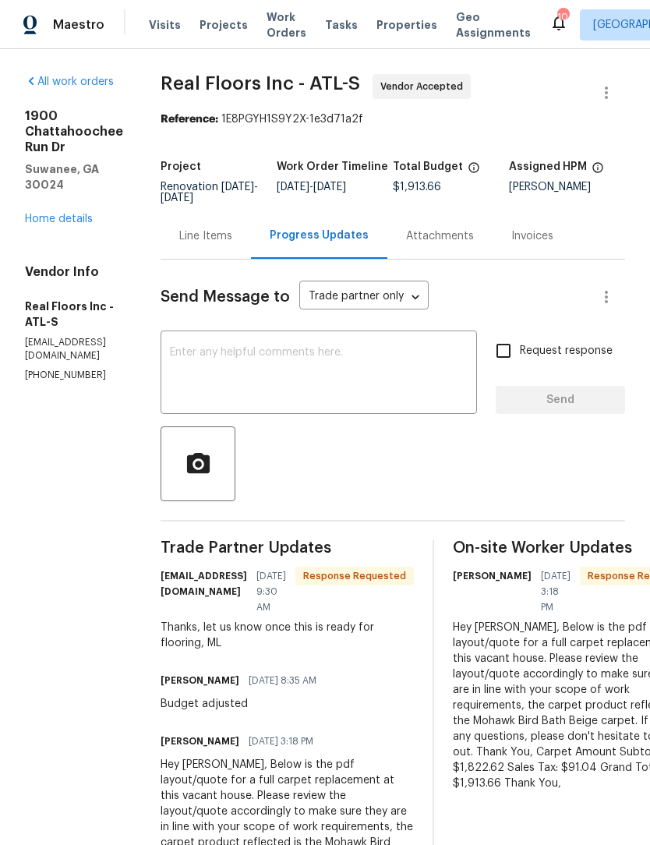
click at [64, 214] on link "Home details" at bounding box center [59, 219] width 68 height 11
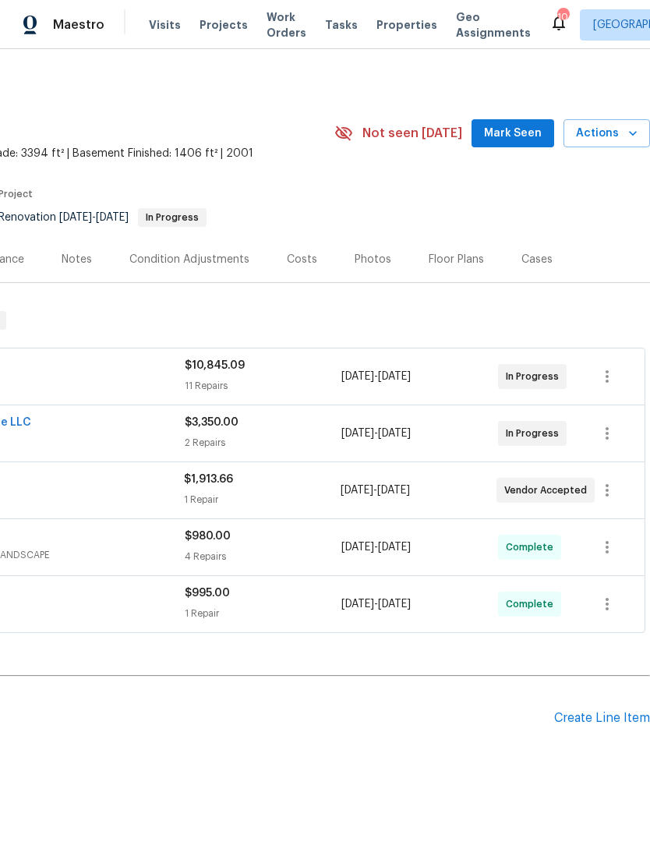
scroll to position [0, 231]
click at [528, 129] on span "Mark Seen" at bounding box center [513, 133] width 58 height 19
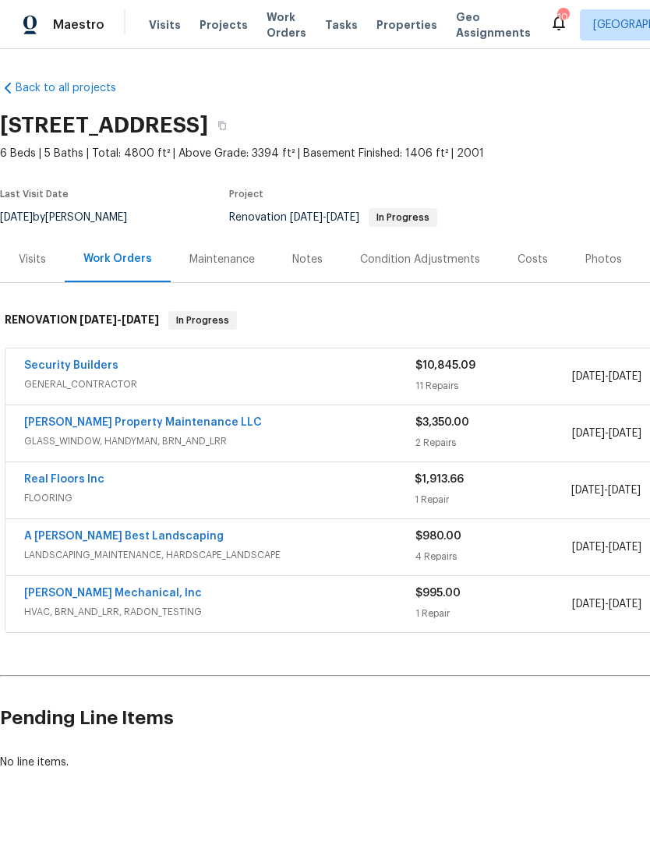
scroll to position [0, 0]
